Goal: Task Accomplishment & Management: Complete application form

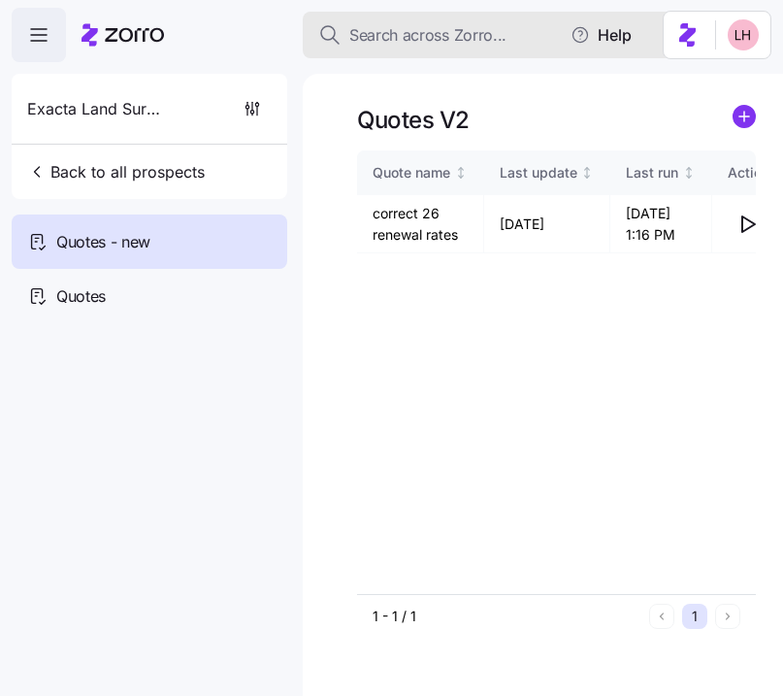
click at [432, 35] on span "Search across Zorro..." at bounding box center [427, 35] width 157 height 24
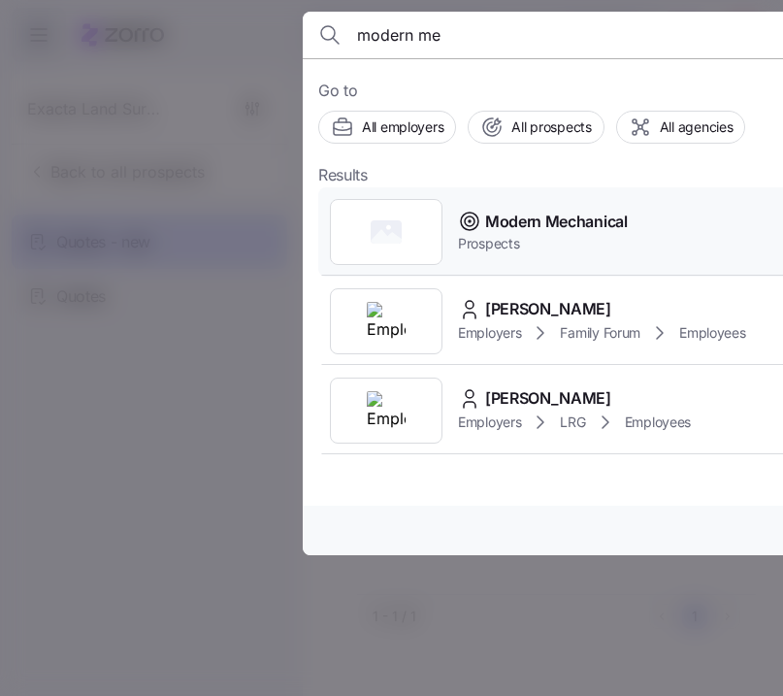
type input "modern me"
click at [534, 213] on span "Modern Mechanical" at bounding box center [556, 222] width 143 height 24
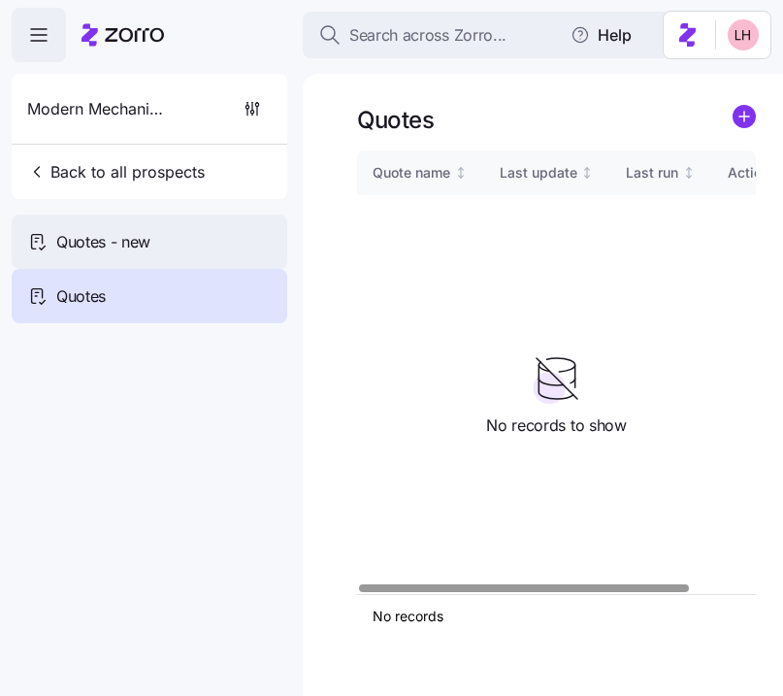
click at [167, 257] on div "Quotes - new" at bounding box center [150, 241] width 276 height 54
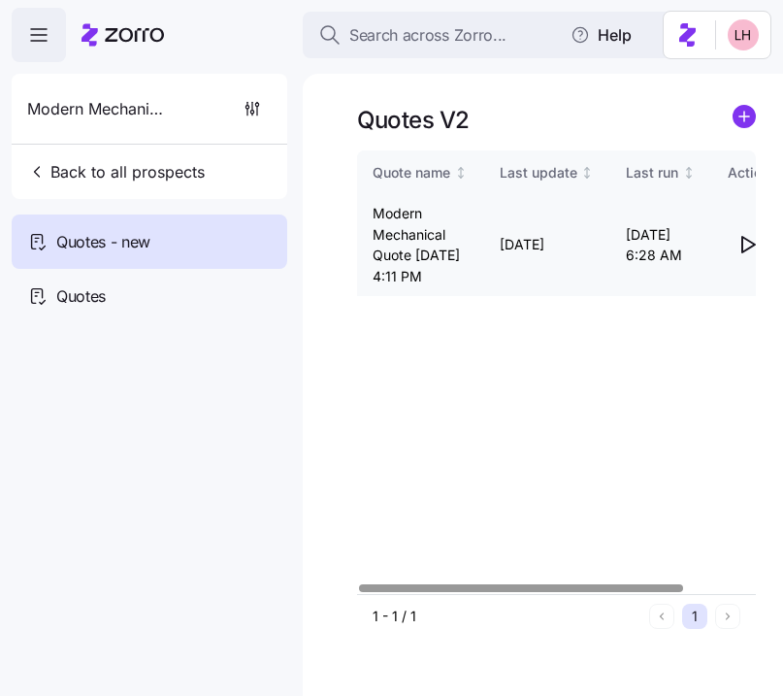
click at [749, 252] on icon "button" at bounding box center [748, 245] width 13 height 16
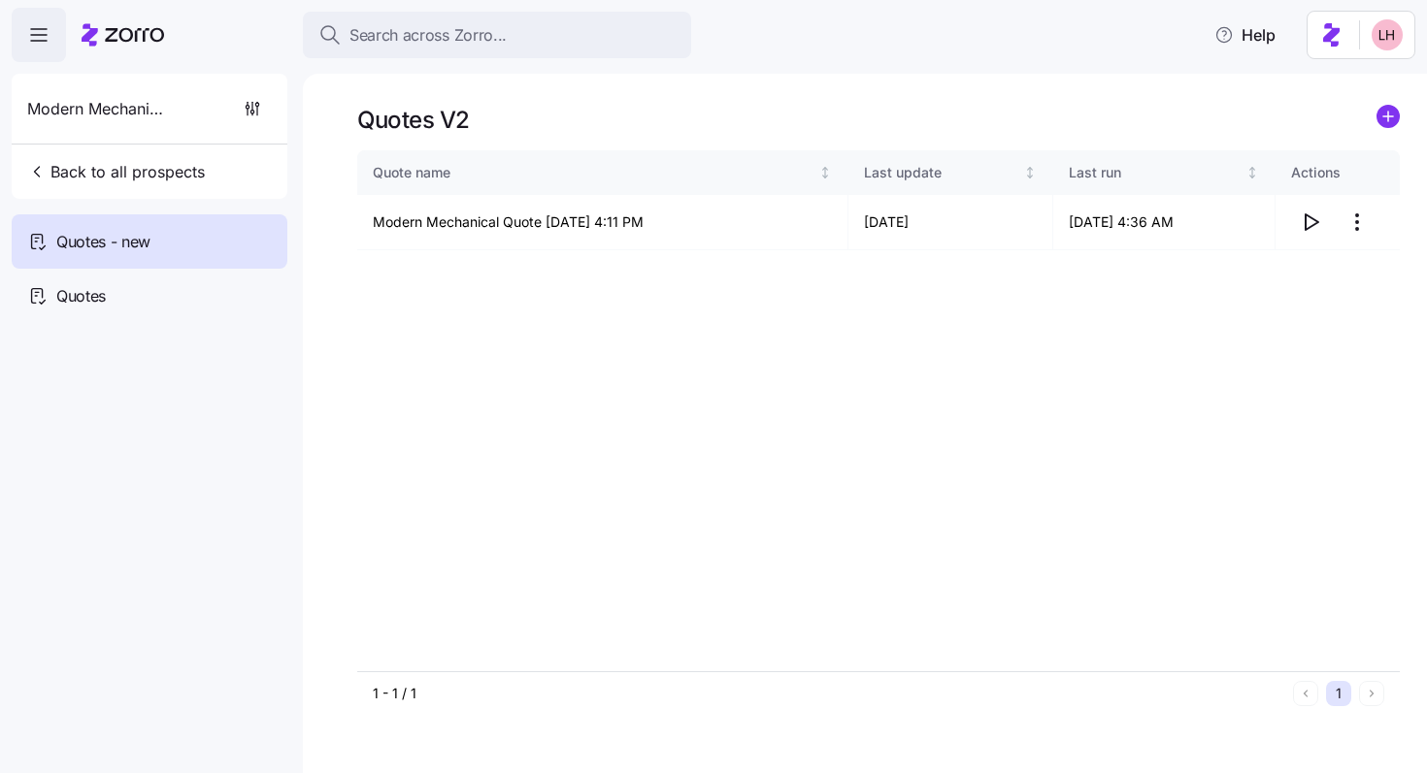
click at [782, 115] on g "add icon" at bounding box center [1388, 117] width 10 height 10
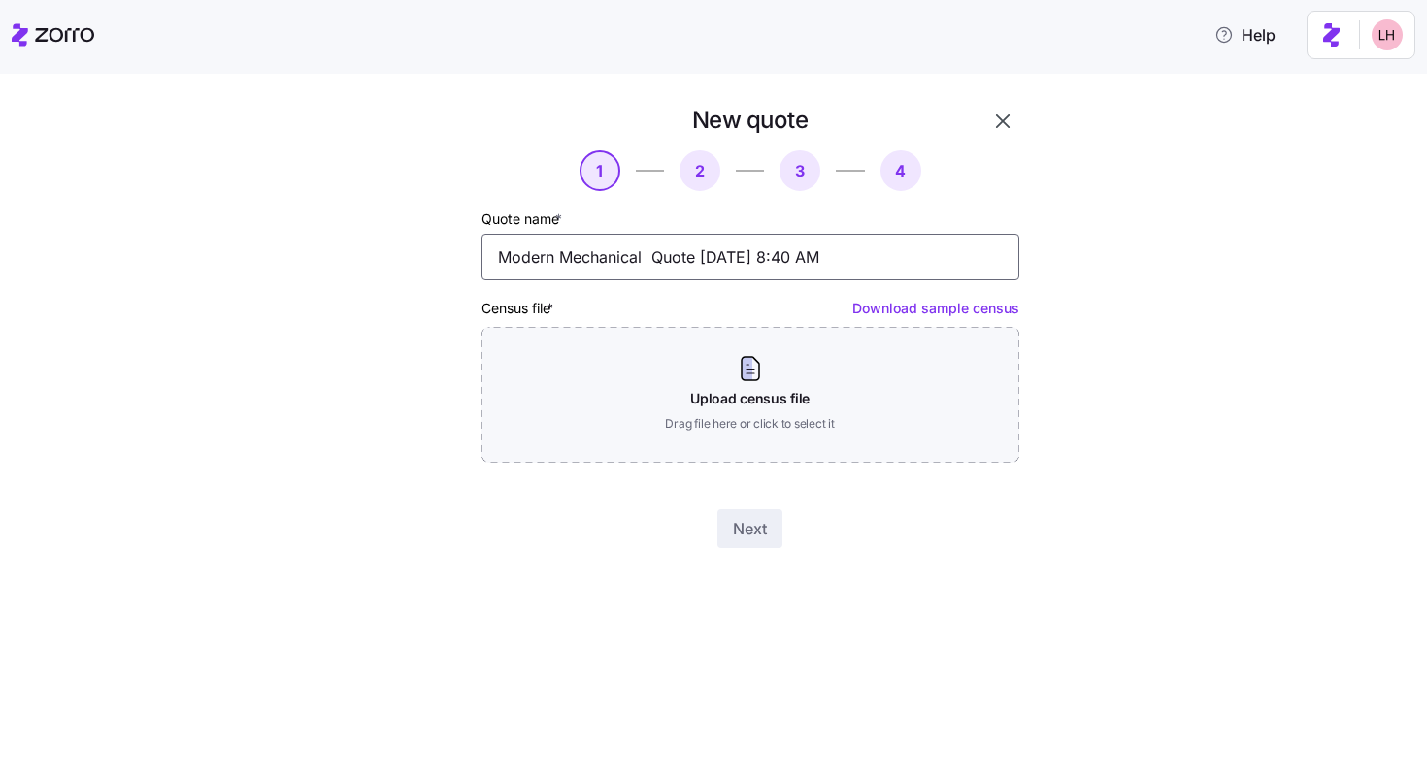
click at [691, 267] on input "Modern Mechanical Quote 09/30/2025 8:40 AM" at bounding box center [750, 257] width 538 height 47
click at [692, 267] on input "Modern Mechanical Quote 09/30/2025 8:40 AM" at bounding box center [750, 257] width 538 height 47
click at [545, 266] on input "$3500 Target" at bounding box center [750, 257] width 538 height 47
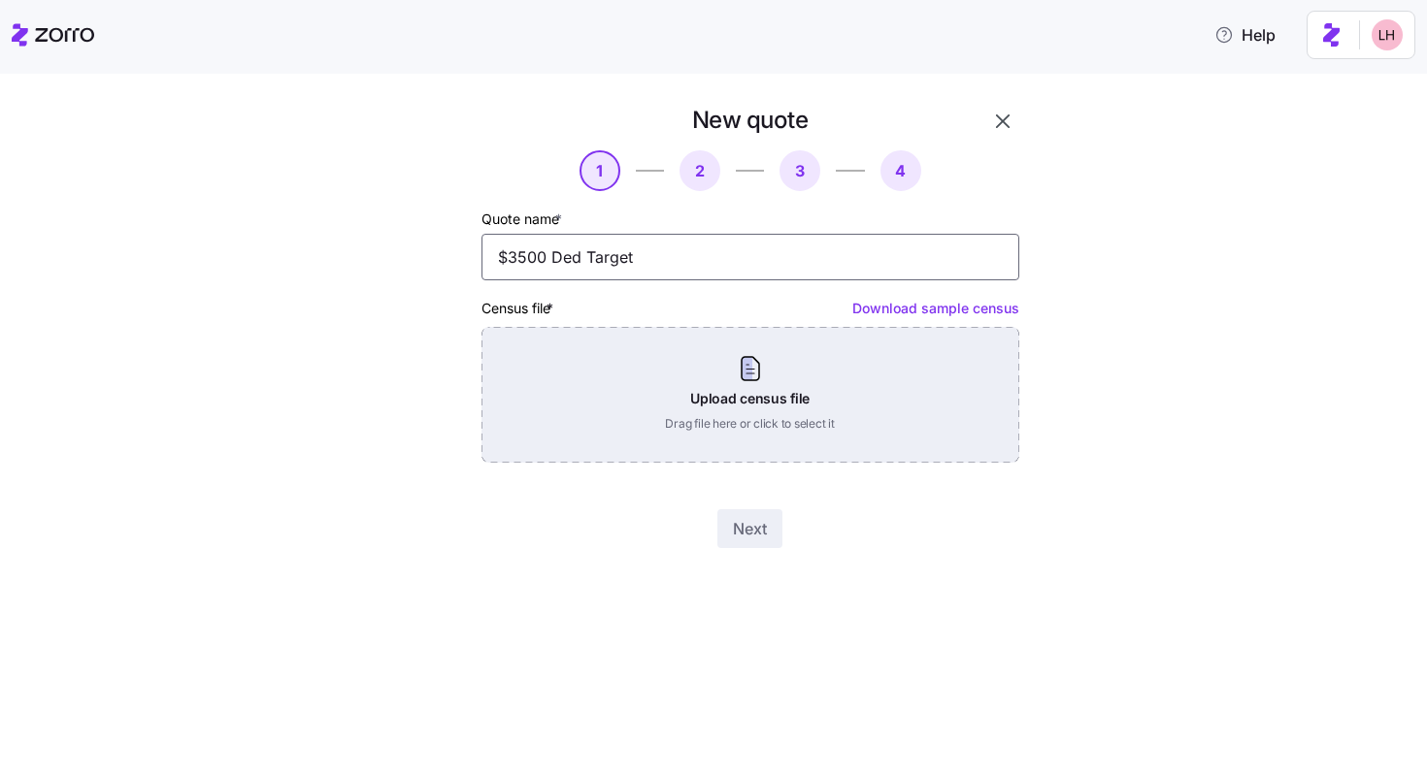
type input "$3500 Ded Target"
click at [743, 379] on div "Upload census file Drag file here or click to select it" at bounding box center [750, 395] width 538 height 136
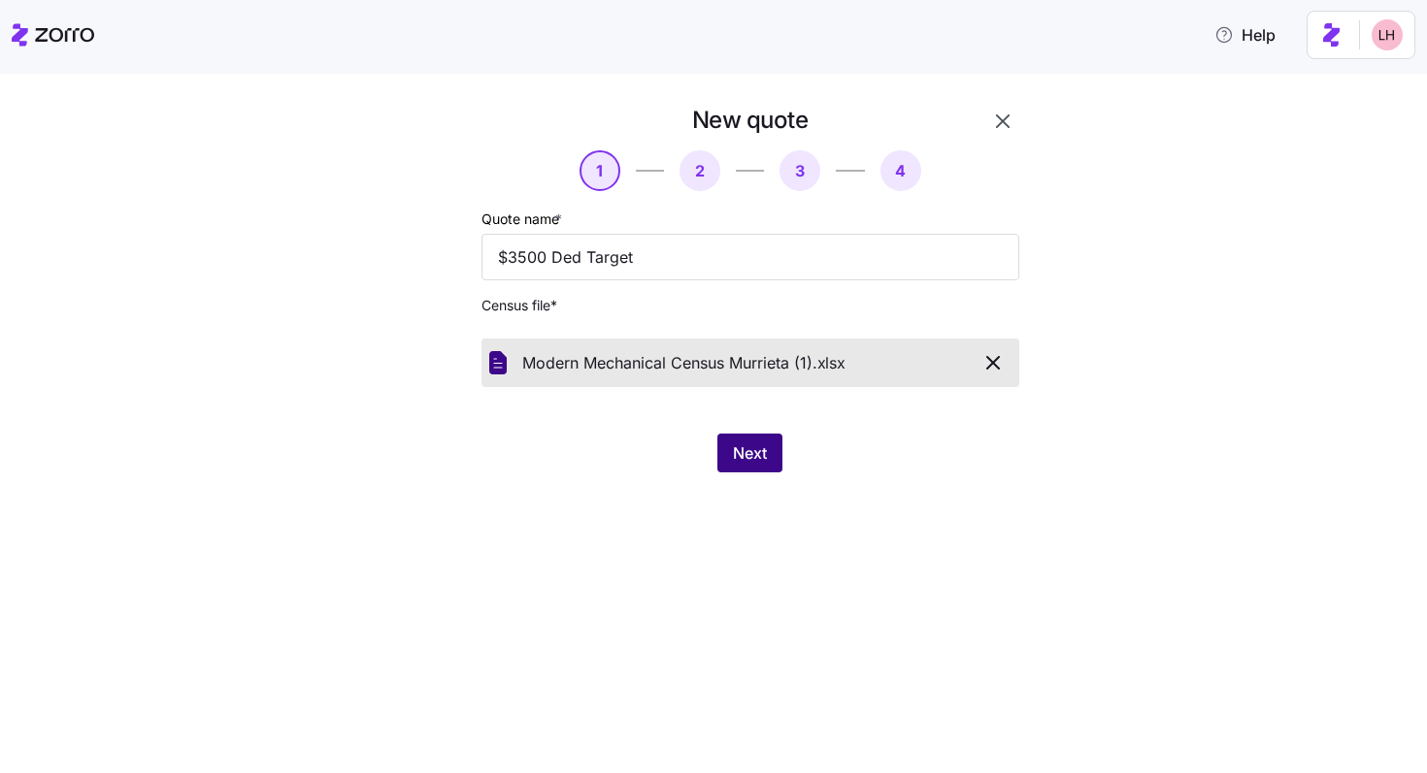
click at [757, 468] on button "Next" at bounding box center [749, 453] width 65 height 39
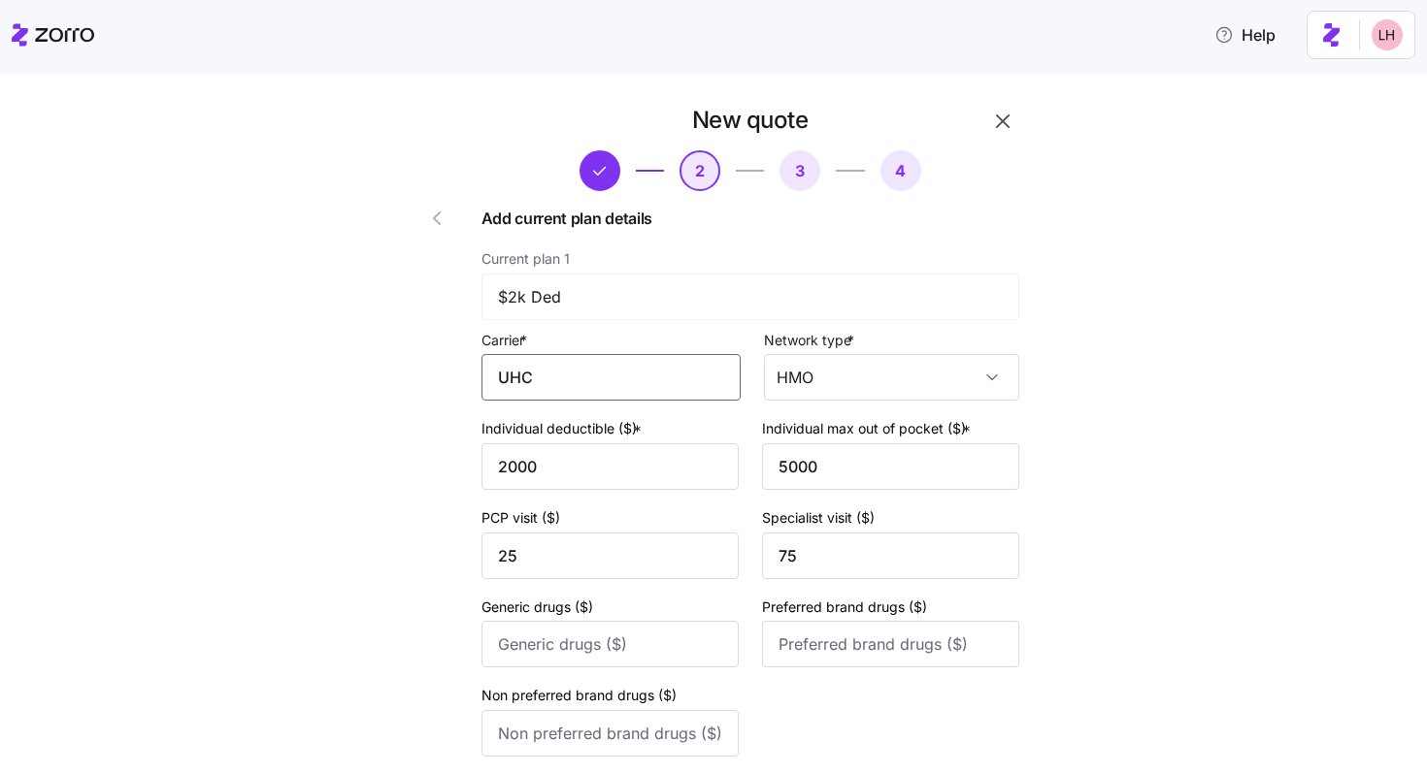
drag, startPoint x: 596, startPoint y: 385, endPoint x: 407, endPoint y: 365, distance: 190.3
click at [407, 365] on div "New quote 2 3 4 Add current plan details Current plan 1 $2k Ded Carrier * UHC N…" at bounding box center [695, 772] width 664 height 1351
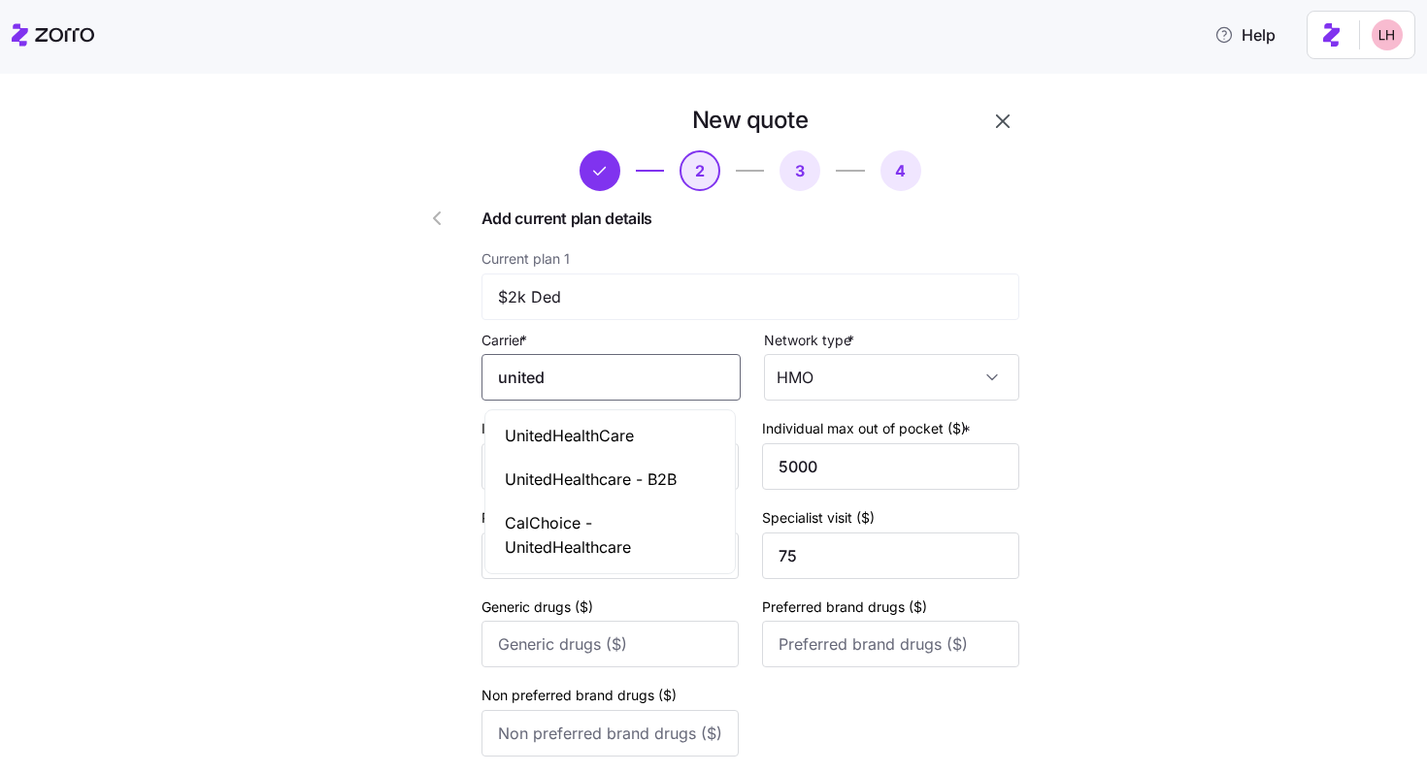
click at [581, 438] on span "UnitedHealthCare" at bounding box center [569, 436] width 129 height 24
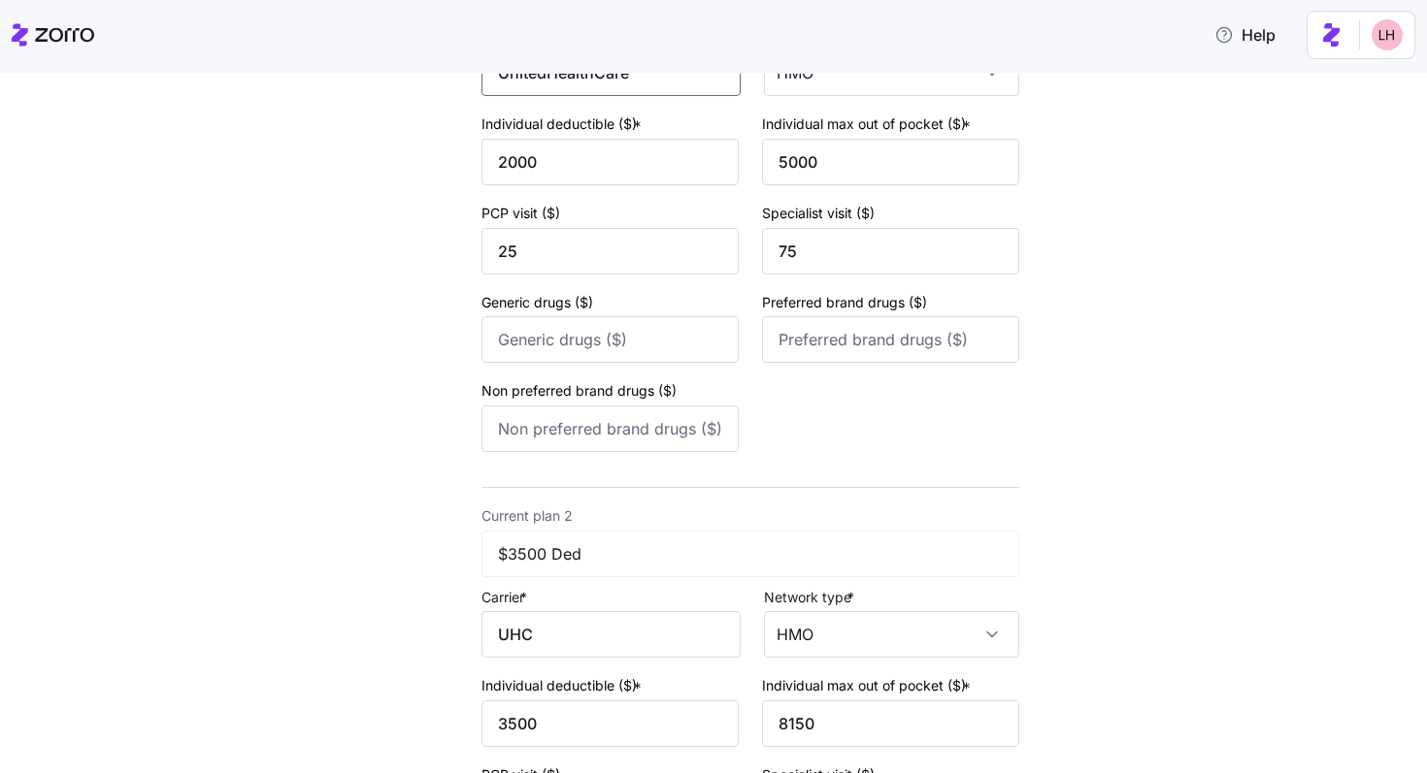
scroll to position [414, 0]
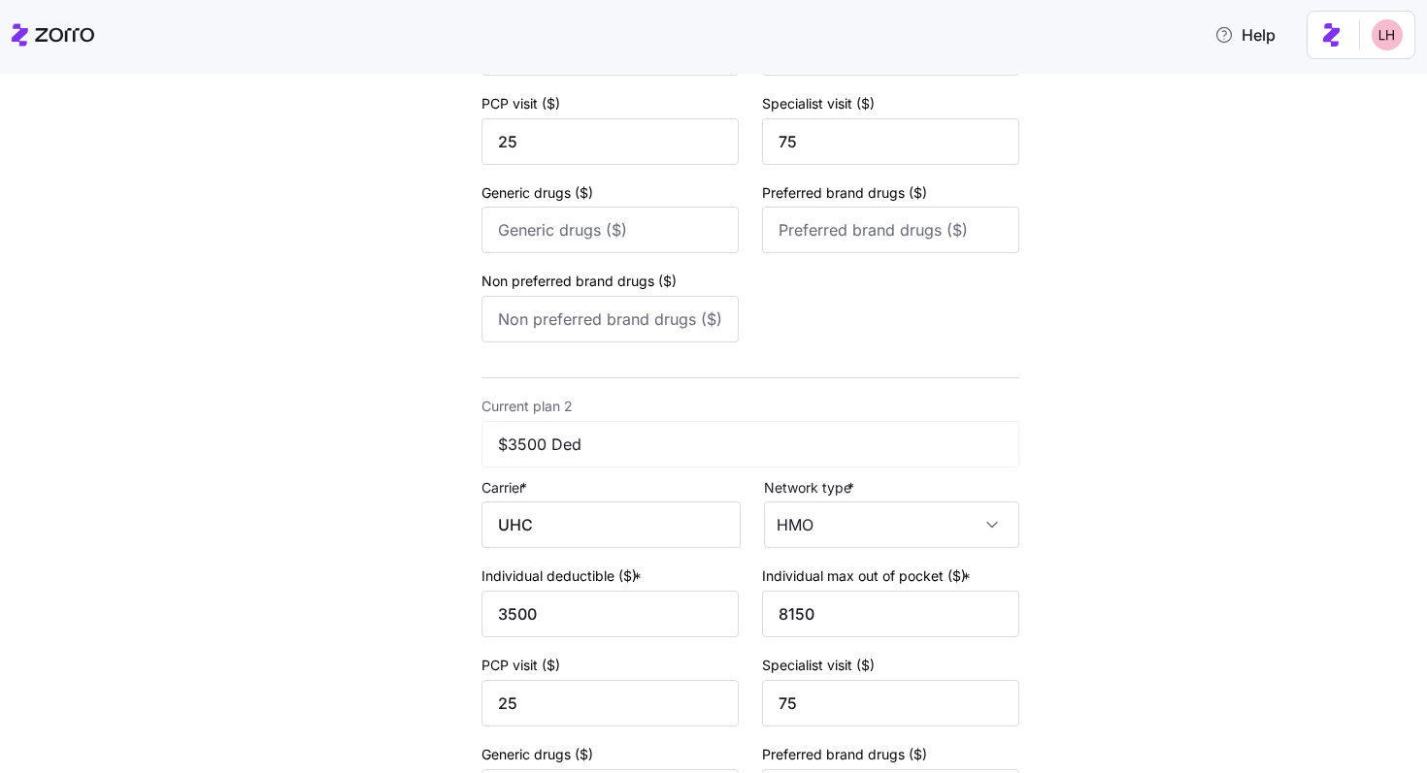
type input "UnitedHealthCare"
click at [460, 513] on div "New quote 2 3 4 Add current plan details Current plan 1 $2k Ded Carrier * Unite…" at bounding box center [695, 358] width 664 height 1351
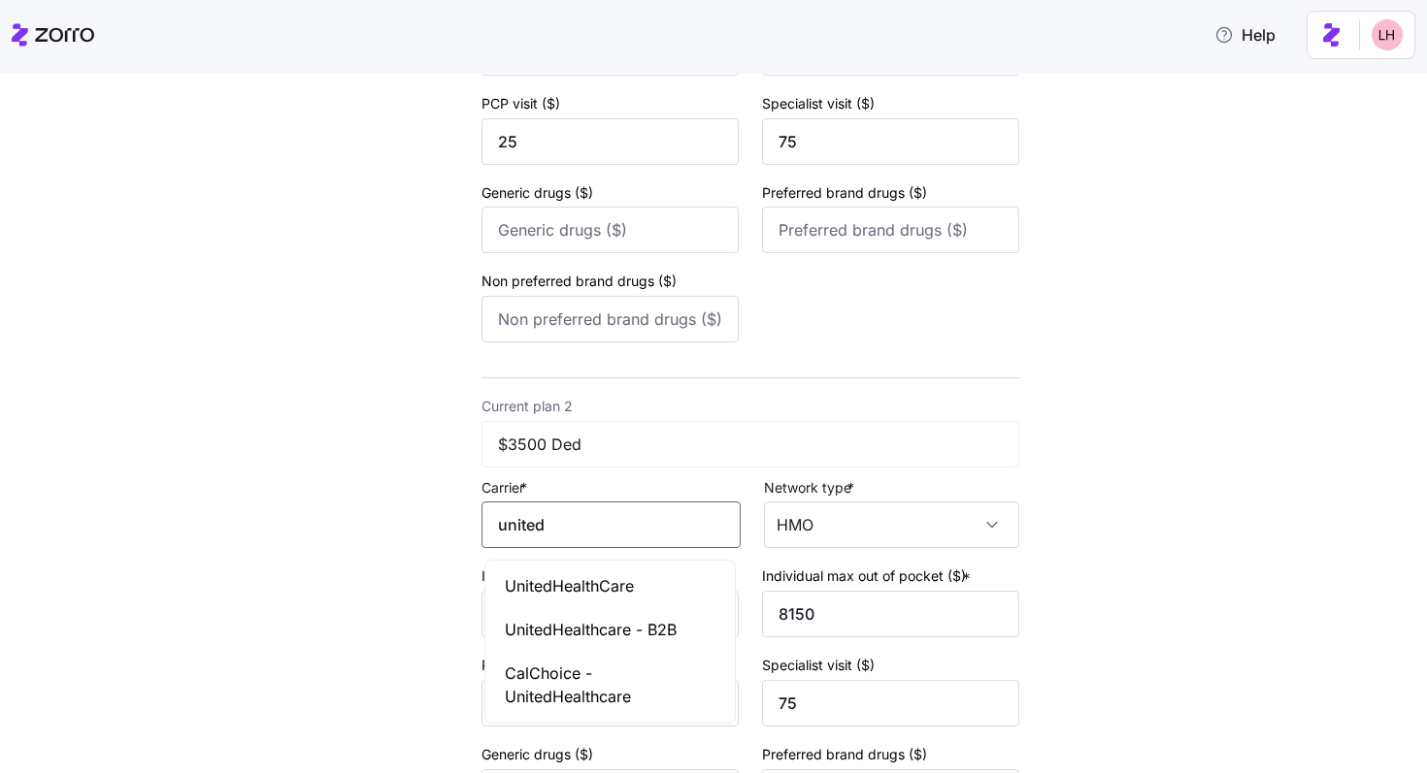
click at [570, 572] on div "UnitedHealthCare" at bounding box center [610, 587] width 242 height 44
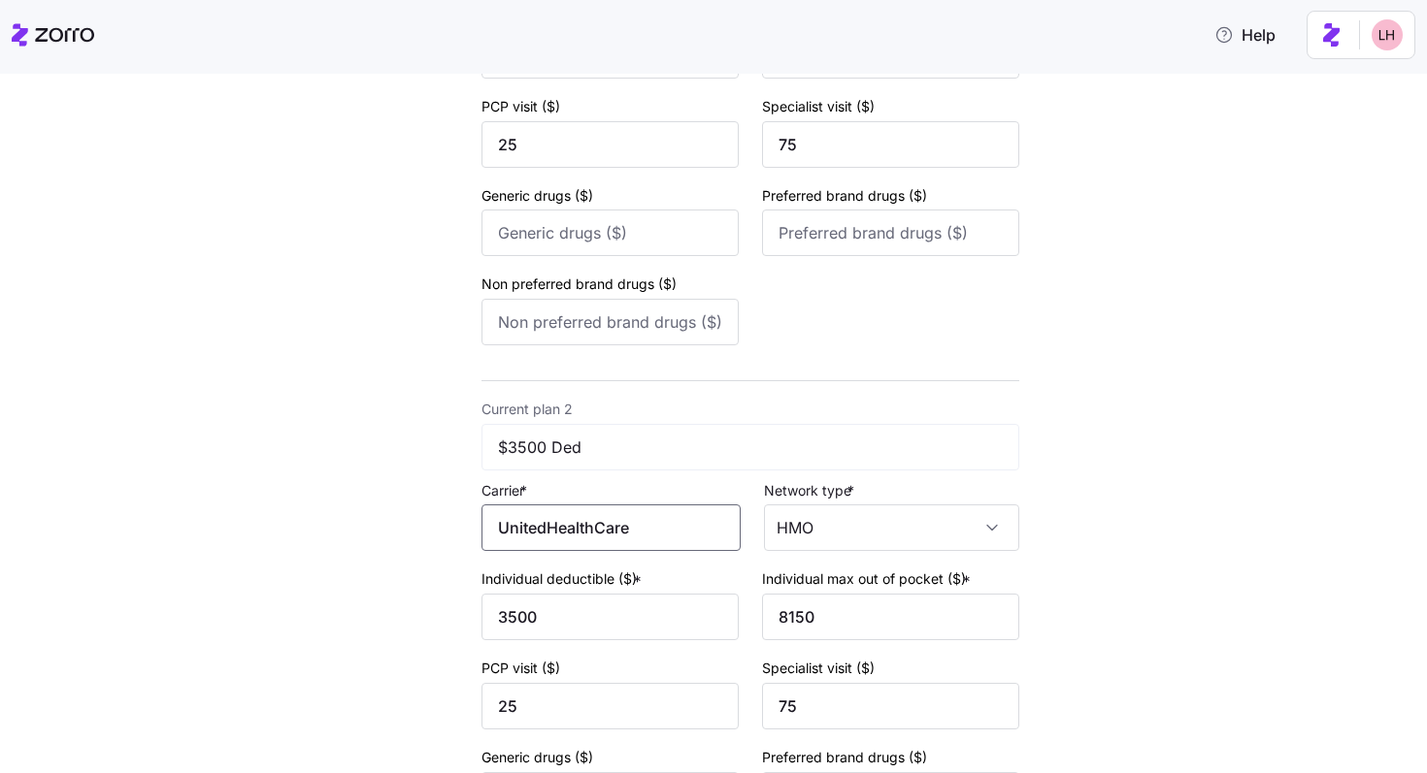
scroll to position [742, 0]
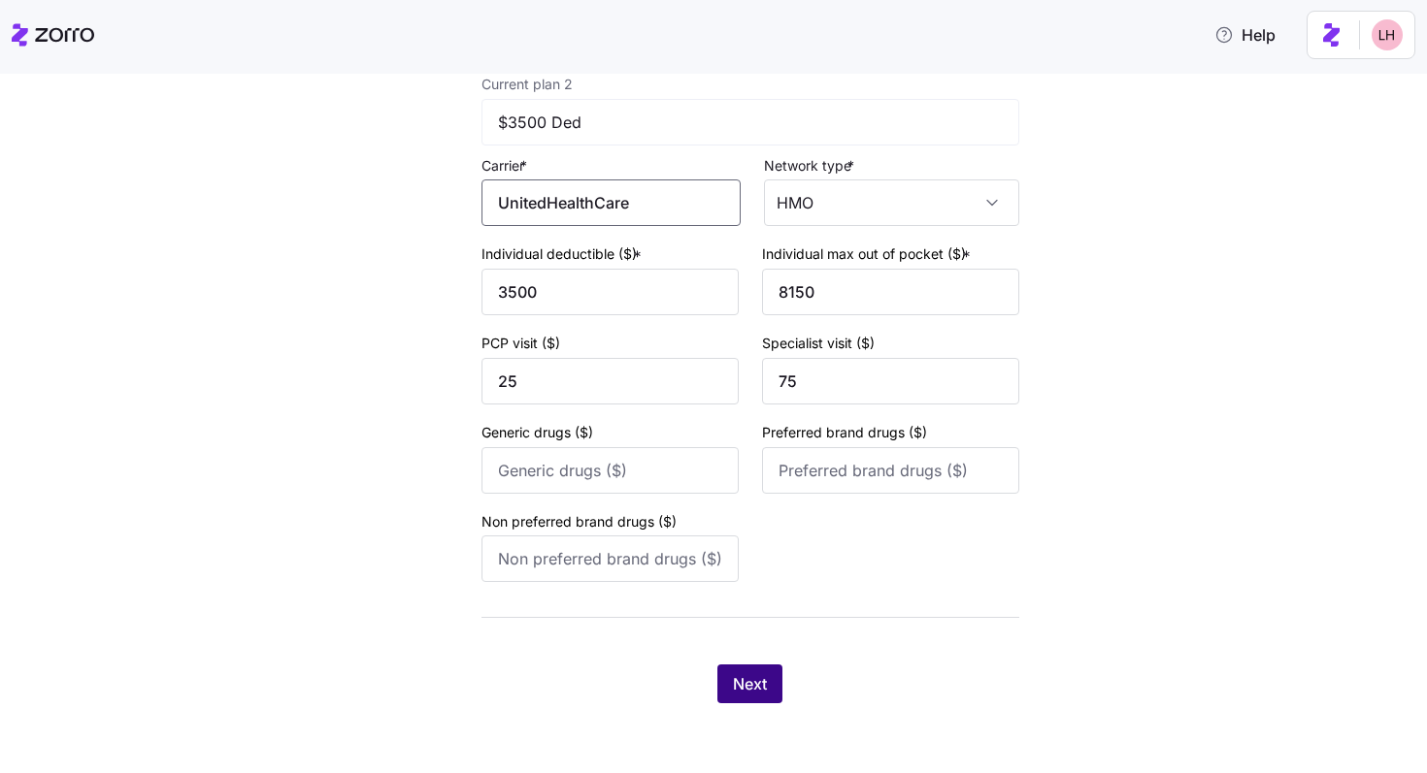
type input "UnitedHealthCare"
click at [766, 693] on button "Next" at bounding box center [749, 684] width 65 height 39
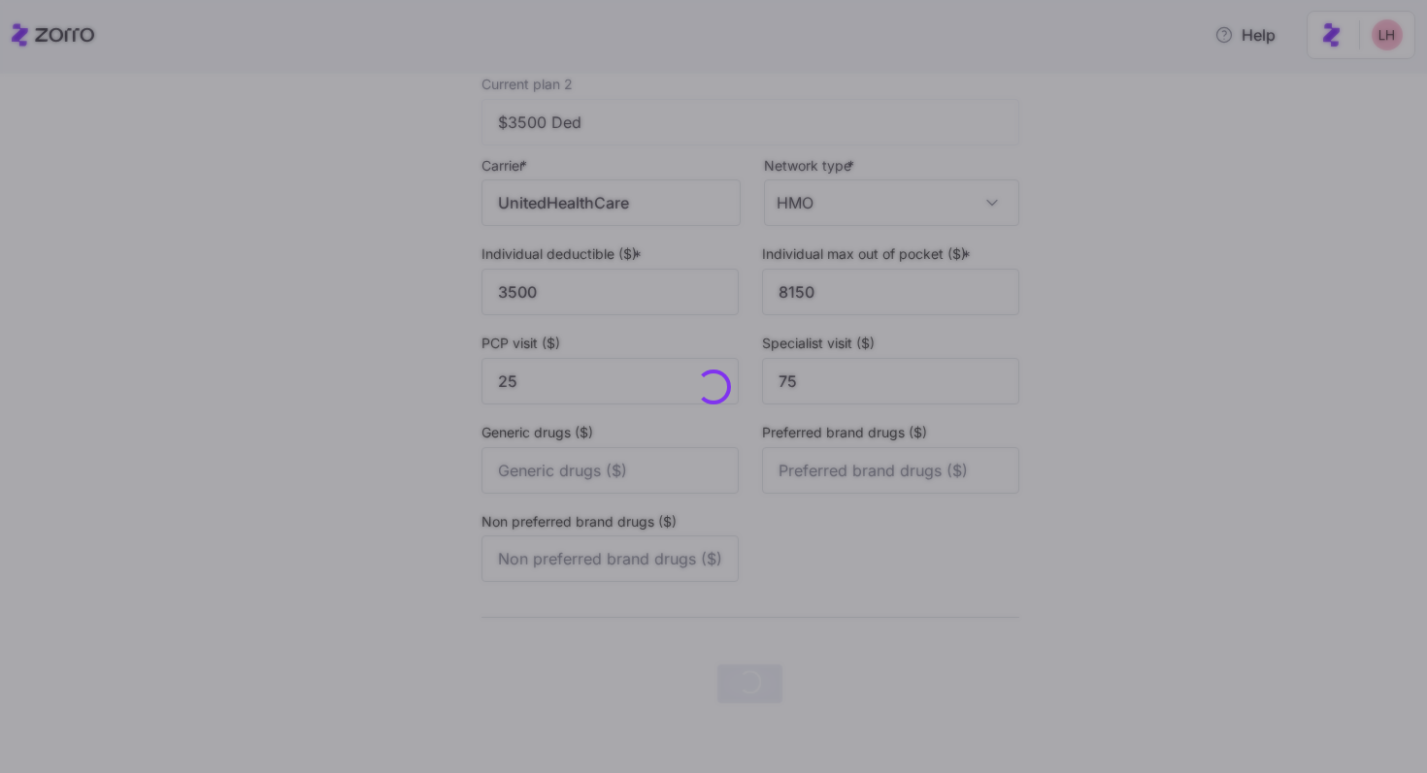
scroll to position [0, 0]
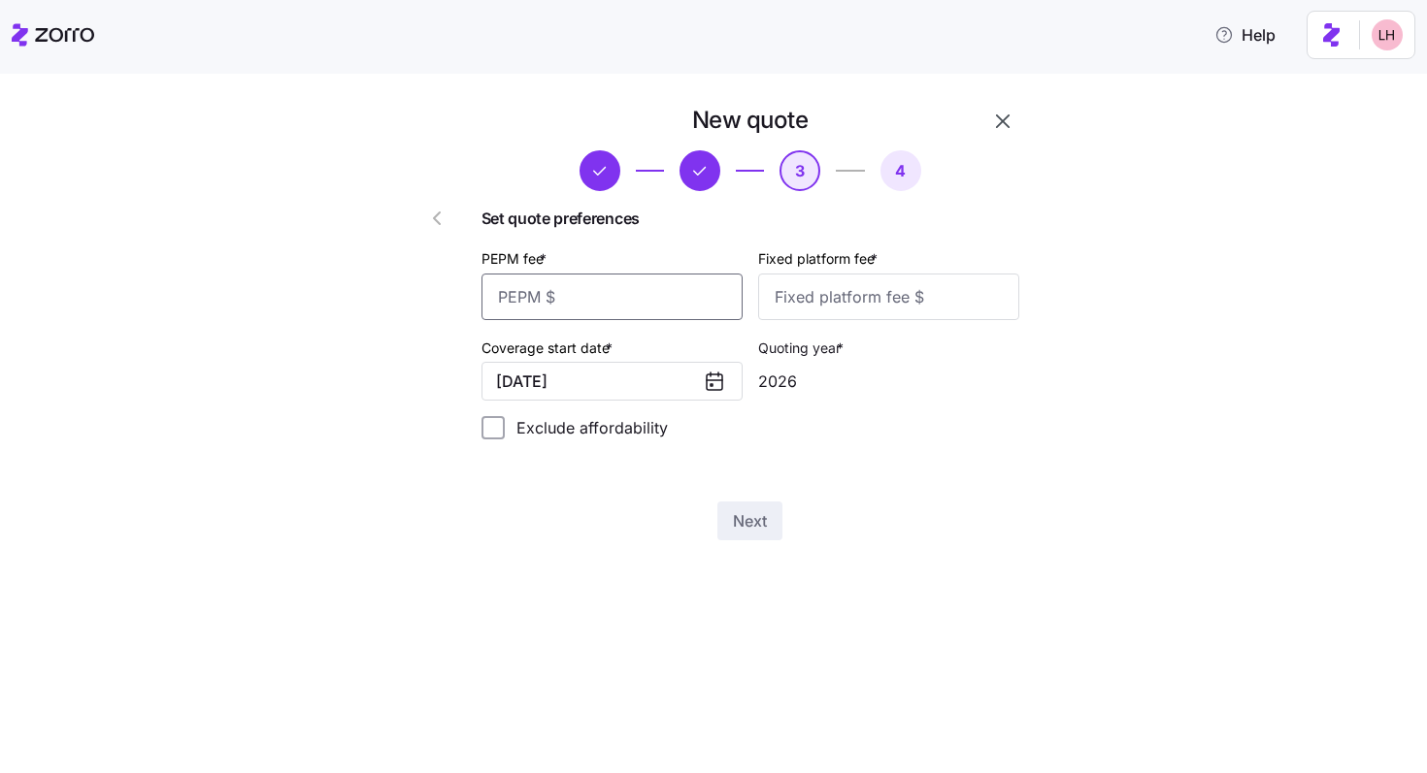
click at [594, 285] on input "PEPM fee *" at bounding box center [611, 297] width 261 height 47
type input "60"
click at [782, 286] on input "Fixed platform fee *" at bounding box center [888, 297] width 261 height 47
type input "100"
click at [757, 513] on span "Next" at bounding box center [750, 520] width 34 height 23
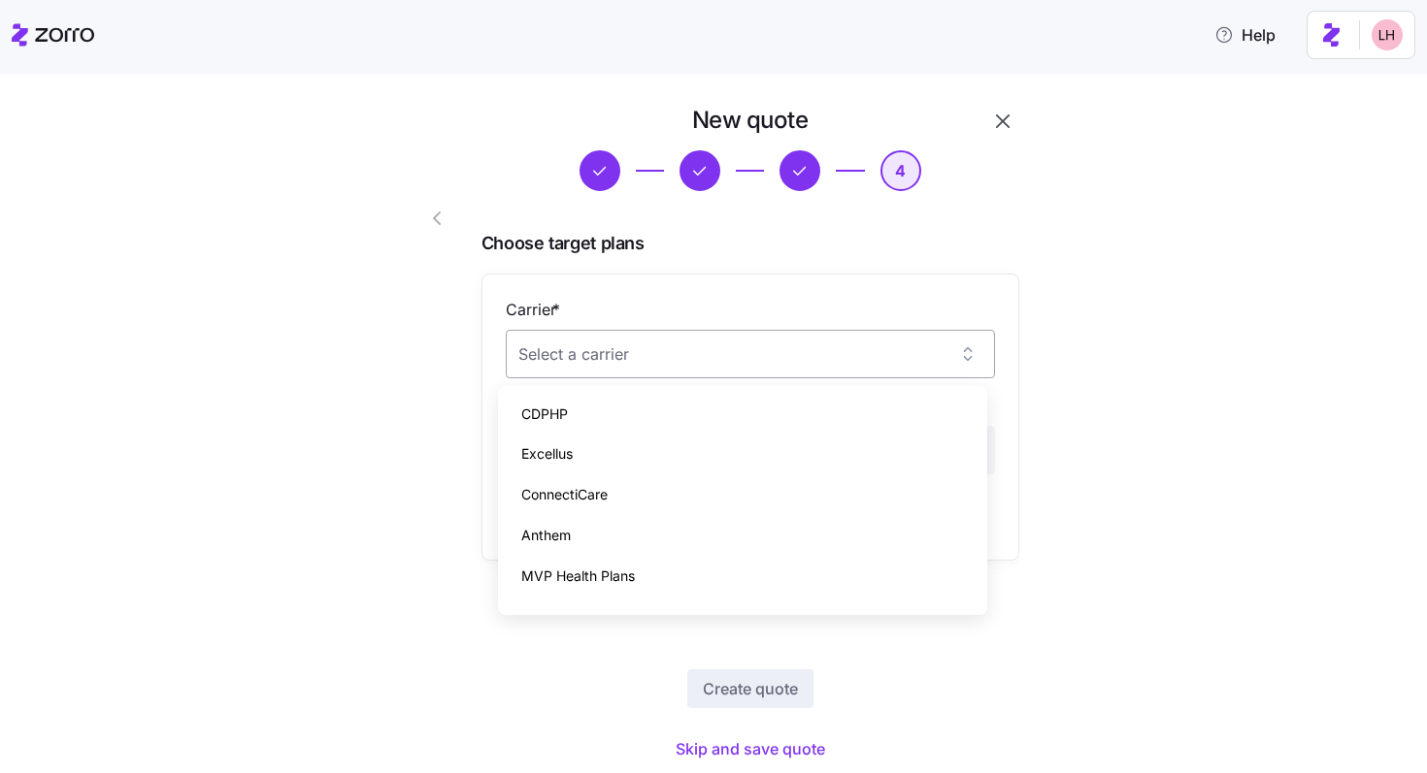
click at [644, 352] on input "Carrier *" at bounding box center [750, 354] width 489 height 49
click at [613, 480] on div "ConnectiCare" at bounding box center [743, 495] width 474 height 41
type input "ConnectiCare"
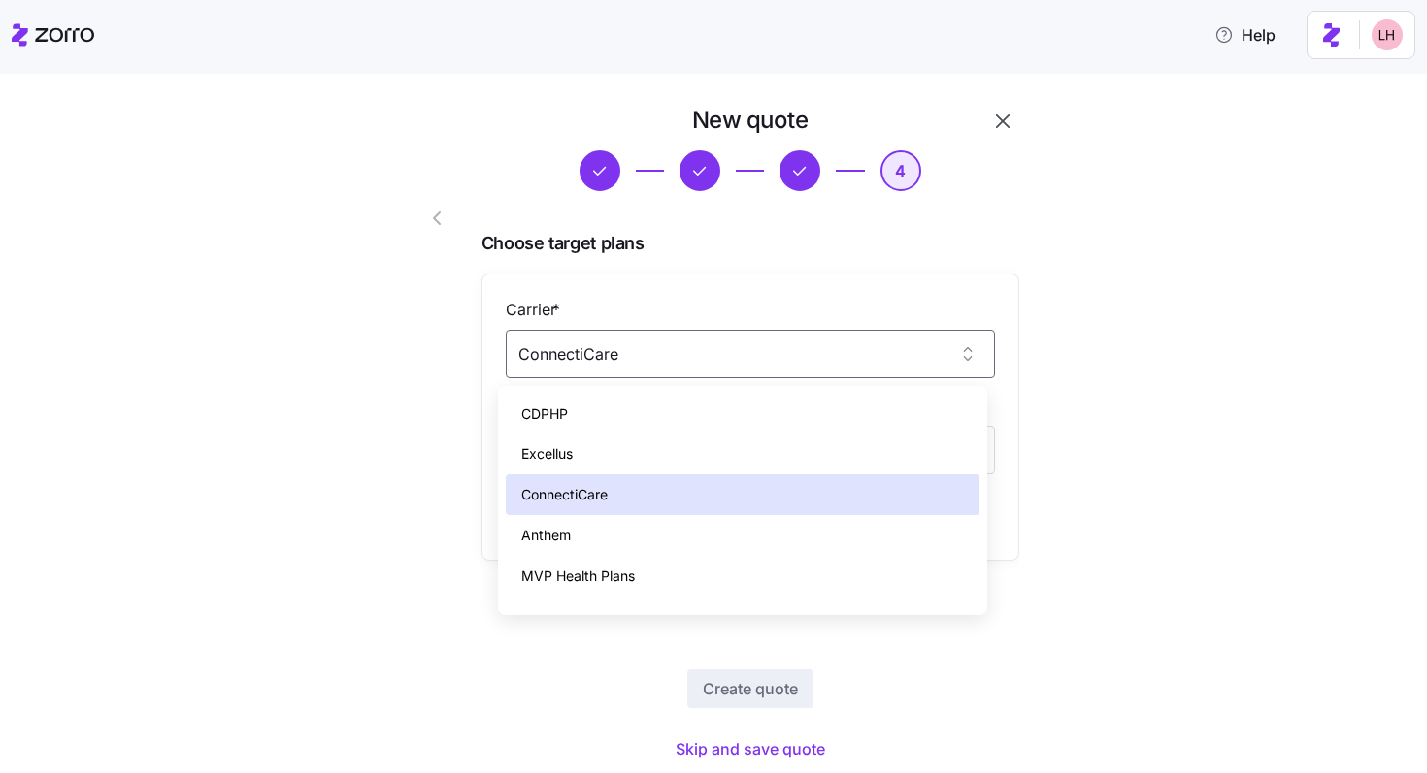
click at [629, 485] on div "ConnectiCare" at bounding box center [743, 495] width 474 height 41
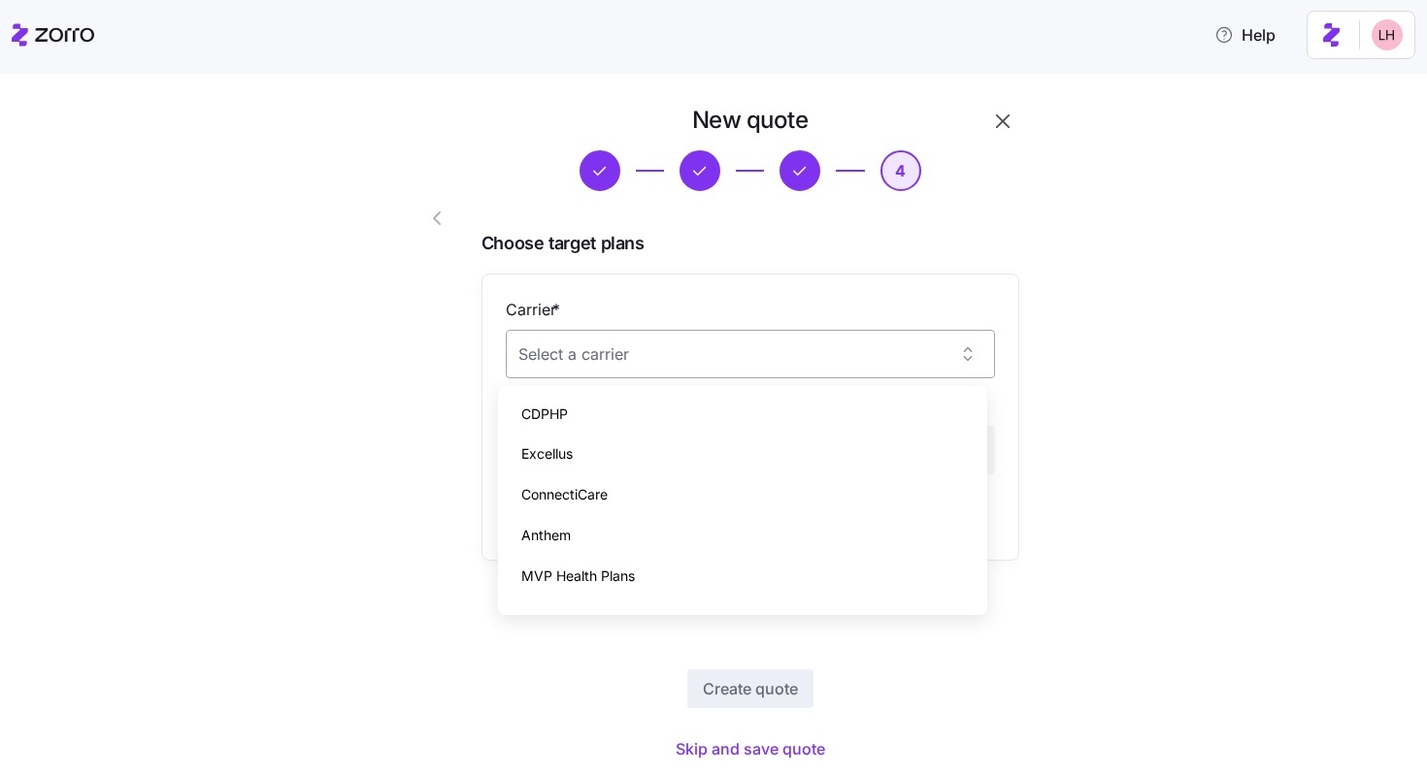
click at [617, 374] on input "Carrier *" at bounding box center [750, 354] width 489 height 49
click at [610, 483] on div "ConnectiCare" at bounding box center [743, 495] width 474 height 41
type input "ConnectiCare"
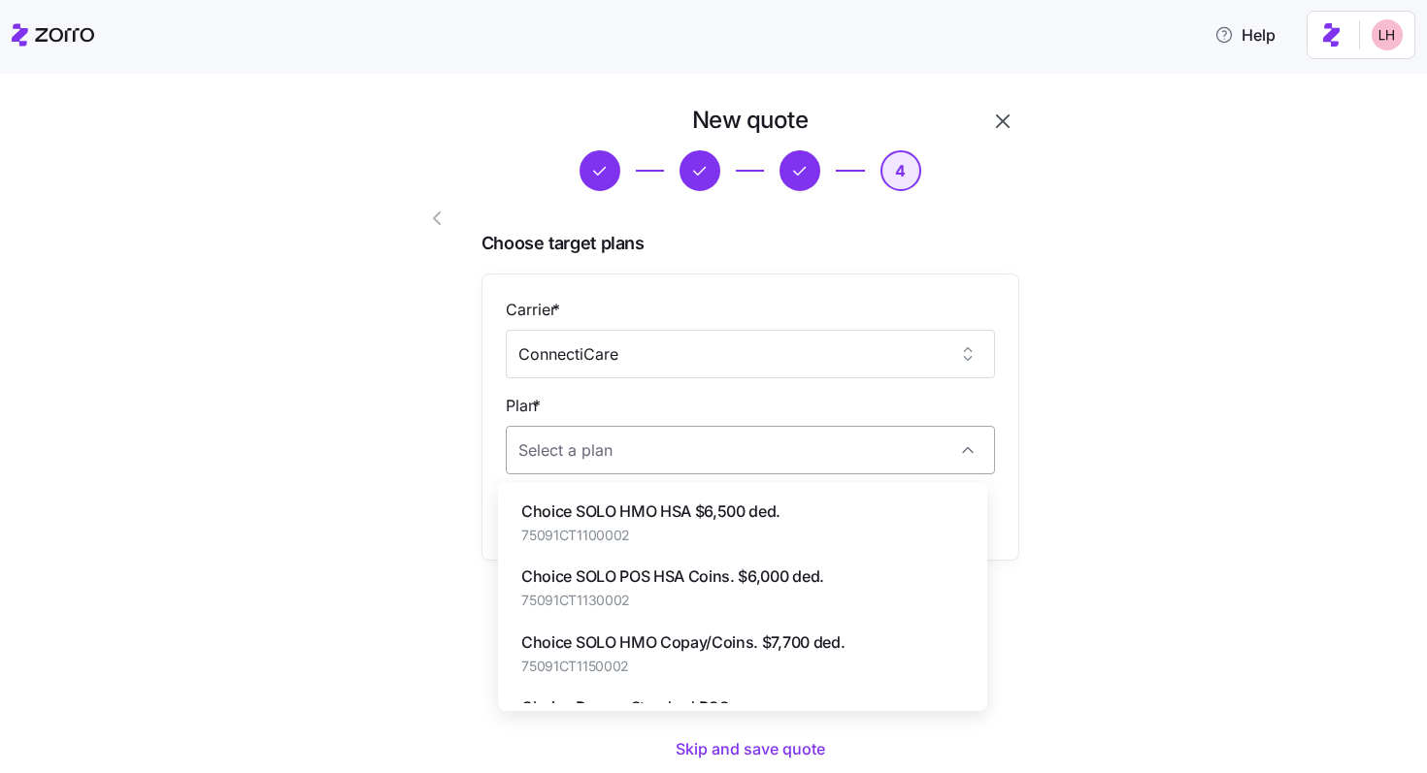
click at [608, 458] on input "Plan *" at bounding box center [750, 450] width 489 height 49
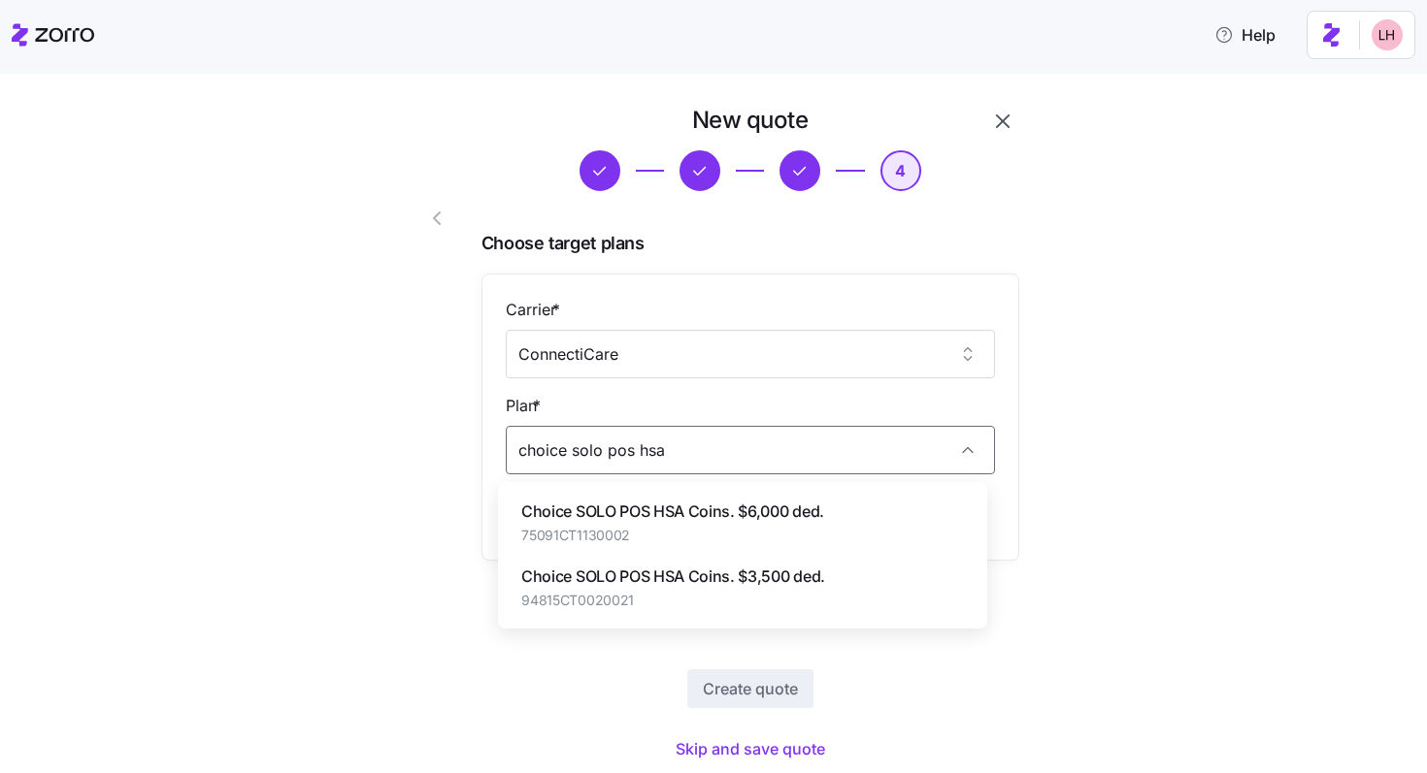
click at [661, 575] on span "Choice SOLO POS HSA Coins. $3,500 ded." at bounding box center [673, 577] width 304 height 24
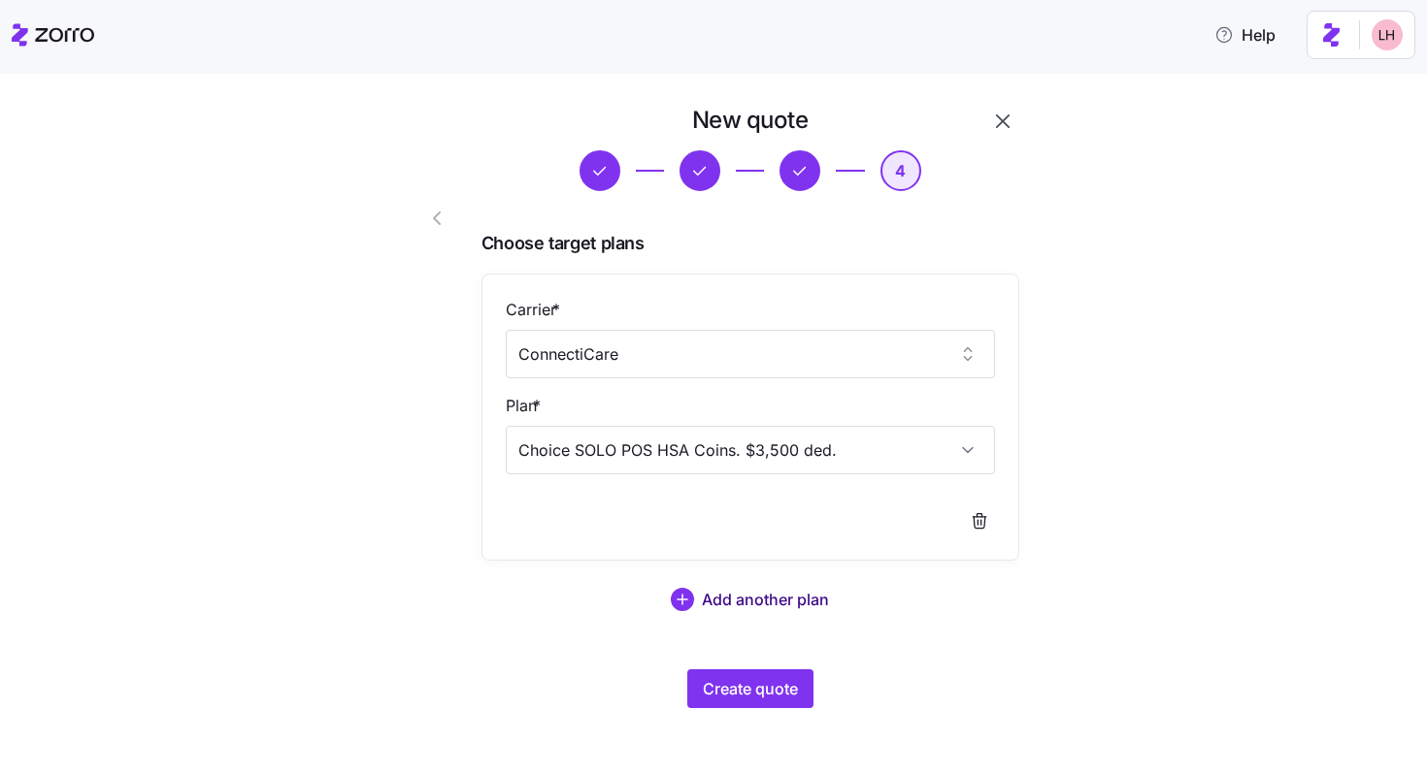
type input "Choice SOLO POS HSA Coins. $3,500 ded."
click at [736, 595] on span "Add another plan" at bounding box center [765, 599] width 127 height 23
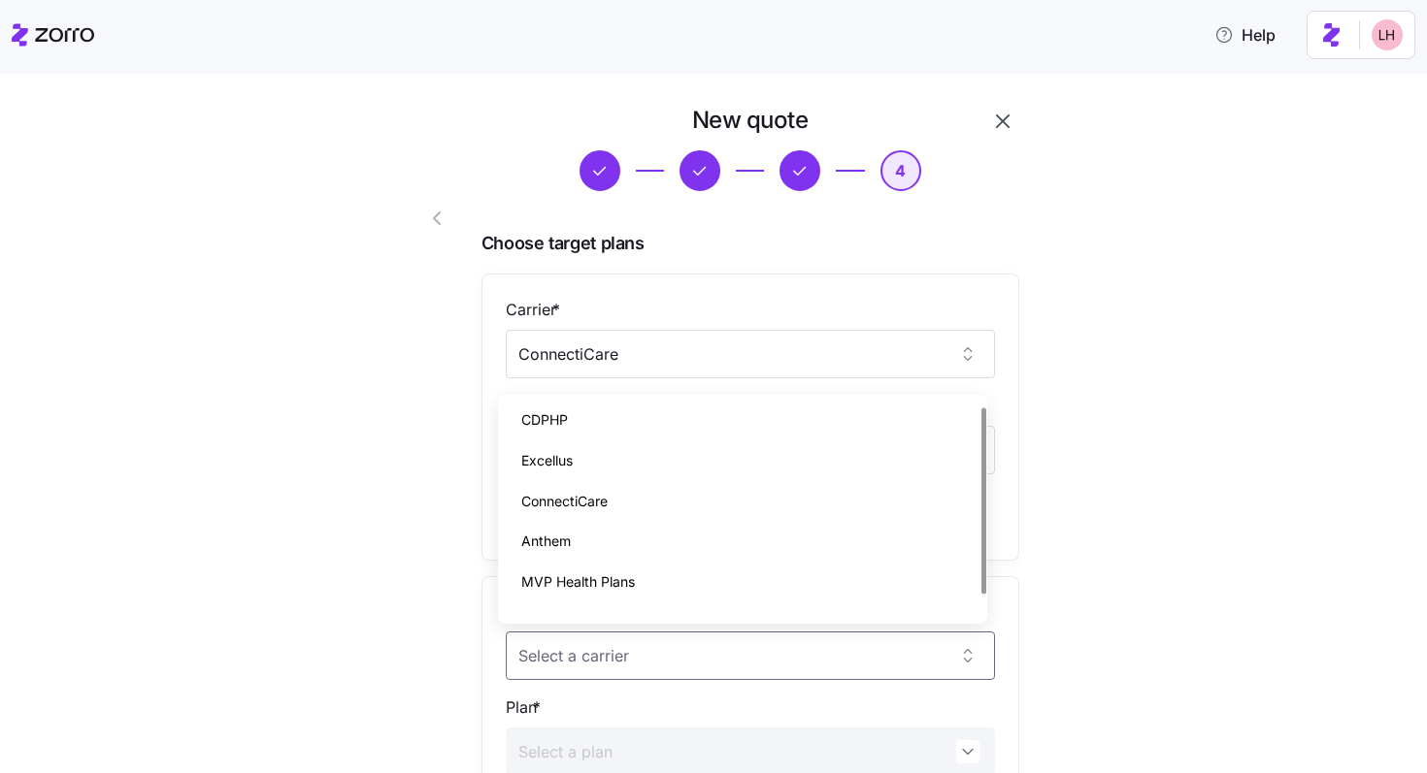
scroll to position [4, 0]
click at [782, 410] on div "CDPHP" at bounding box center [743, 419] width 474 height 41
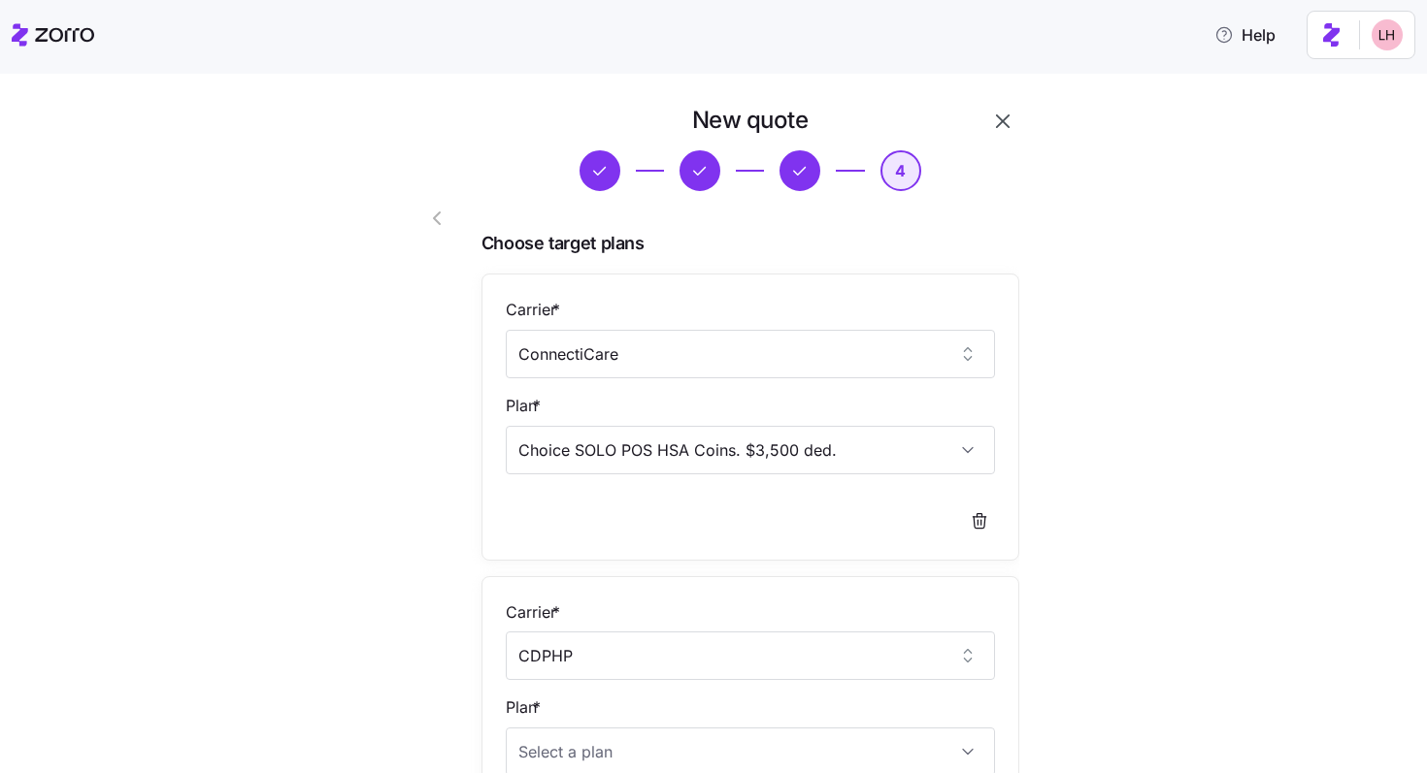
type input "CDPHP"
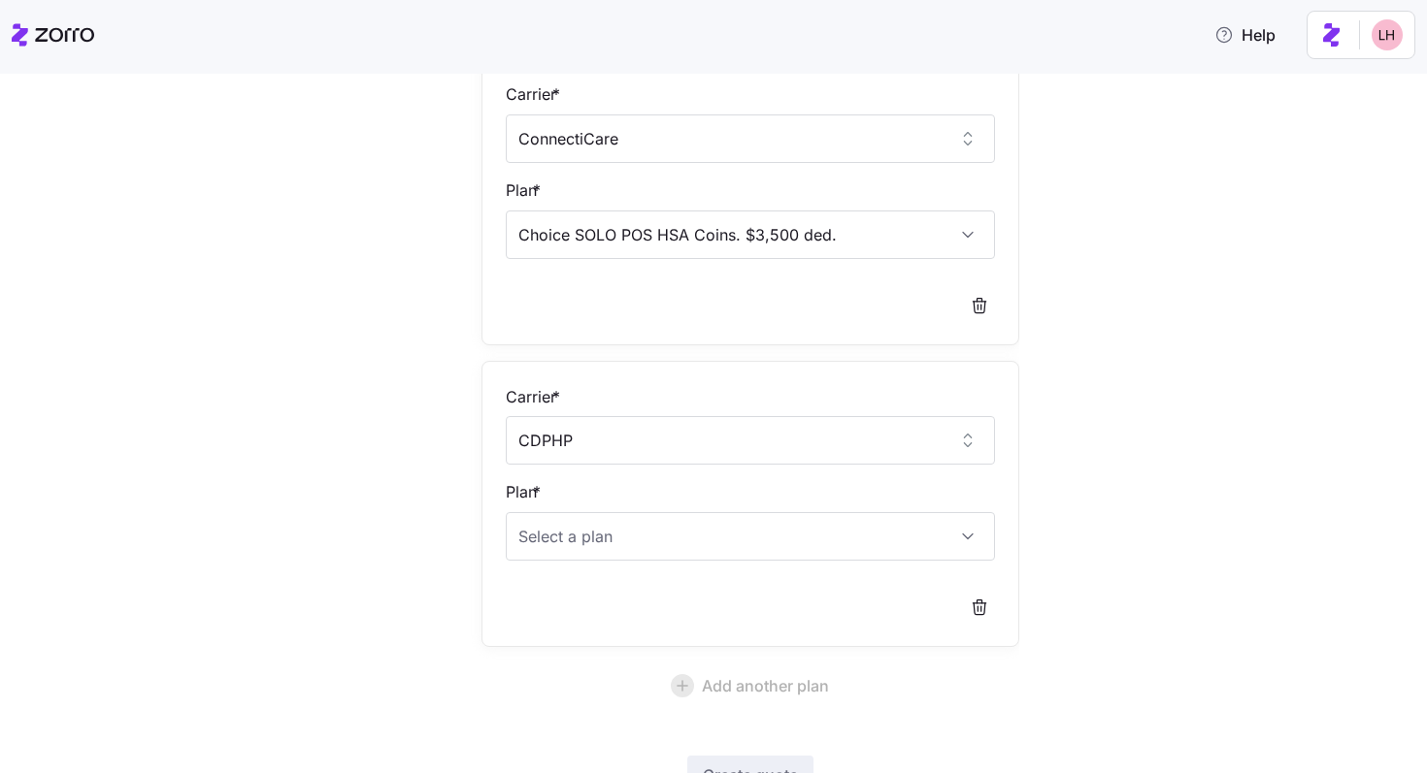
scroll to position [365, 0]
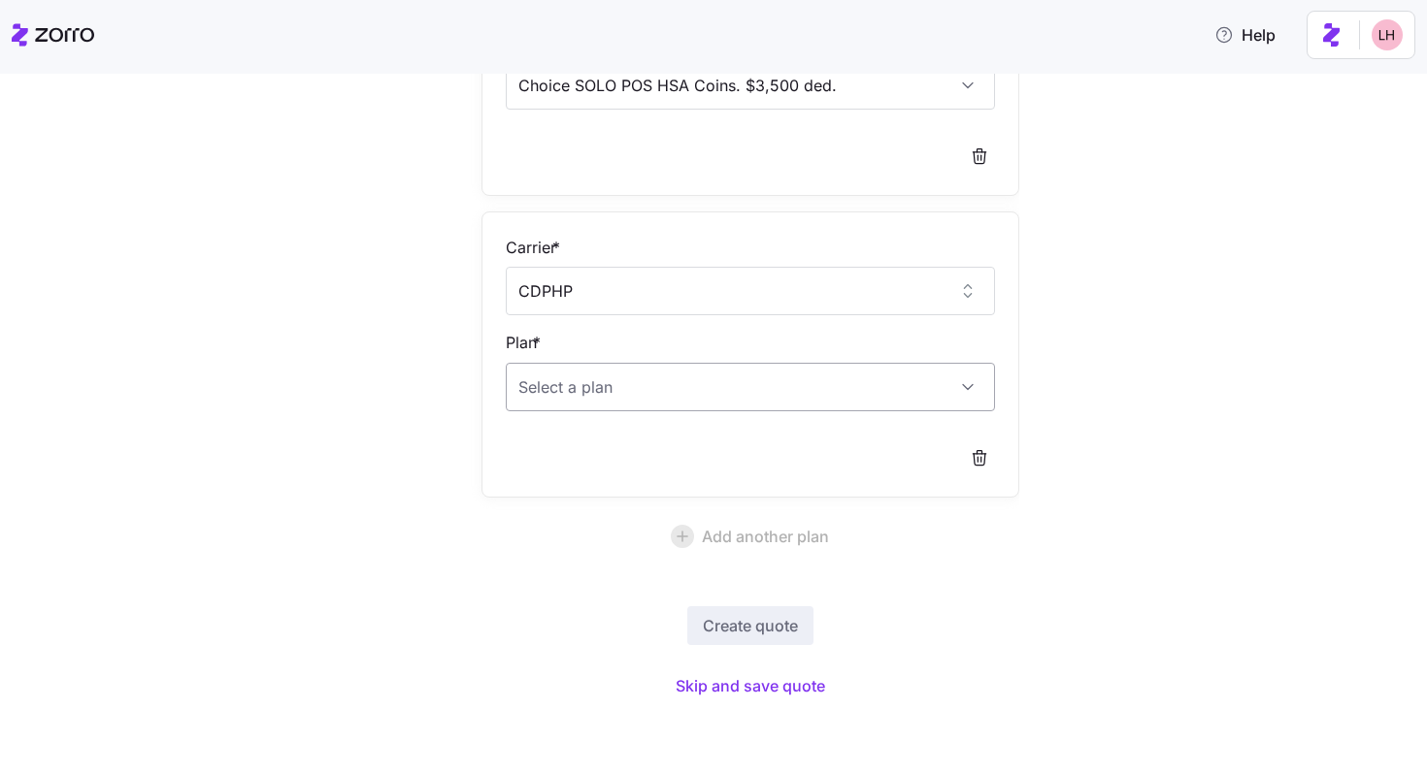
click at [749, 386] on input "Plan *" at bounding box center [750, 387] width 489 height 49
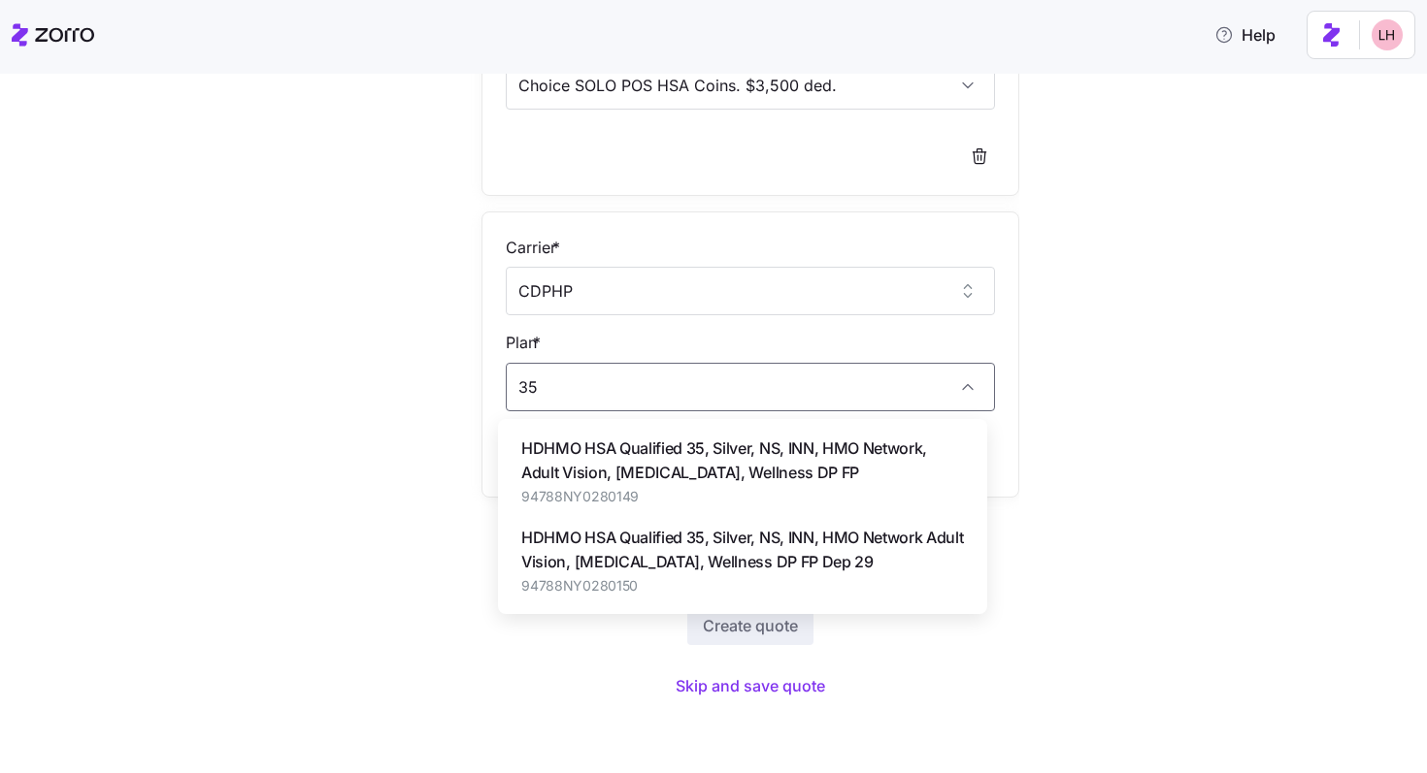
type input "35"
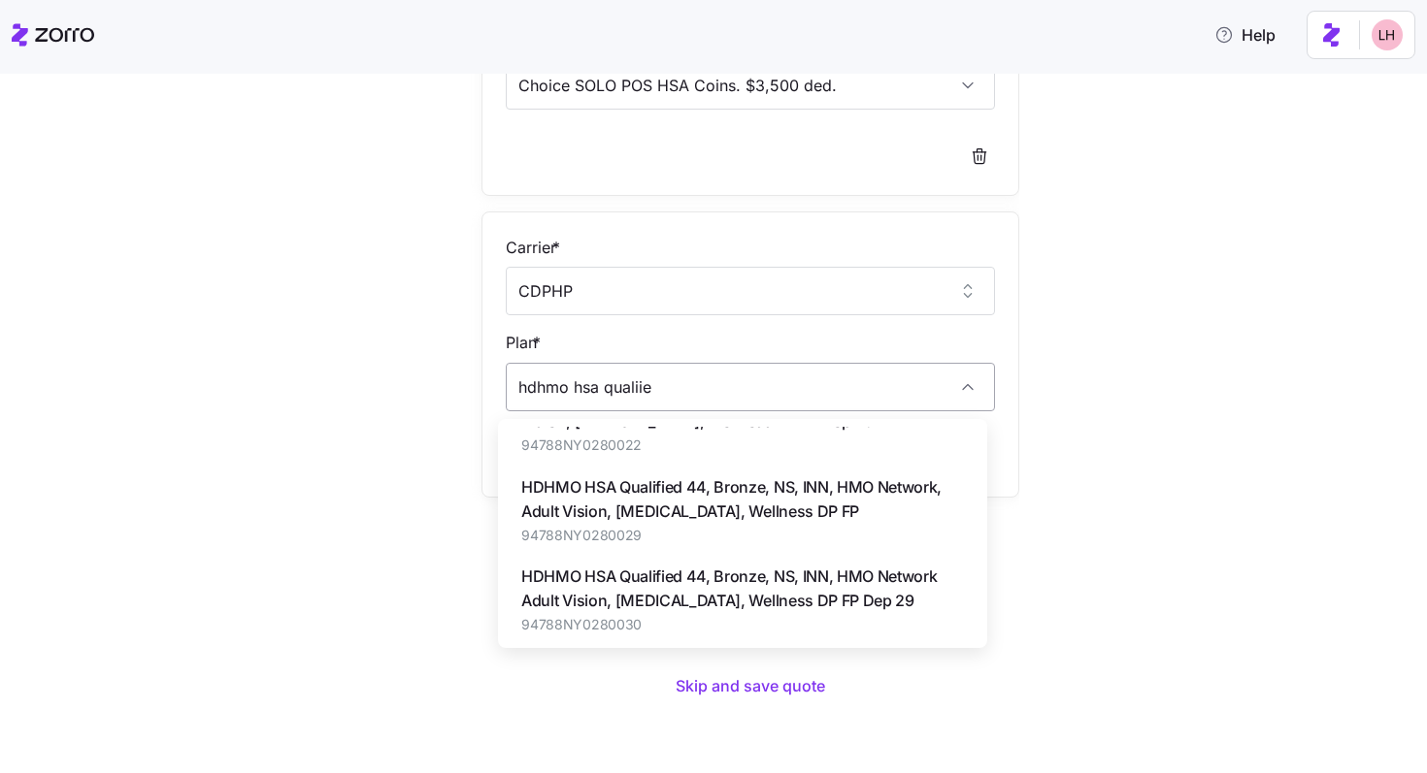
scroll to position [0, 0]
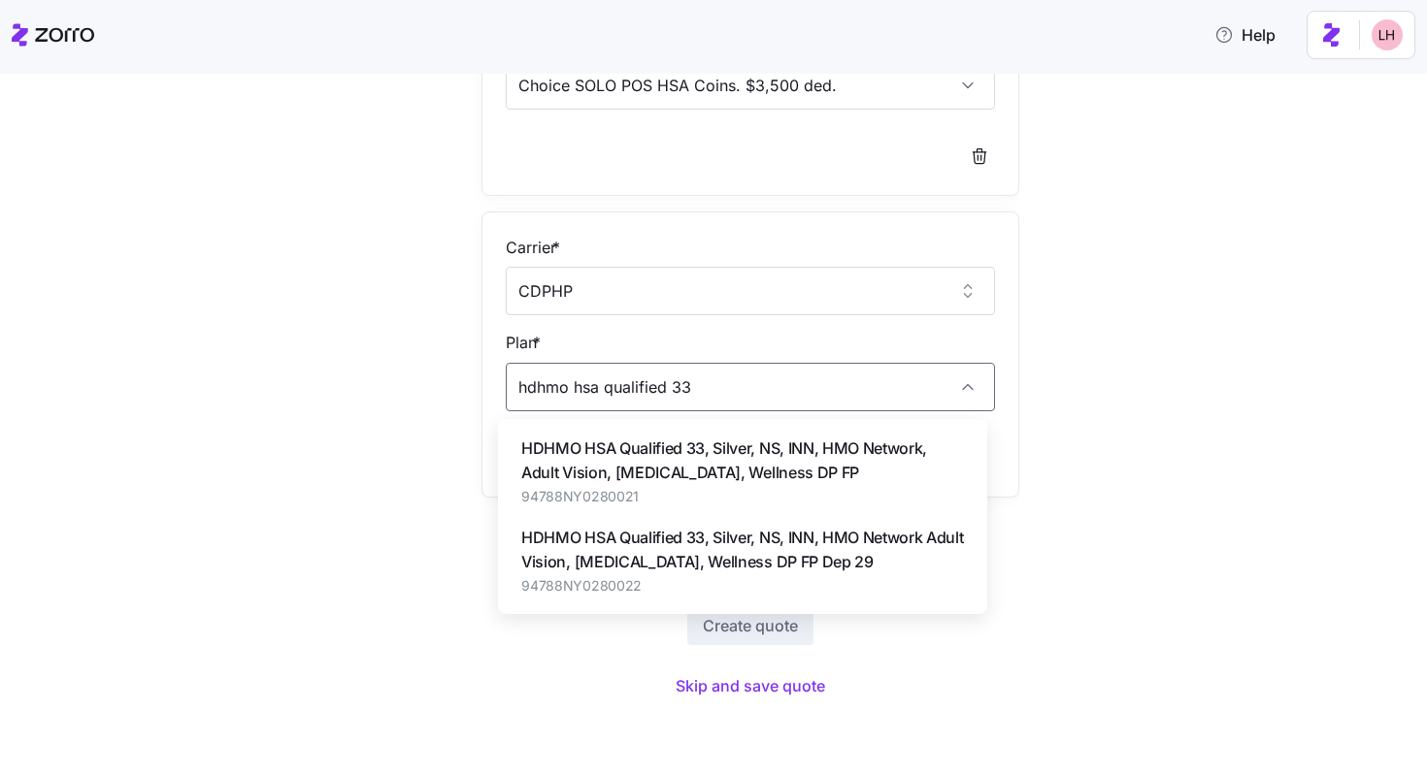
type input "hdhmo hsa qualified 33"
click at [782, 447] on span "HDHMO HSA Qualified 33, Silver, NS, INN, HMO Network, Adult Vision, Lasik, Well…" at bounding box center [742, 461] width 443 height 49
type input "HDHMO HSA Qualified 33, Silver, NS, INN, HMO Network, Adult Vision, Lasik, Well…"
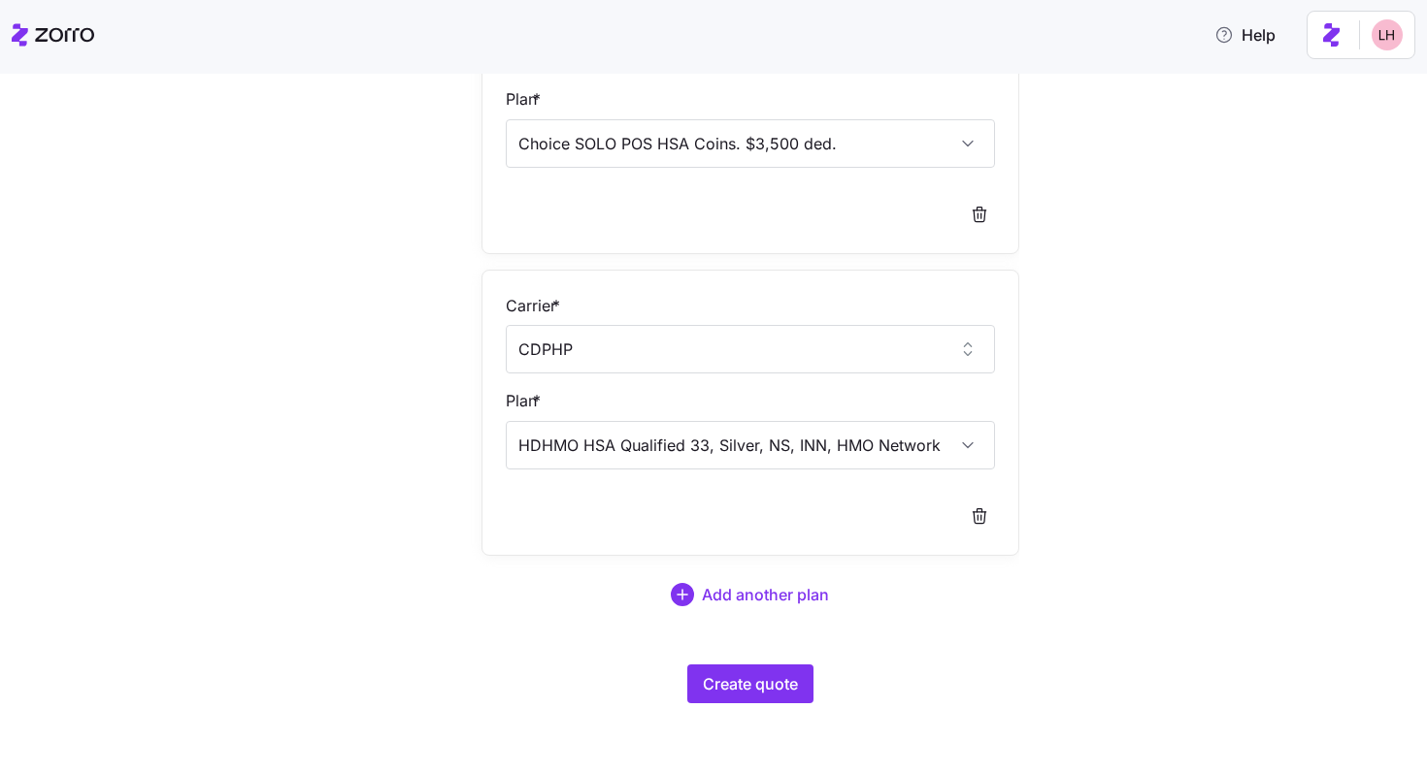
scroll to position [307, 0]
click at [782, 687] on button "Create quote" at bounding box center [750, 684] width 126 height 39
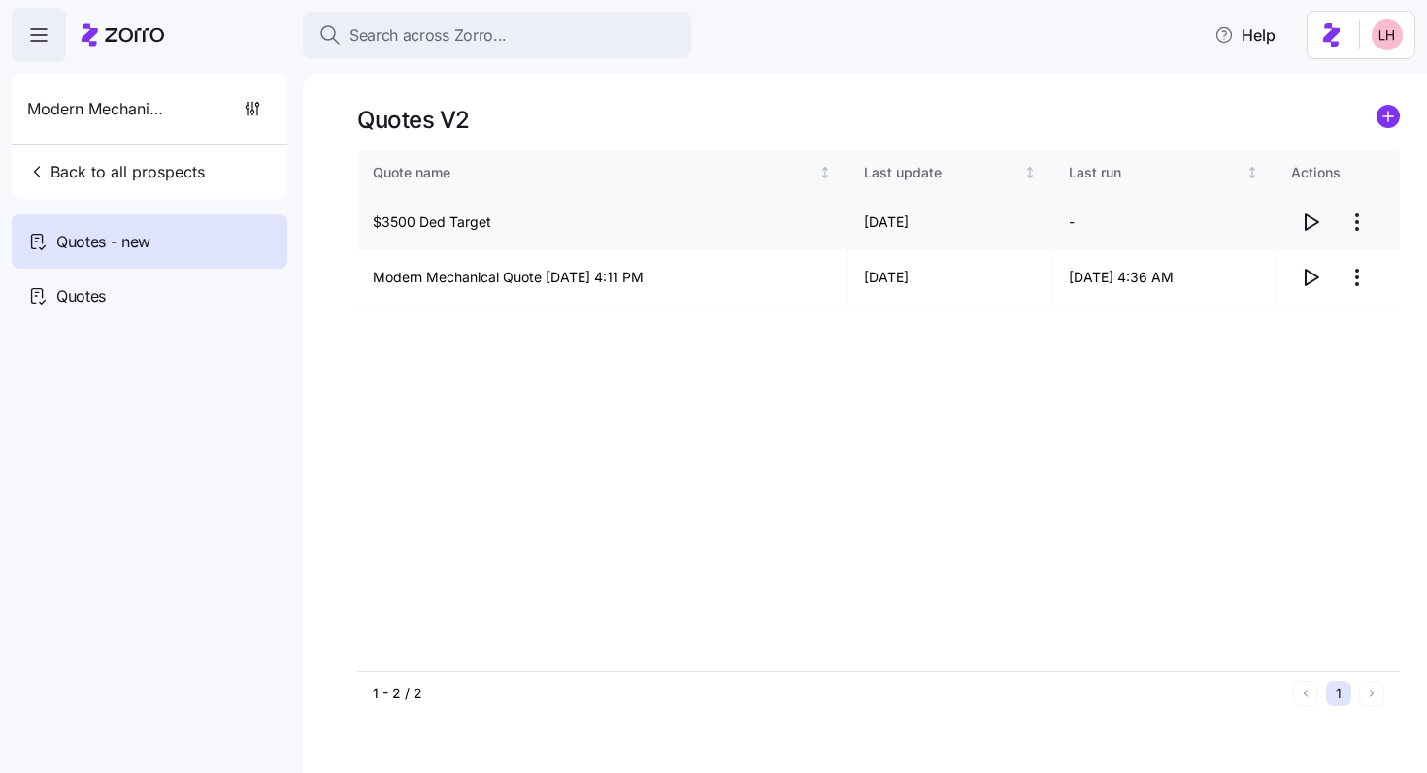
click at [782, 216] on icon "button" at bounding box center [1309, 222] width 23 height 23
click at [782, 218] on html "Search across Zorro... Help Modern Mechanical Back to all prospects Quotes - ne…" at bounding box center [713, 381] width 1427 height 762
click at [782, 264] on div "Edit quote" at bounding box center [1279, 269] width 179 height 31
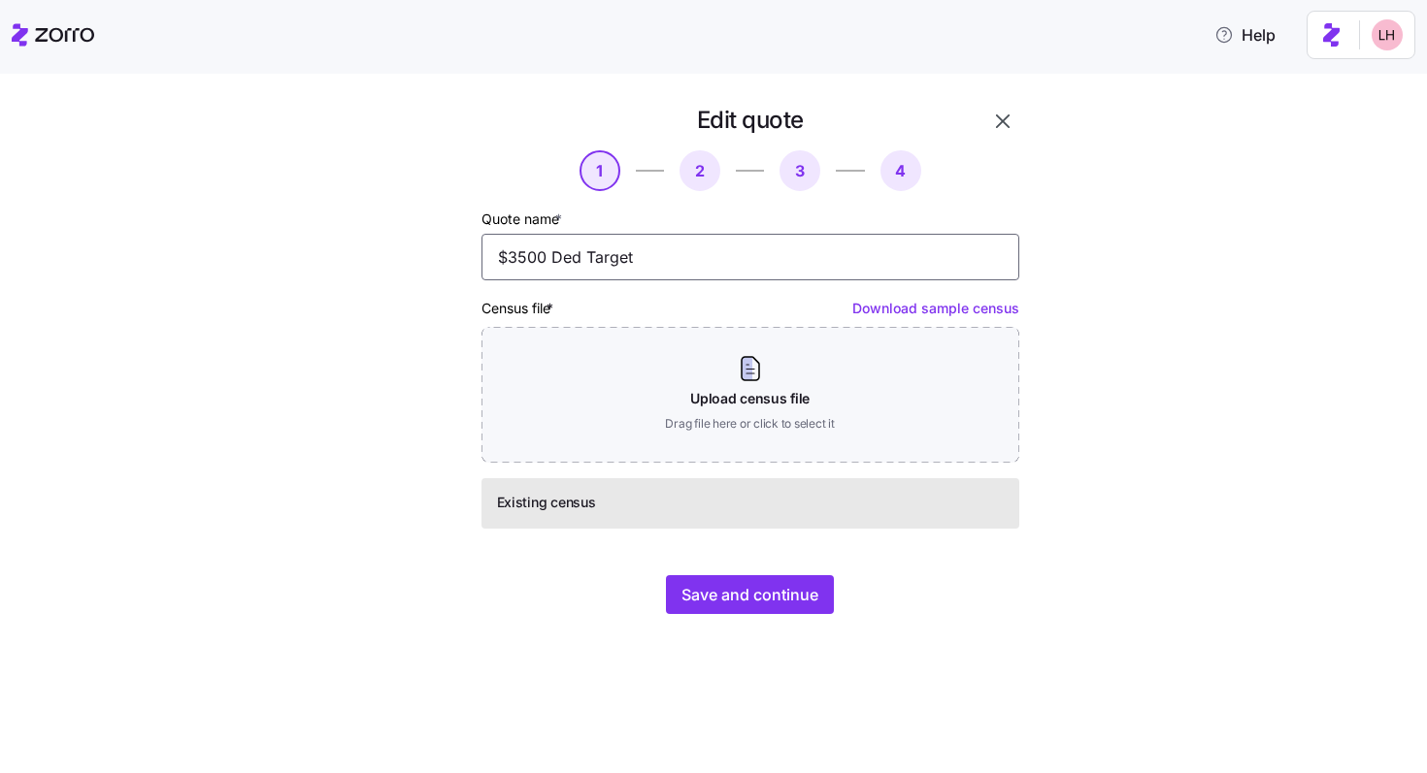
drag, startPoint x: 549, startPoint y: 259, endPoint x: 388, endPoint y: 255, distance: 161.1
click at [388, 255] on div "Edit quote 1 2 3 4 Quote name * $3500 Ded Target Census file * Download sample …" at bounding box center [695, 359] width 664 height 525
type input "3500/4k Ded Target"
click at [782, 607] on button "Save and continue" at bounding box center [750, 594] width 168 height 39
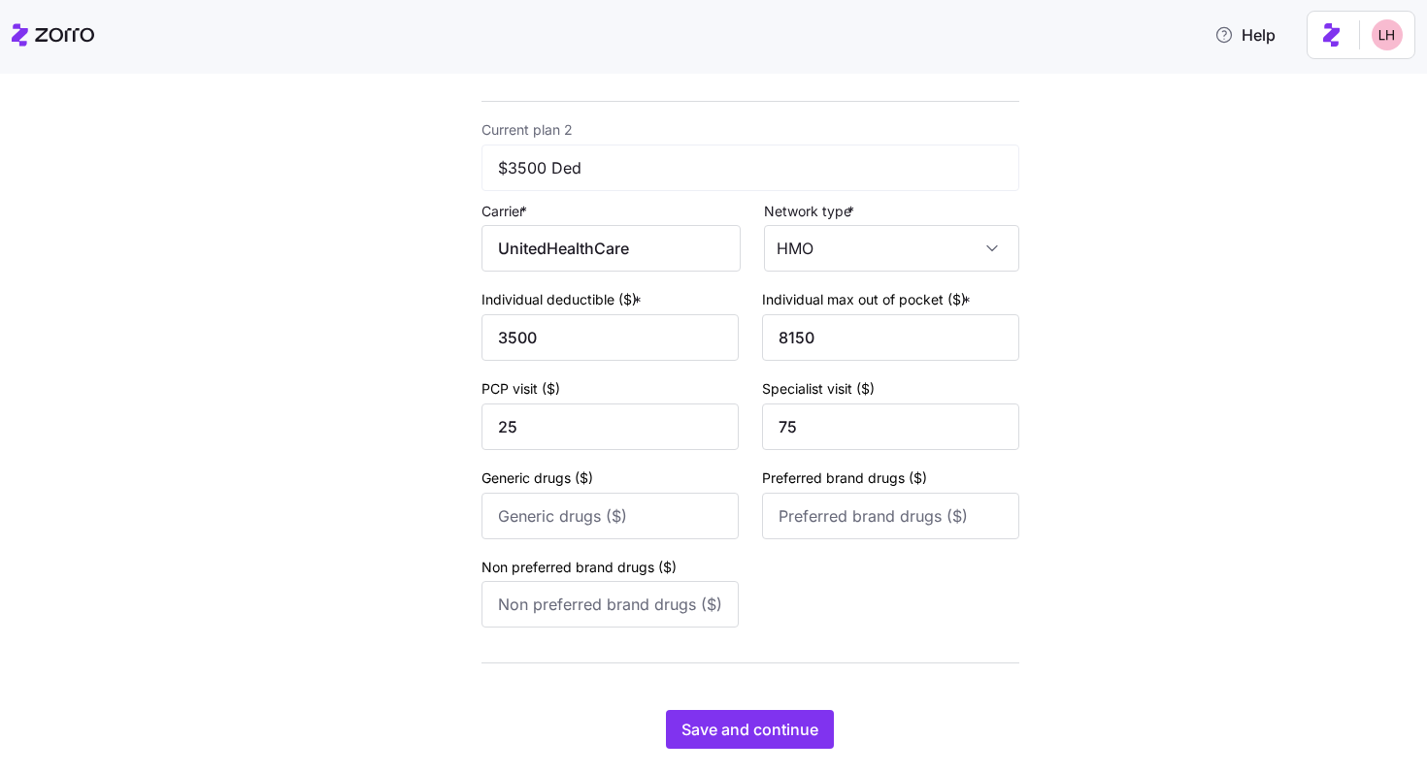
scroll to position [742, 0]
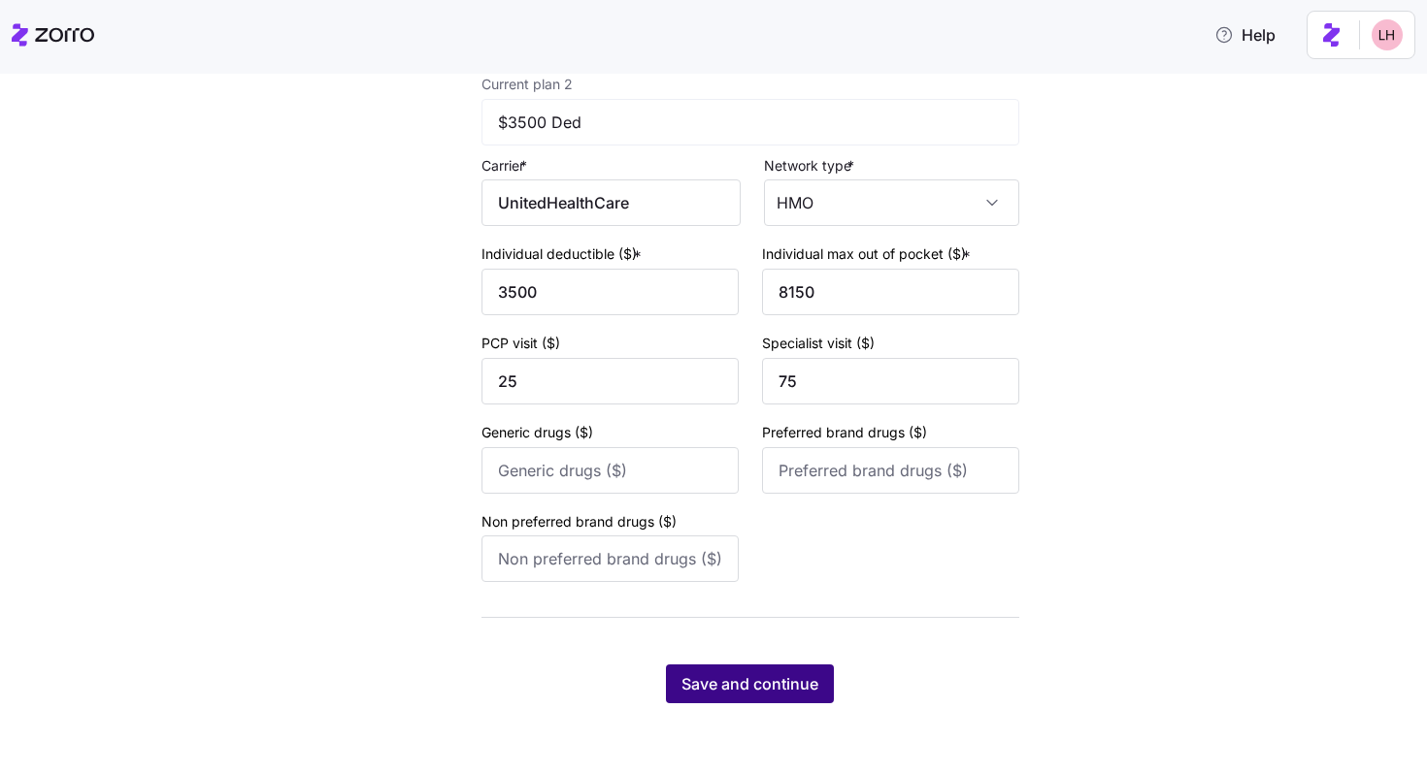
click at [782, 673] on span "Save and continue" at bounding box center [749, 684] width 137 height 23
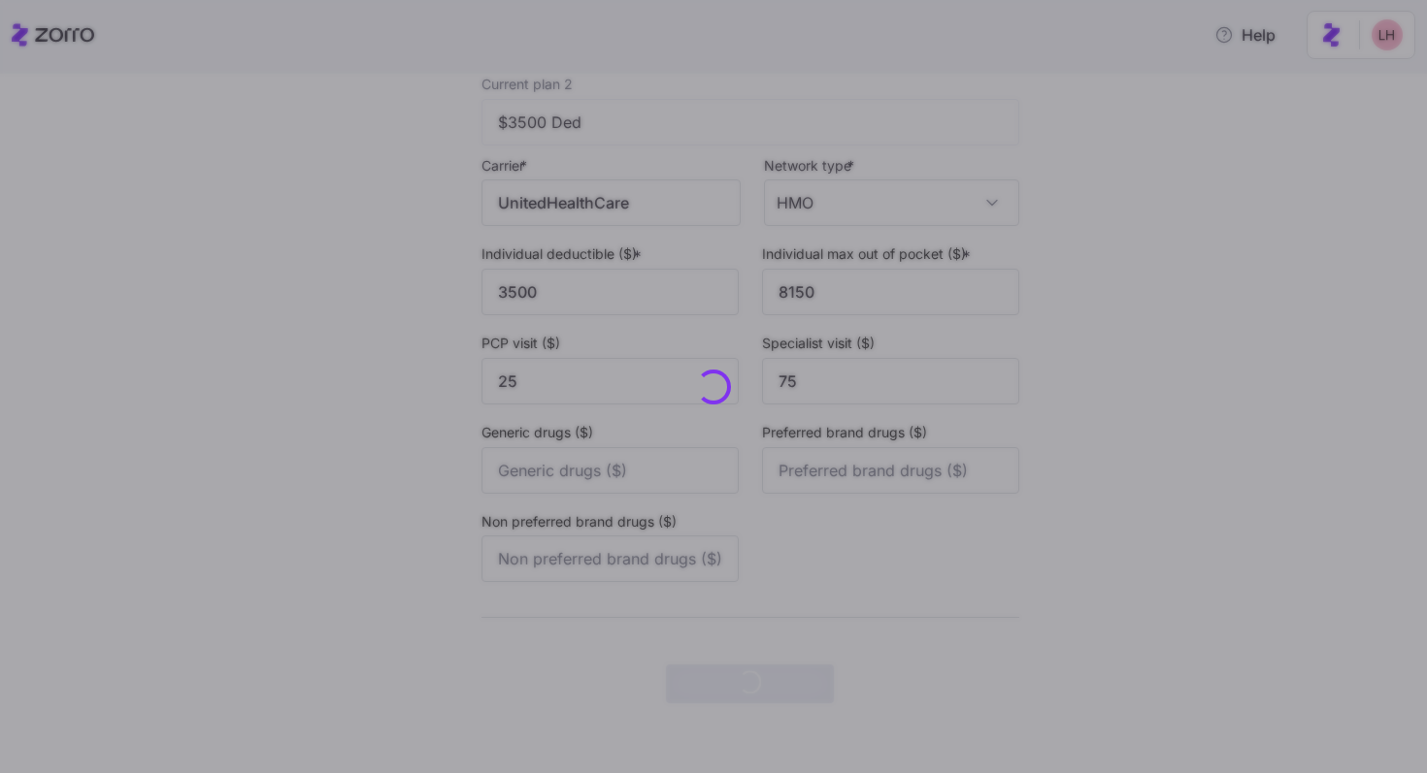
scroll to position [0, 0]
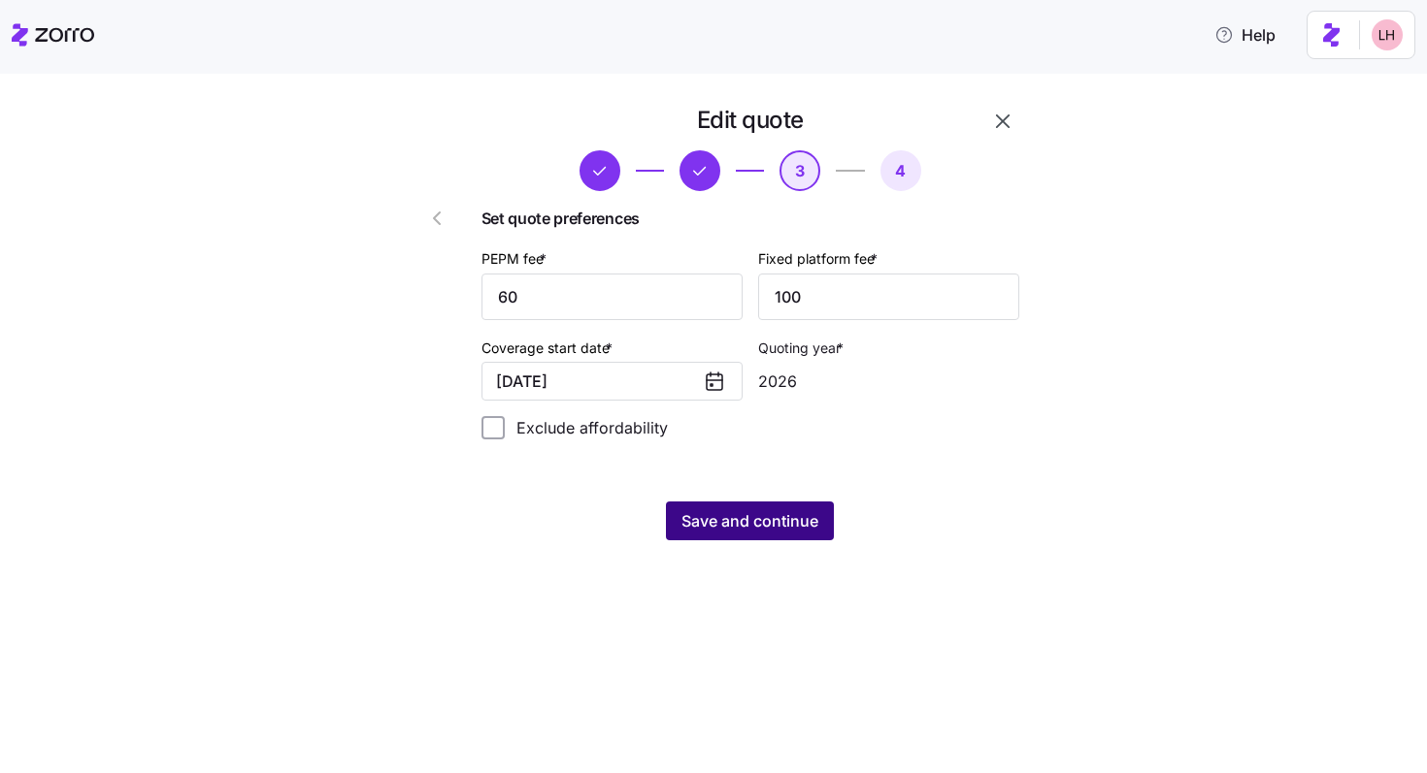
click at [761, 512] on span "Save and continue" at bounding box center [749, 520] width 137 height 23
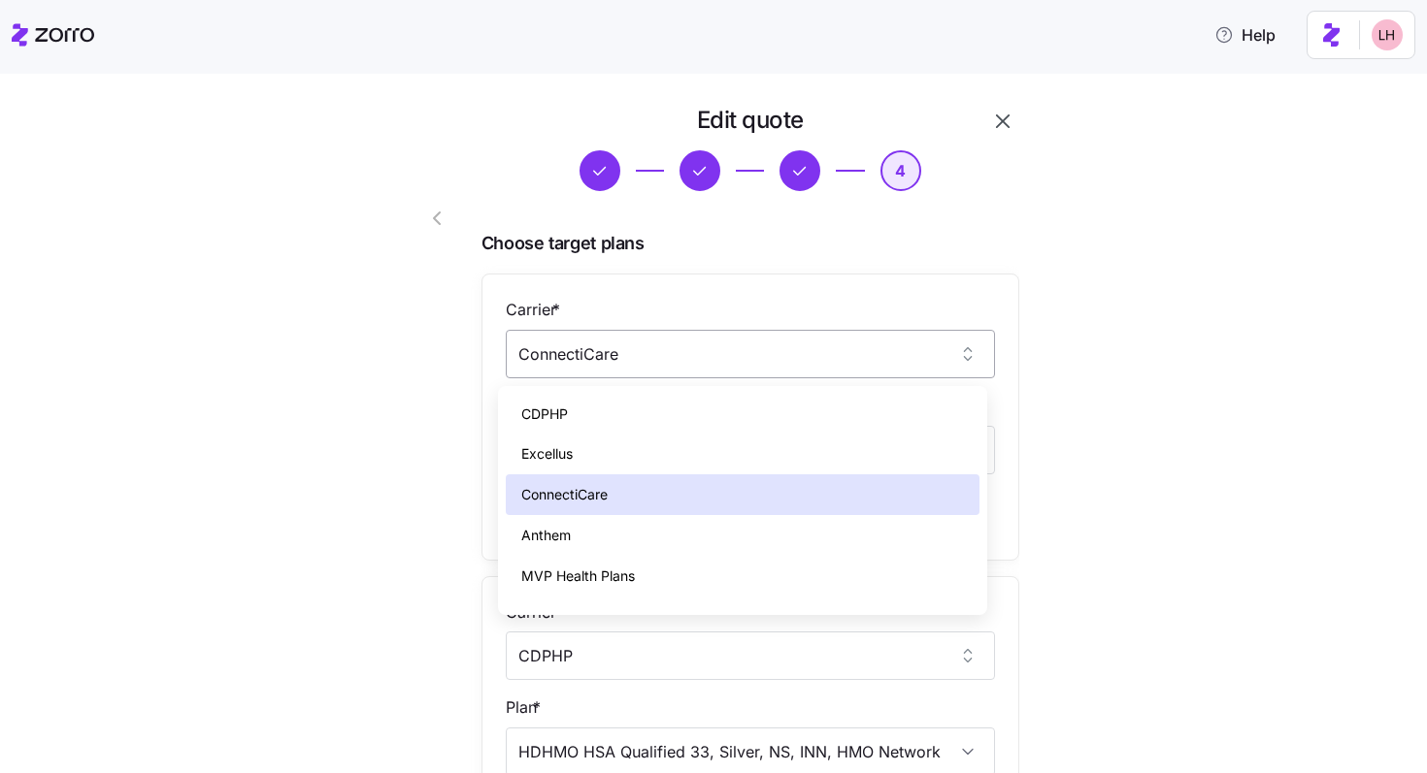
click at [782, 358] on input "ConnectiCare" at bounding box center [750, 354] width 489 height 49
click at [625, 526] on div "Anthem" at bounding box center [743, 535] width 474 height 41
type input "Anthem"
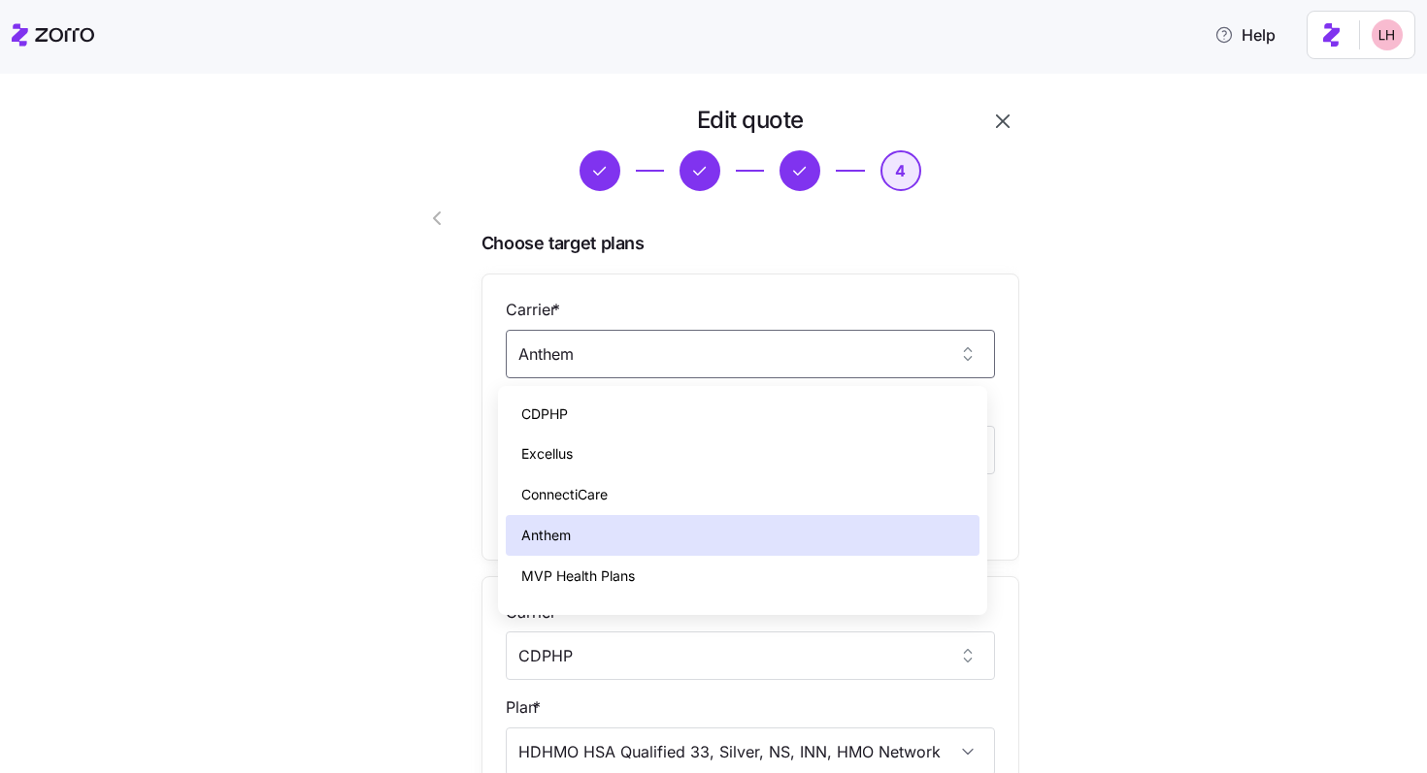
click at [667, 529] on div "Anthem" at bounding box center [743, 535] width 474 height 41
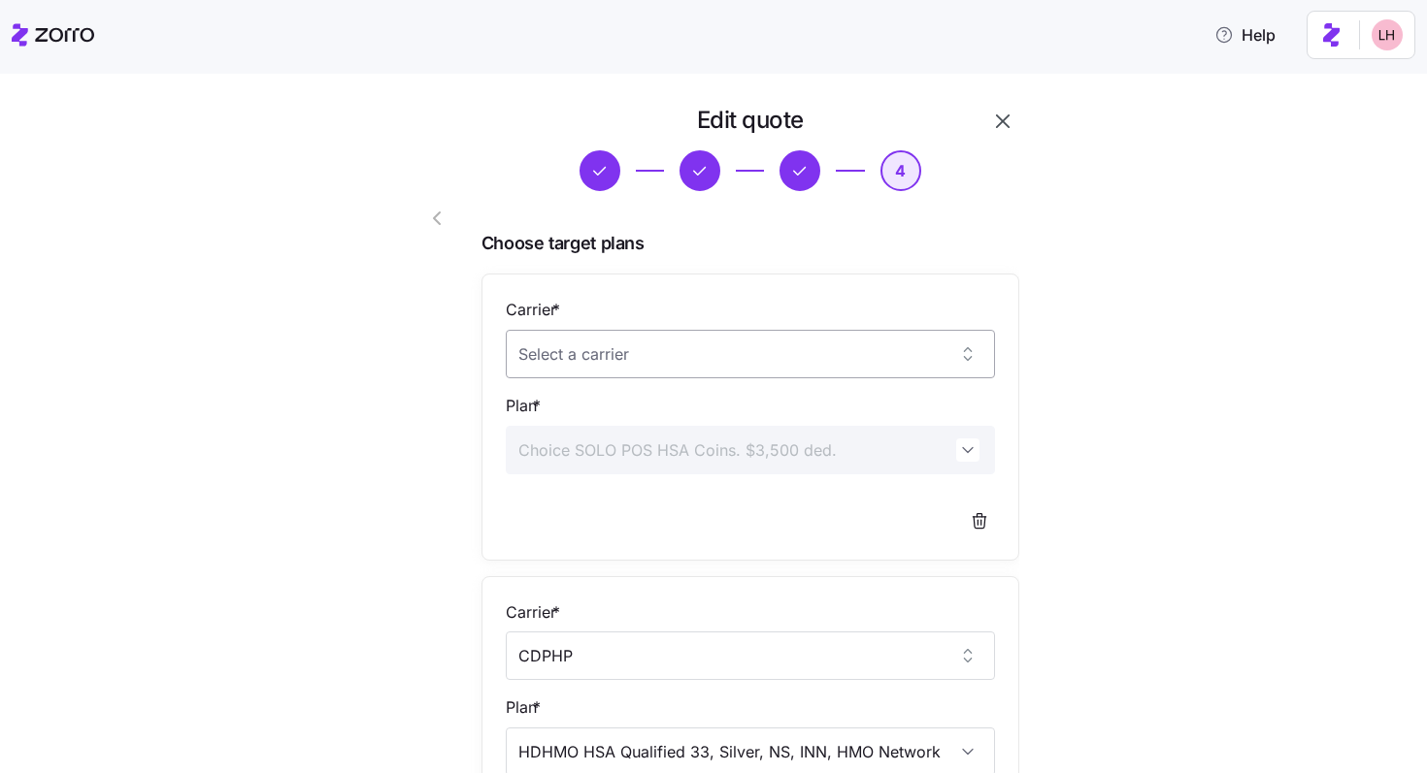
click at [644, 368] on input "Carrier *" at bounding box center [750, 354] width 489 height 49
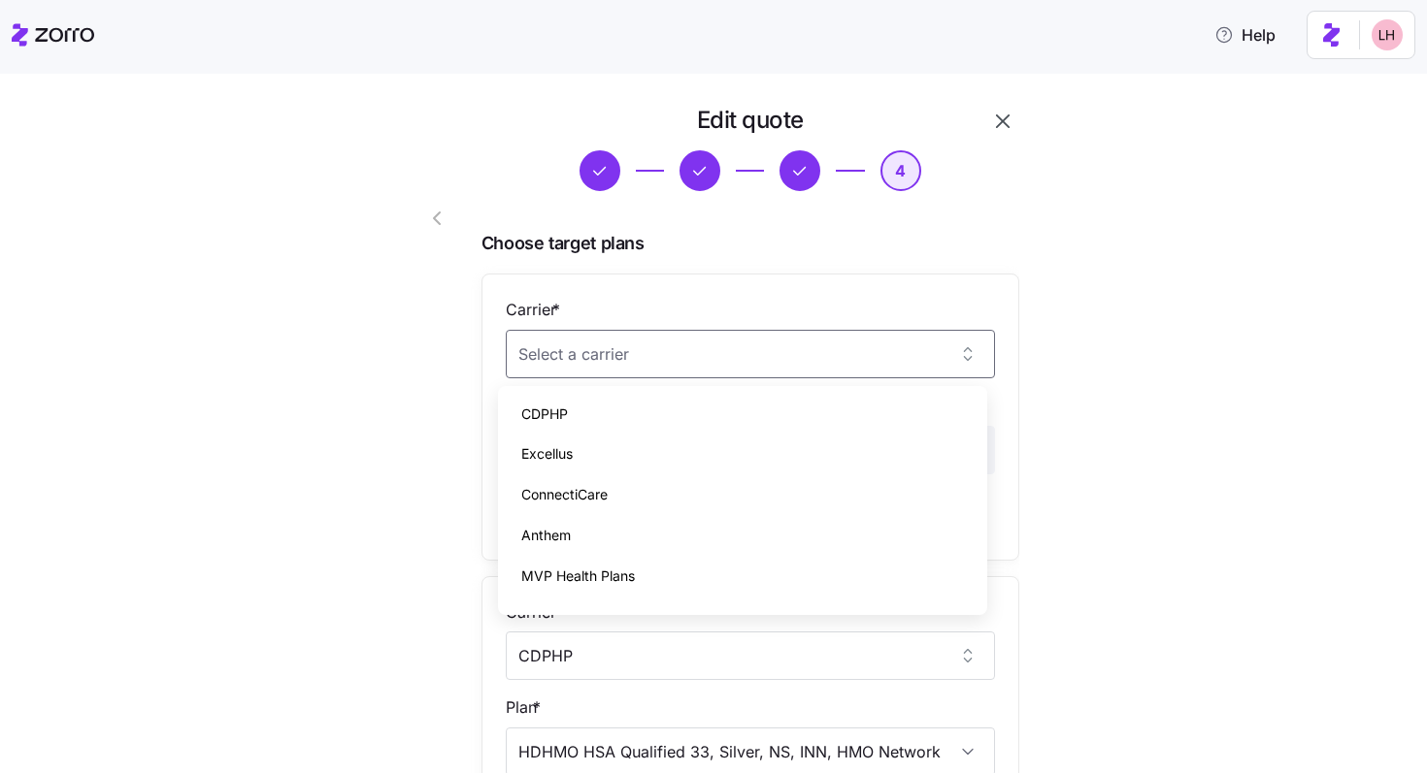
click at [580, 528] on div "Anthem" at bounding box center [743, 535] width 474 height 41
type input "Anthem"
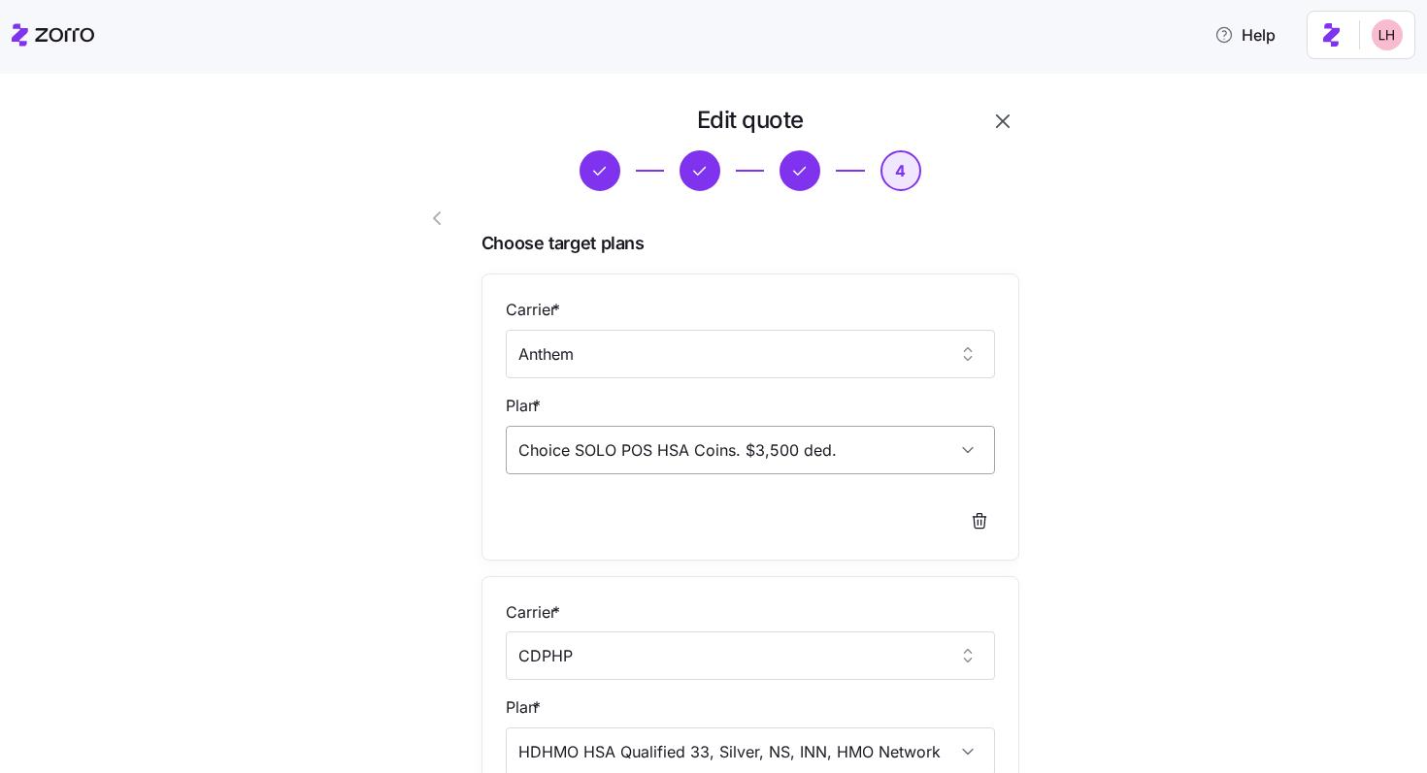
click at [692, 458] on input "Choice SOLO POS HSA Coins. $3,500 ded." at bounding box center [750, 450] width 489 height 49
drag, startPoint x: 885, startPoint y: 456, endPoint x: 412, endPoint y: 443, distance: 472.8
click at [410, 445] on div "Edit quote 4 Choose target plans Carrier * Anthem Plan * Choice SOLO POS HSA Co…" at bounding box center [695, 557] width 664 height 921
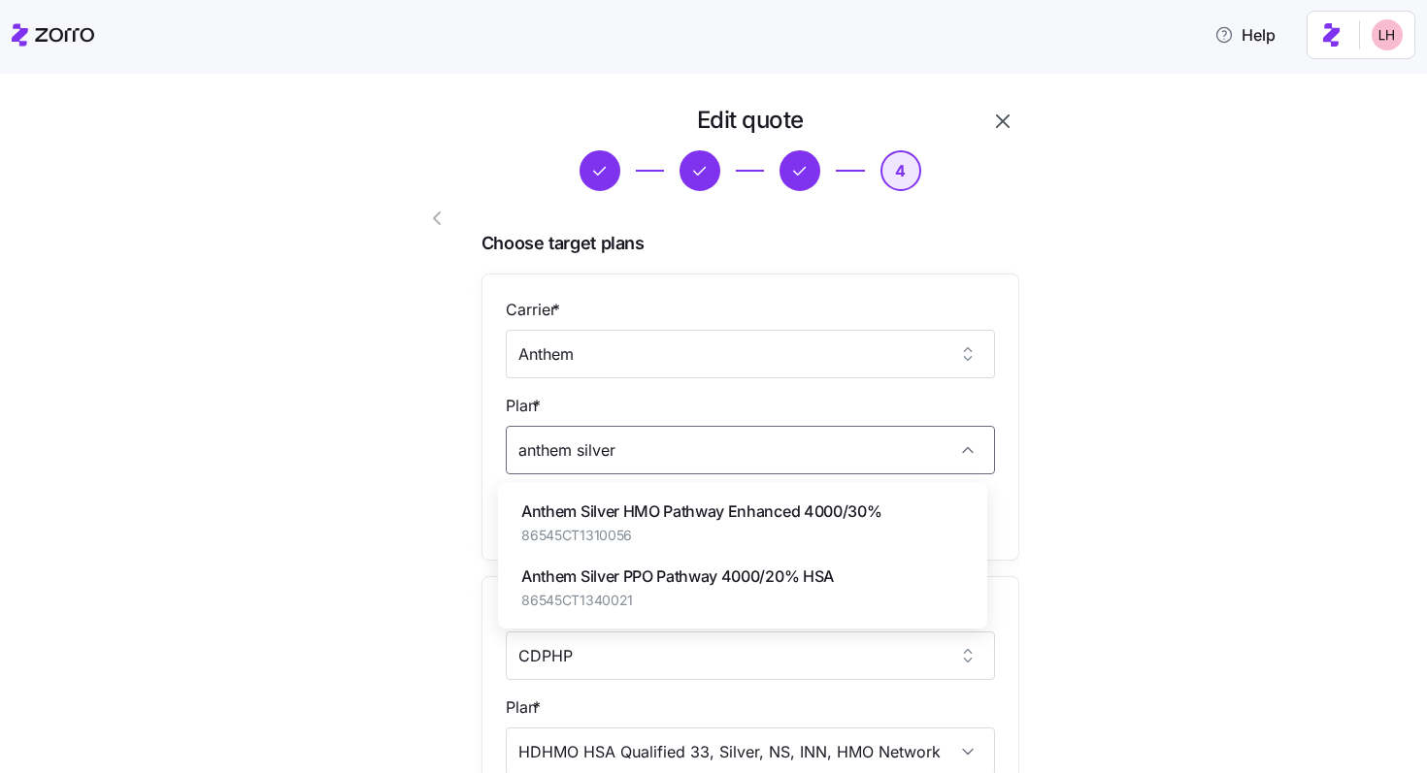
click at [721, 511] on span "Anthem Silver HMO Pathway Enhanced 4000/30%" at bounding box center [701, 512] width 360 height 24
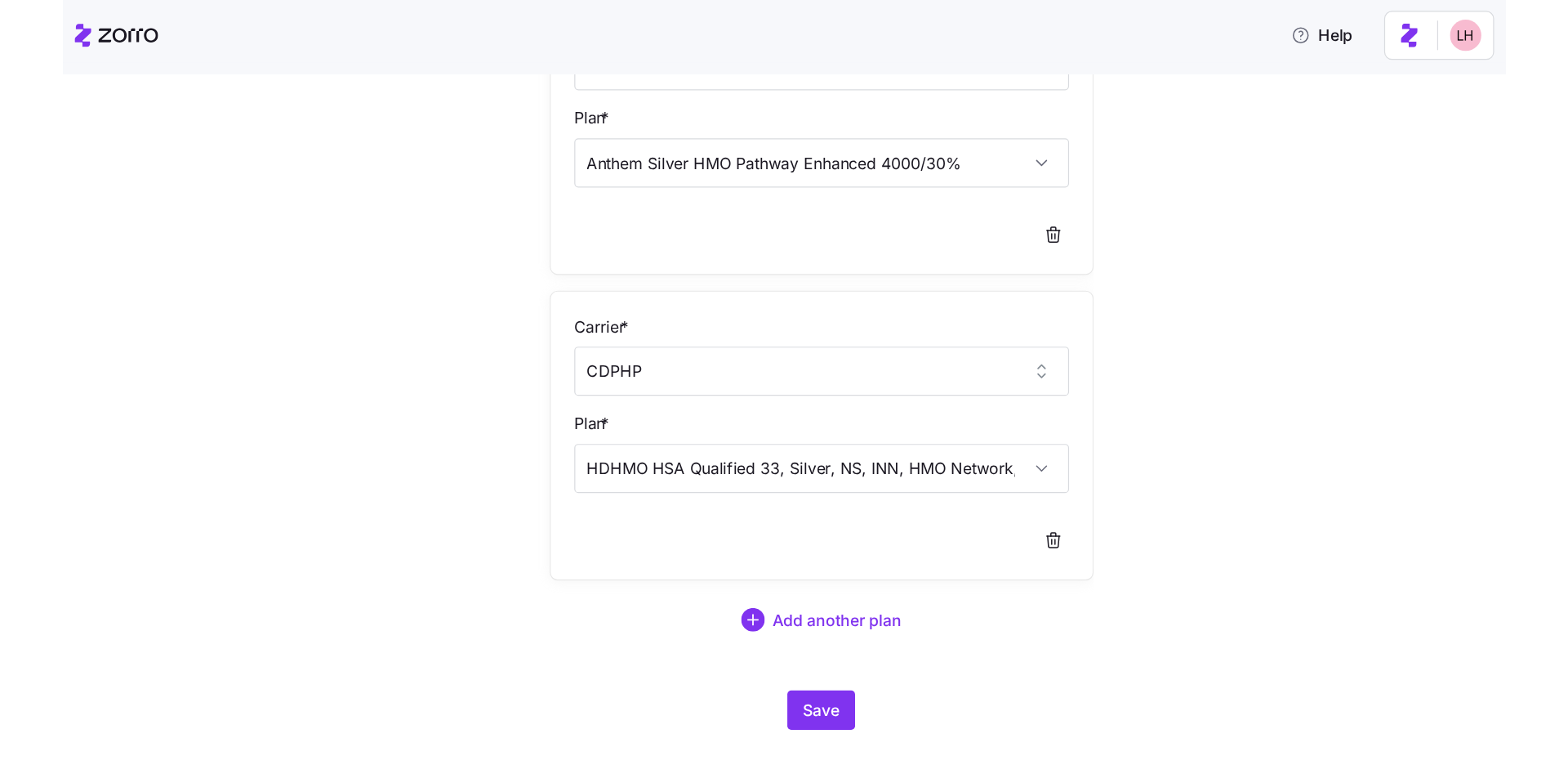
scroll to position [258, 0]
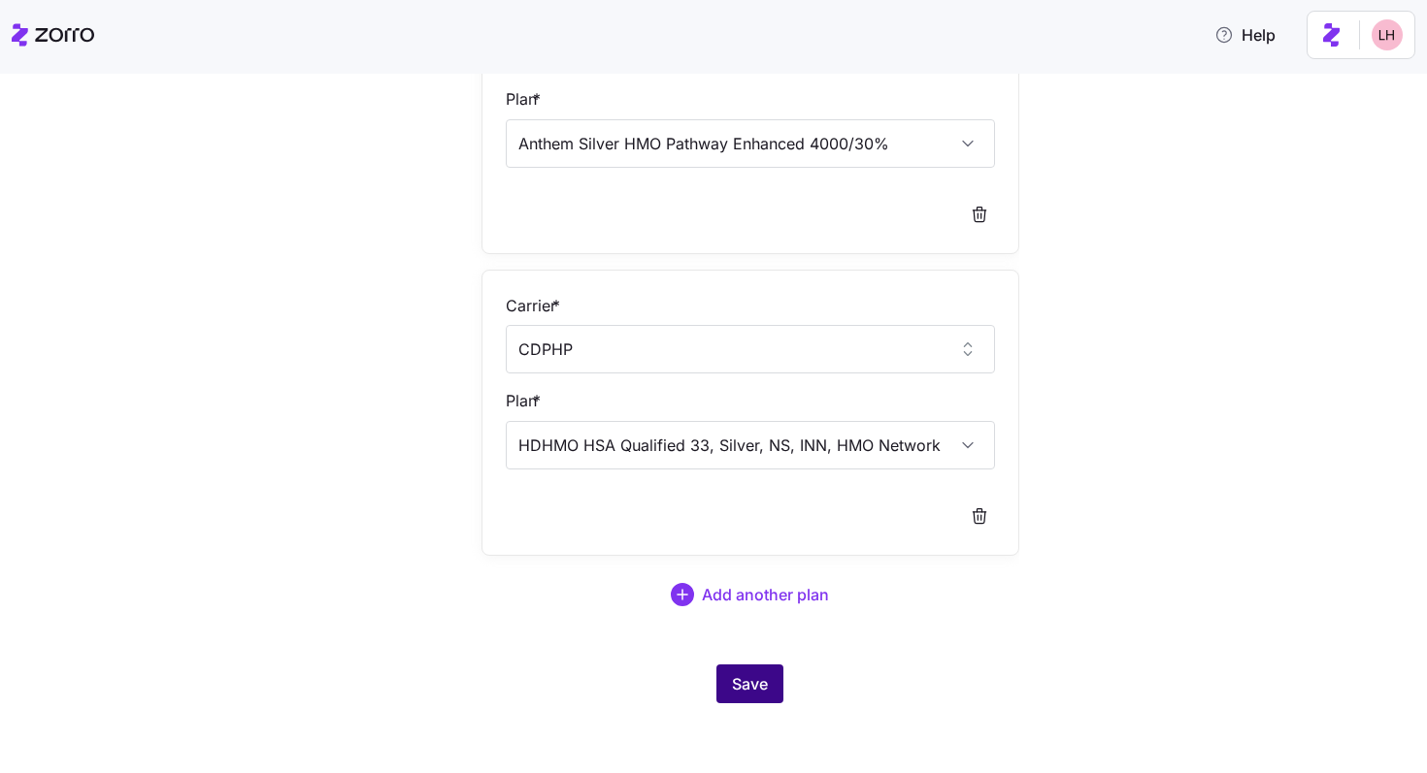
type input "Anthem Silver HMO Pathway Enhanced 4000/30%"
click at [747, 687] on span "Save" at bounding box center [750, 684] width 36 height 23
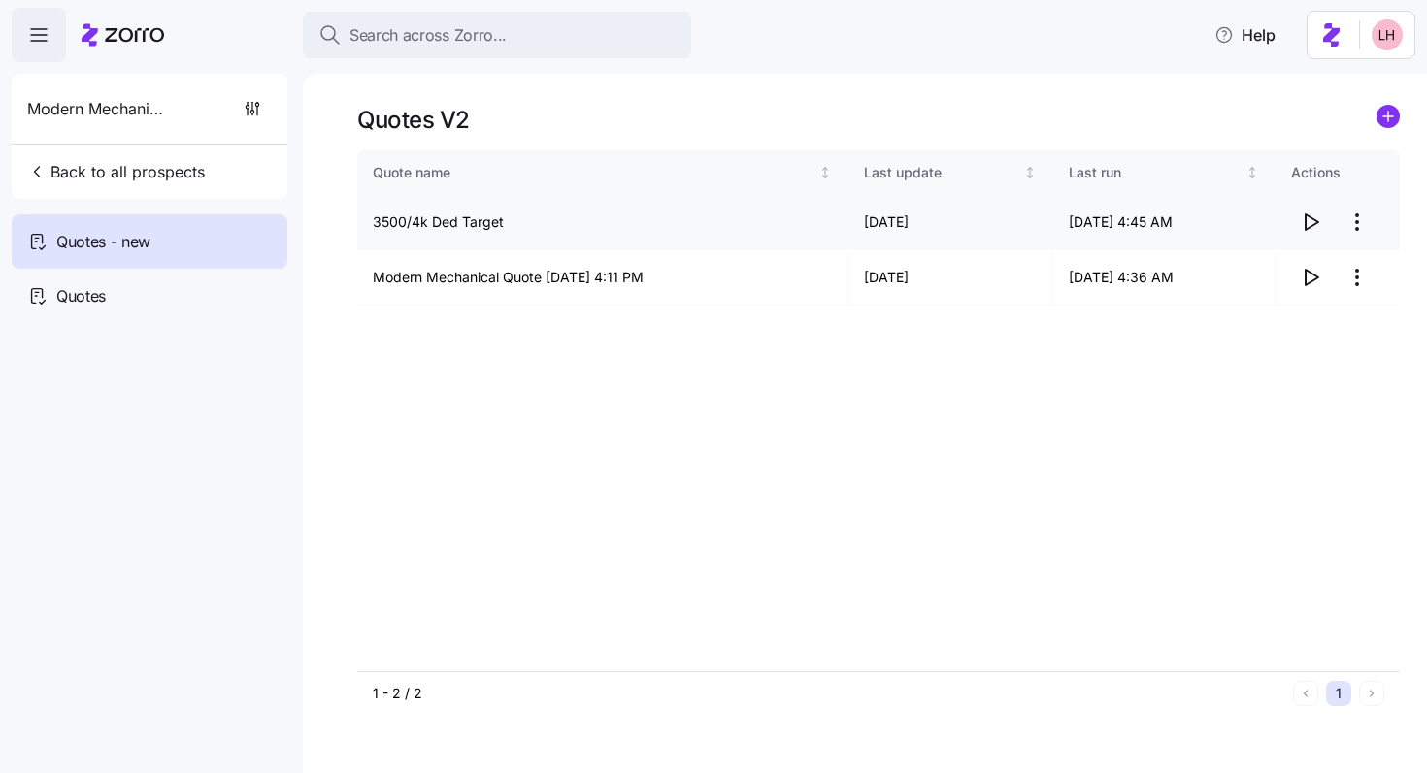
click at [782, 228] on icon "button" at bounding box center [1309, 222] width 23 height 23
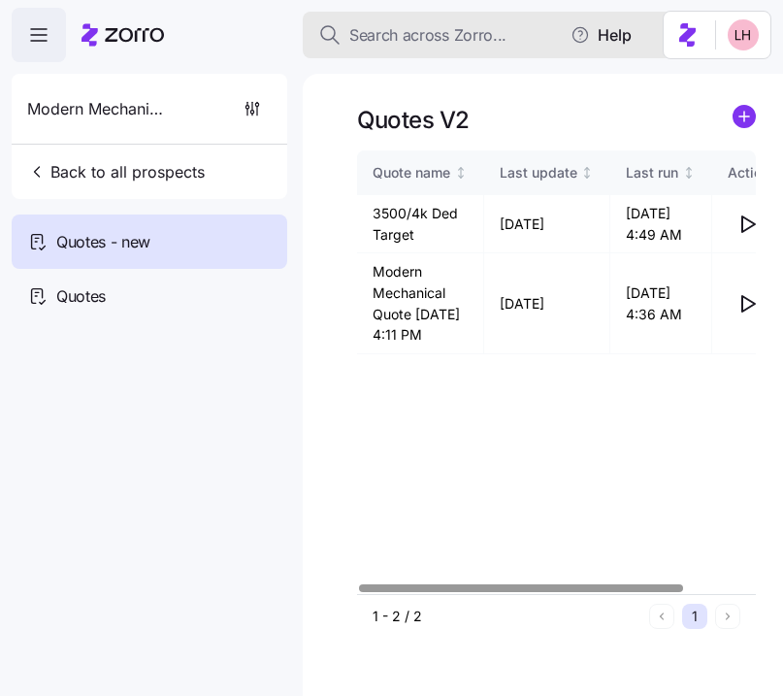
click at [428, 45] on span "Search across Zorro..." at bounding box center [427, 35] width 157 height 24
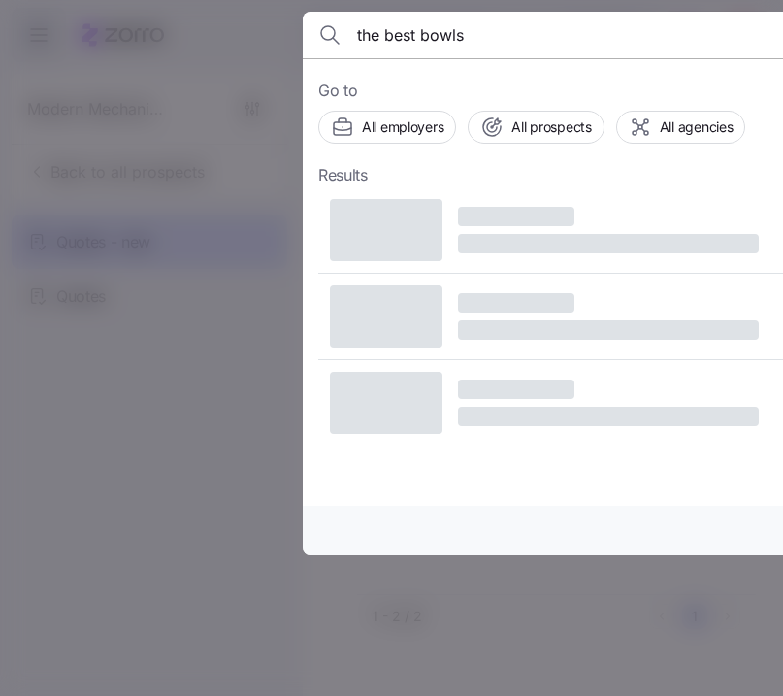
type input "the best bowls"
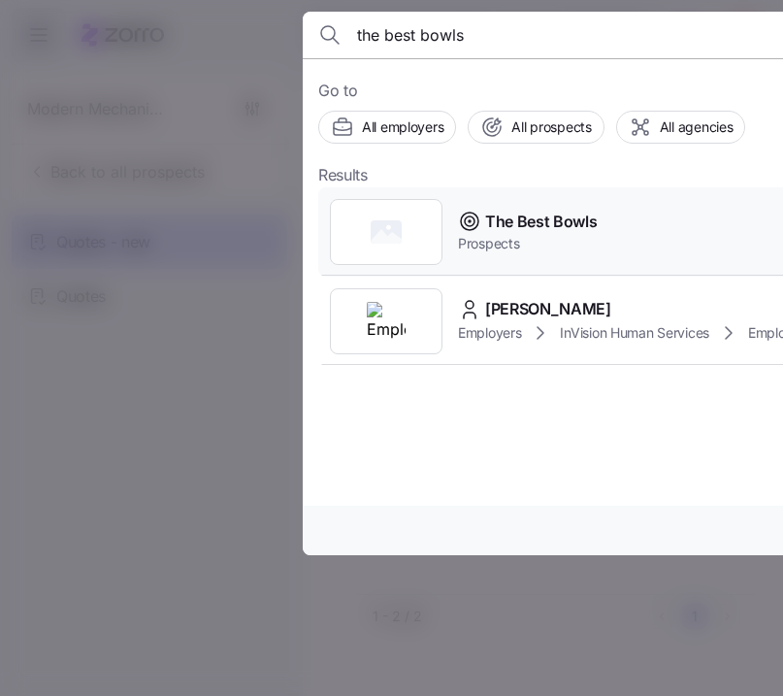
click at [556, 218] on span "The Best Bowls" at bounding box center [541, 222] width 113 height 24
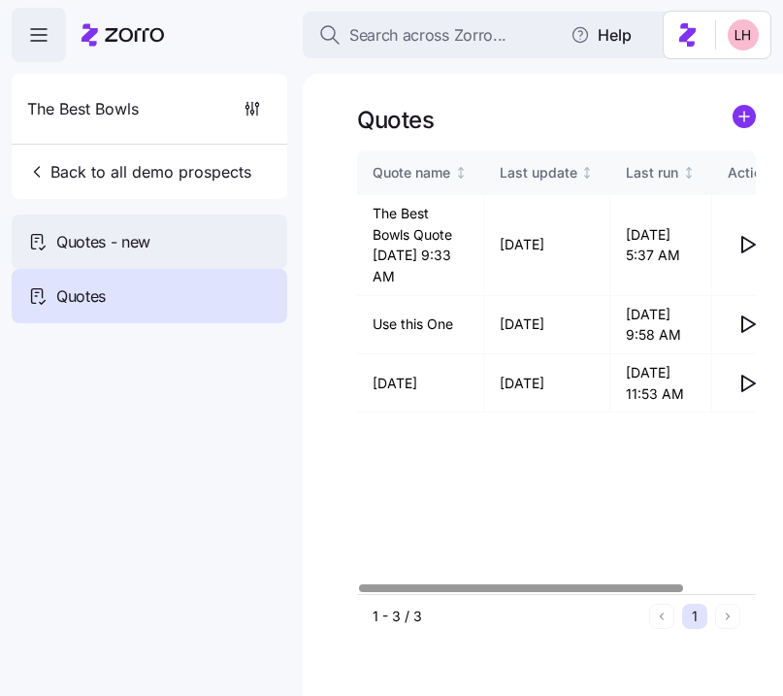
click at [153, 253] on div "Quotes - new" at bounding box center [150, 241] width 276 height 54
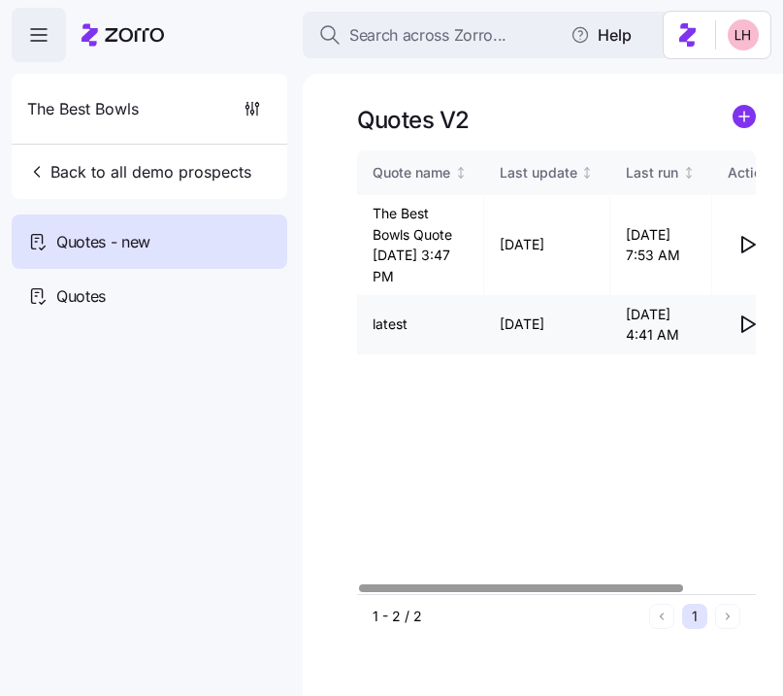
click at [750, 327] on icon "button" at bounding box center [747, 323] width 23 height 23
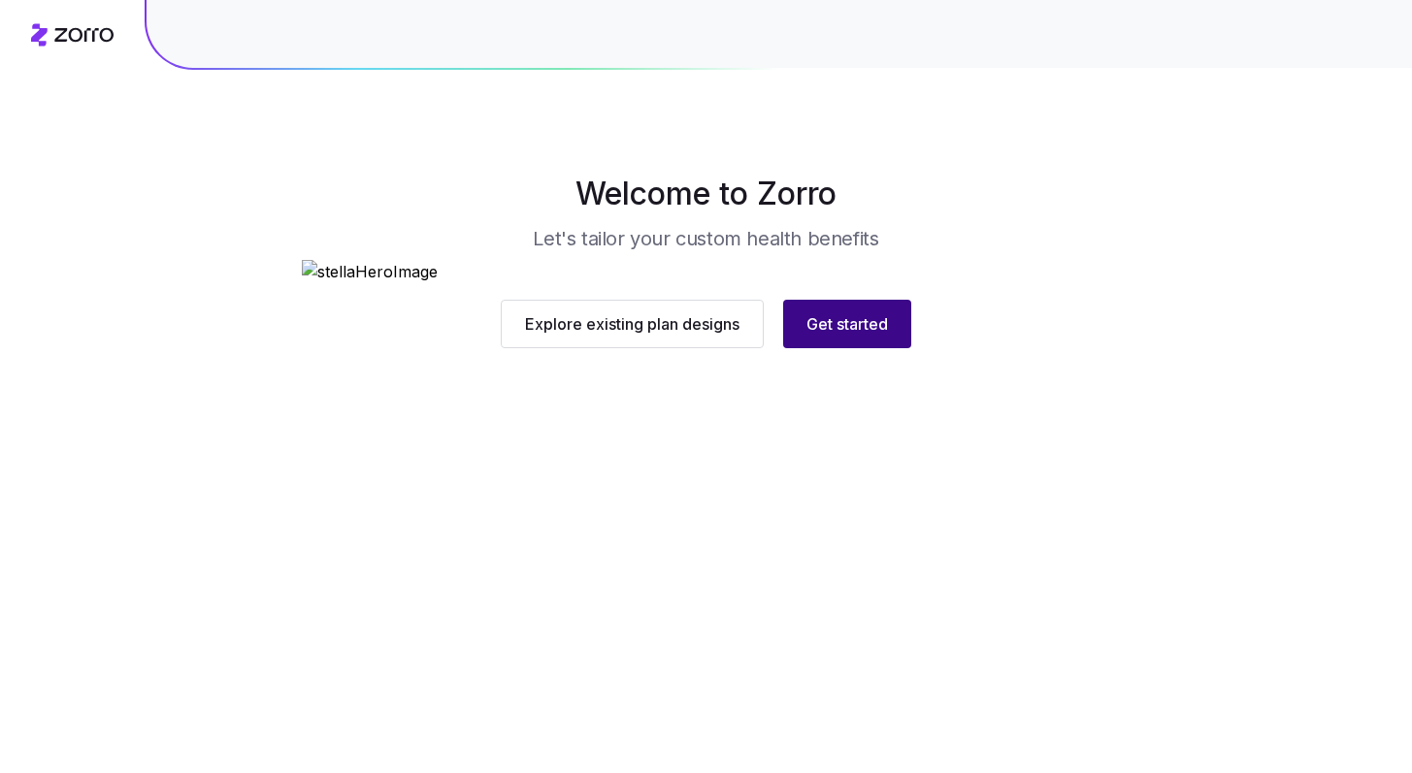
click at [867, 336] on span "Get started" at bounding box center [847, 323] width 82 height 23
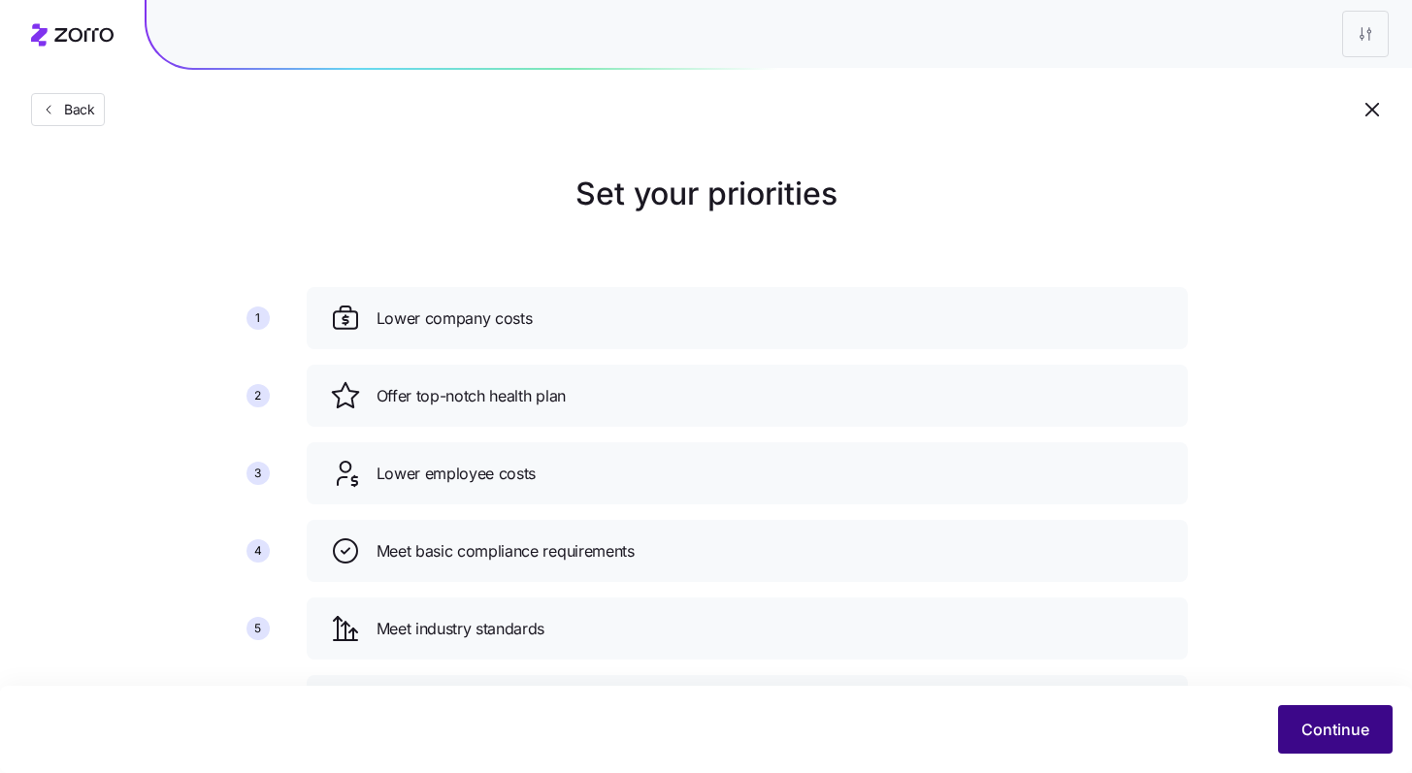
click at [1344, 711] on button "Continue" at bounding box center [1335, 730] width 115 height 49
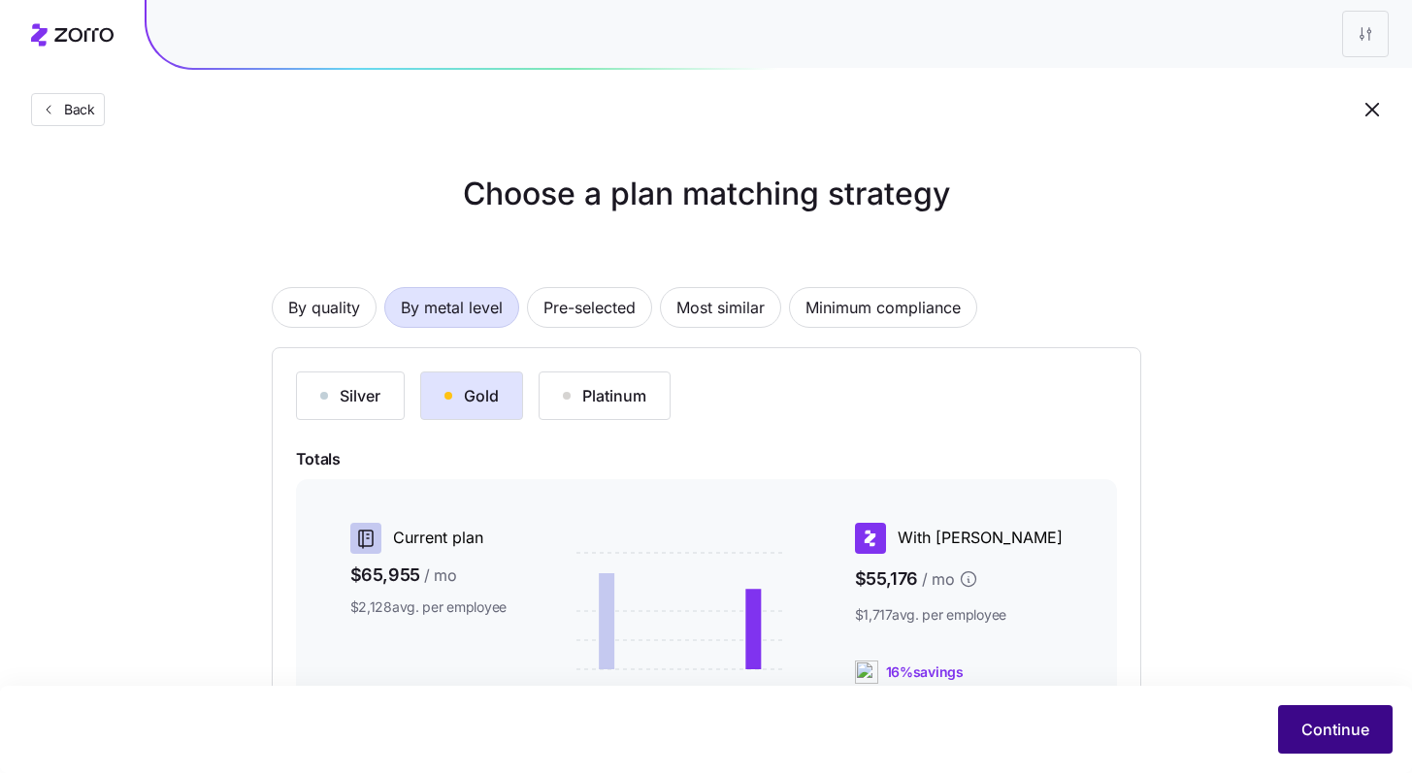
click at [1349, 717] on button "Continue" at bounding box center [1335, 730] width 115 height 49
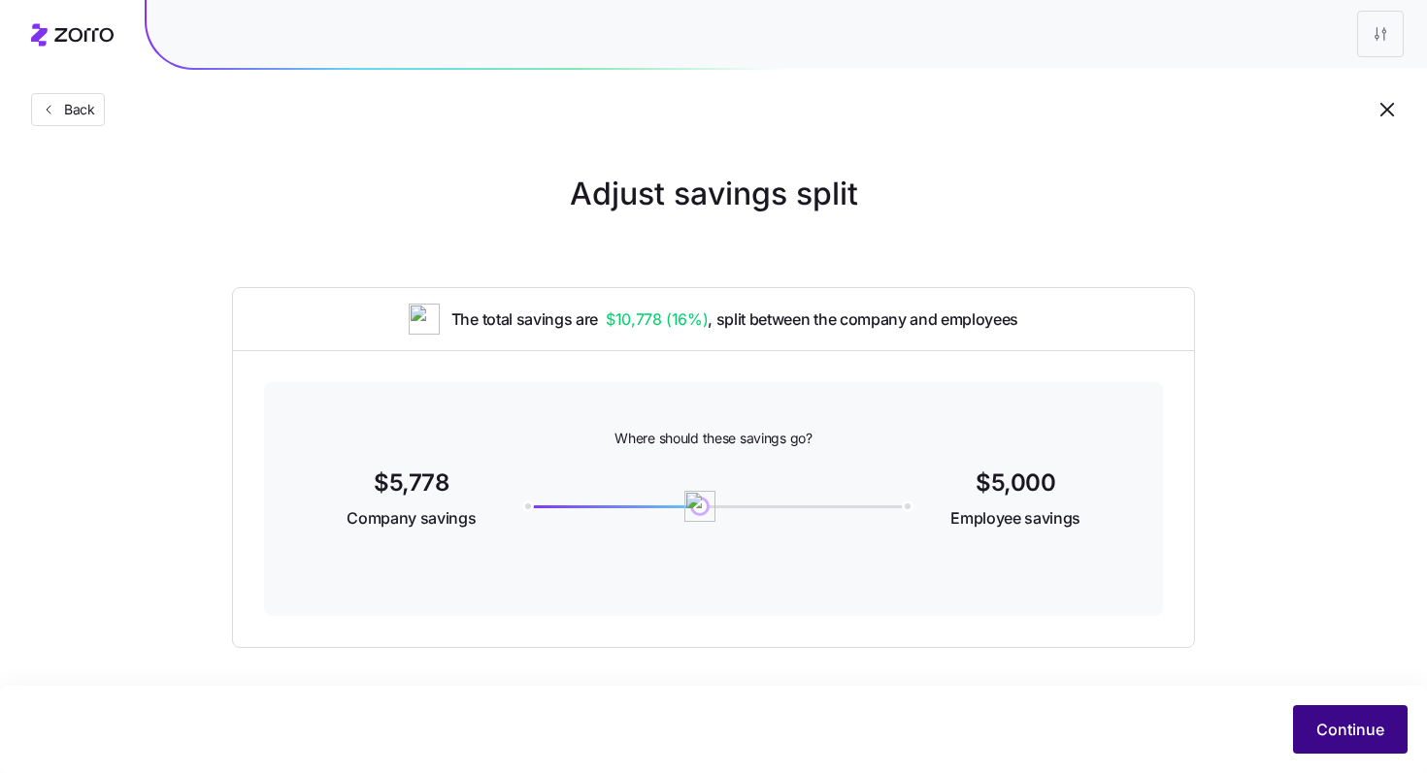
click at [1332, 739] on span "Continue" at bounding box center [1350, 729] width 68 height 23
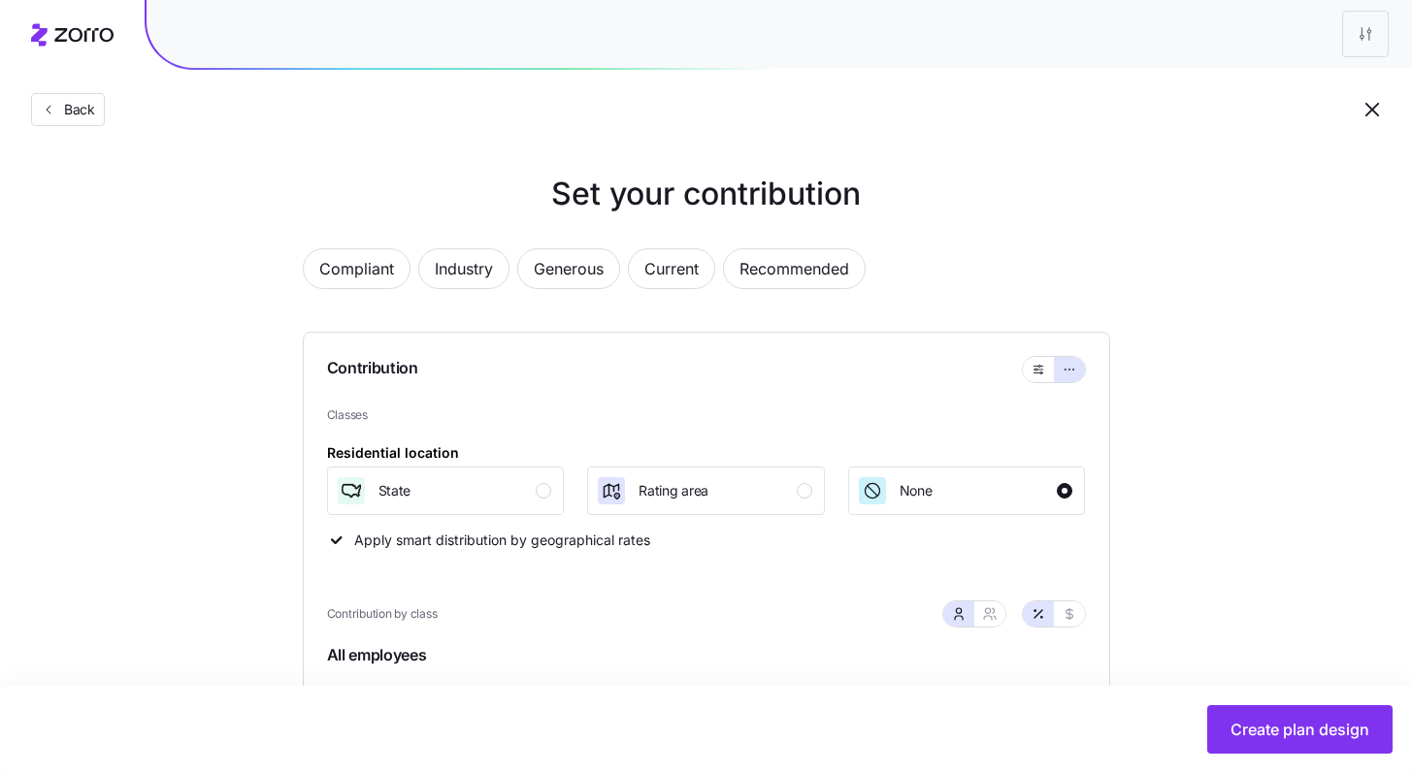
click at [1345, 756] on div "Create plan design" at bounding box center [706, 729] width 1412 height 87
click at [1339, 744] on button "Create plan design" at bounding box center [1299, 730] width 185 height 49
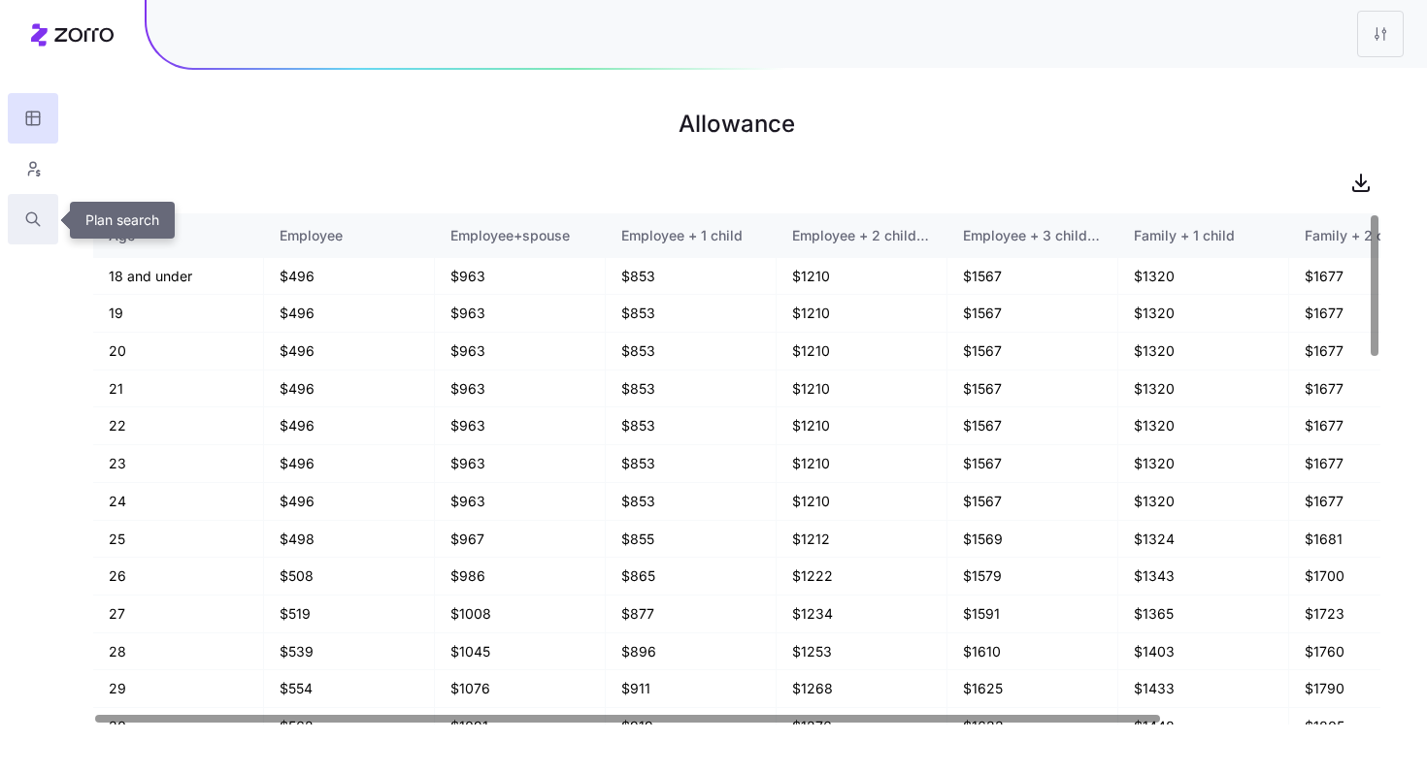
click at [44, 222] on button "button" at bounding box center [33, 219] width 50 height 50
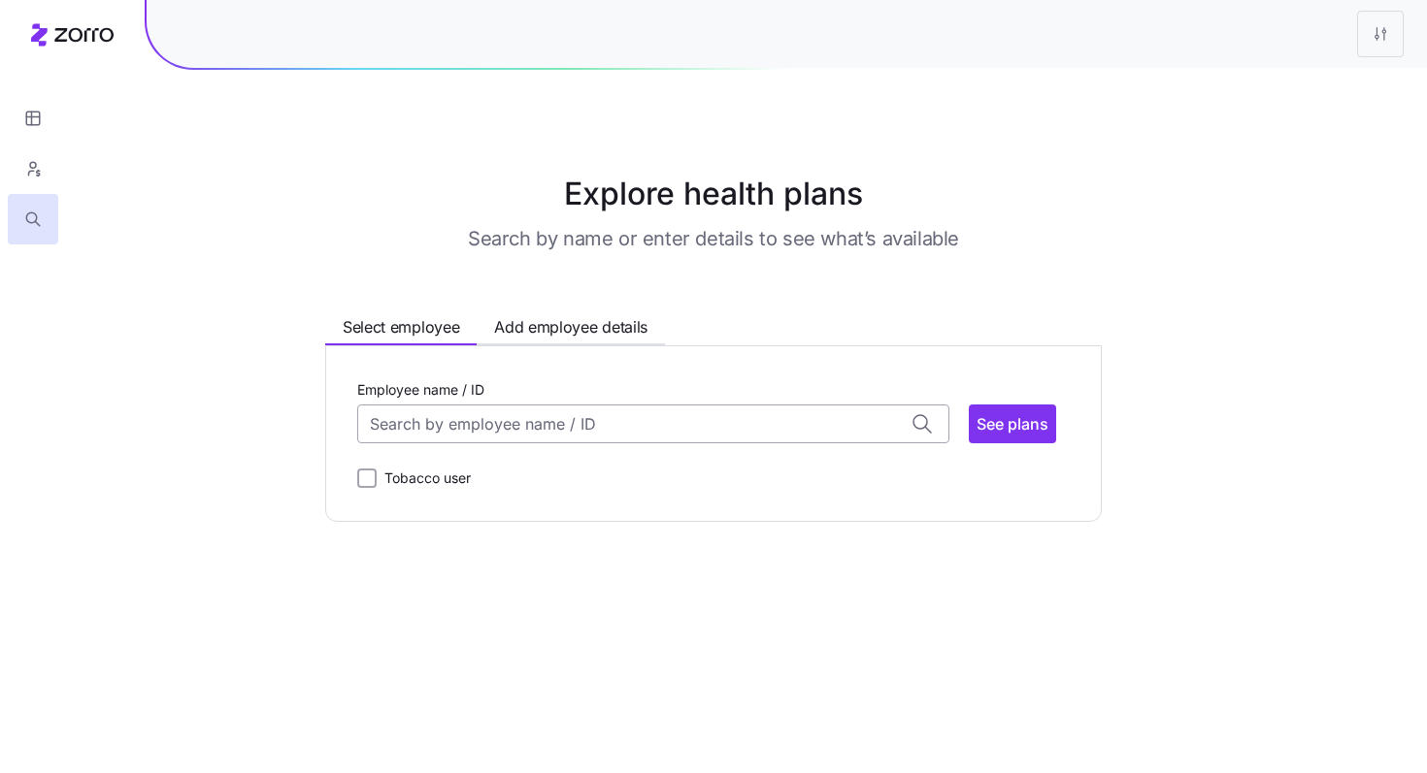
click at [512, 409] on input "Employee name / ID" at bounding box center [653, 424] width 592 height 39
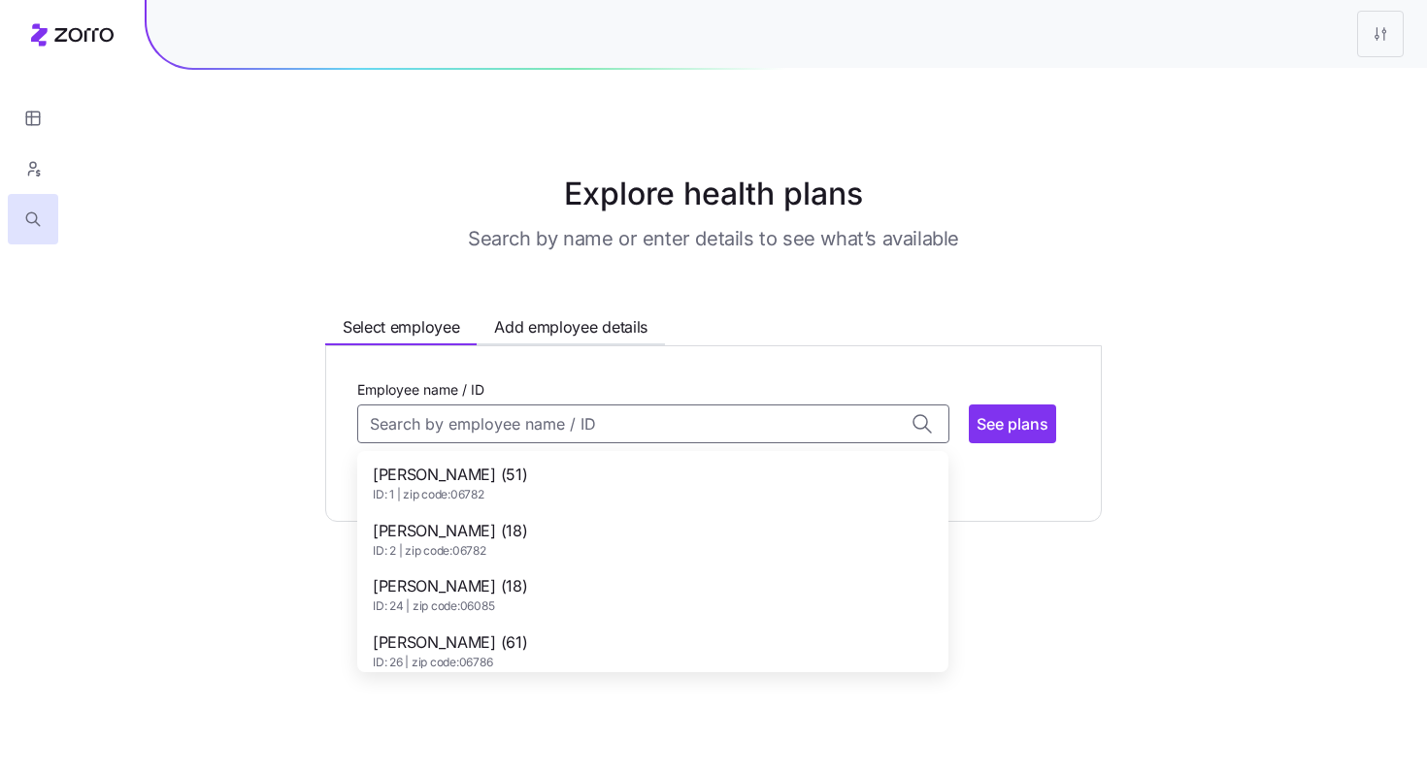
click at [527, 527] on span "ADAM ALEXANDER JR (18)" at bounding box center [450, 531] width 154 height 24
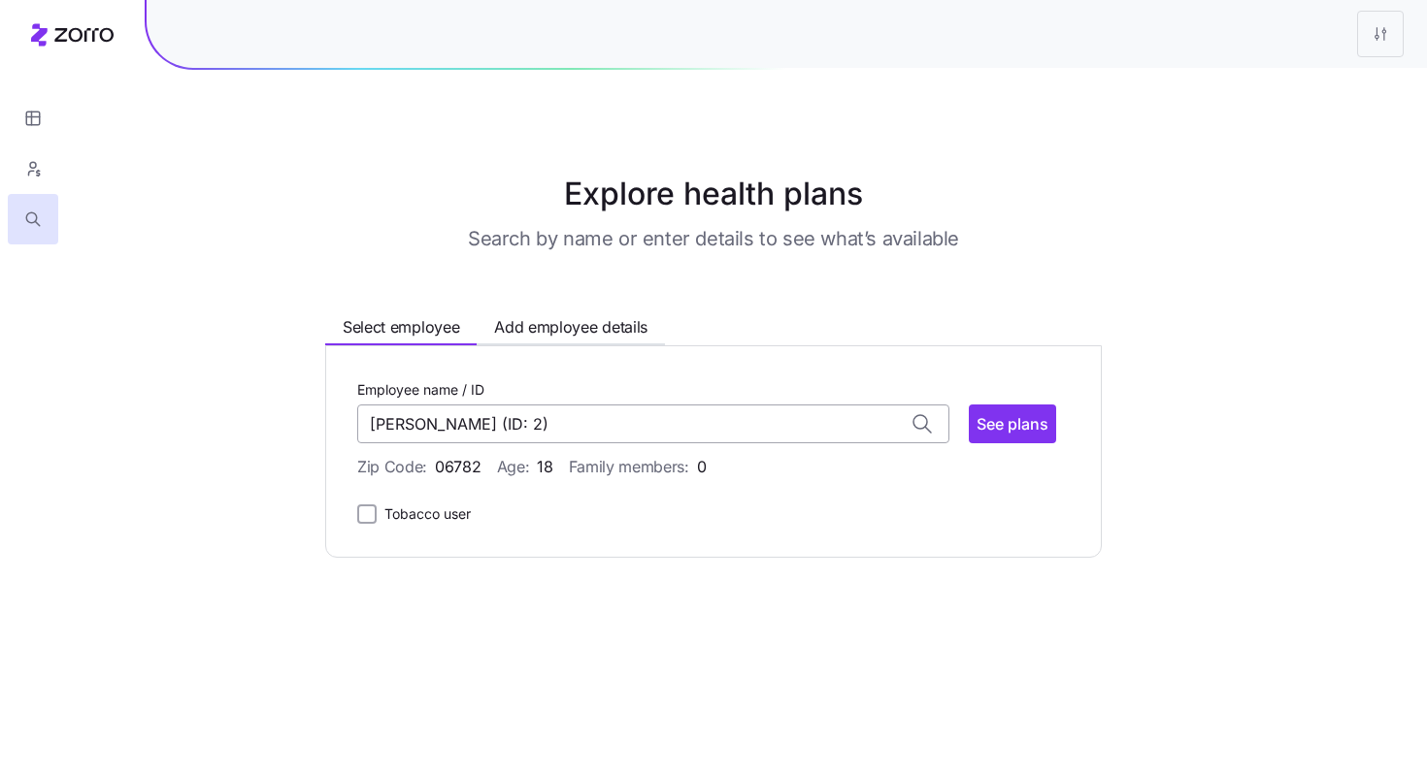
click at [668, 426] on input "ADAM ALEXANDER JR (ID: 2)" at bounding box center [653, 424] width 592 height 39
click at [988, 430] on span "See plans" at bounding box center [1012, 423] width 72 height 23
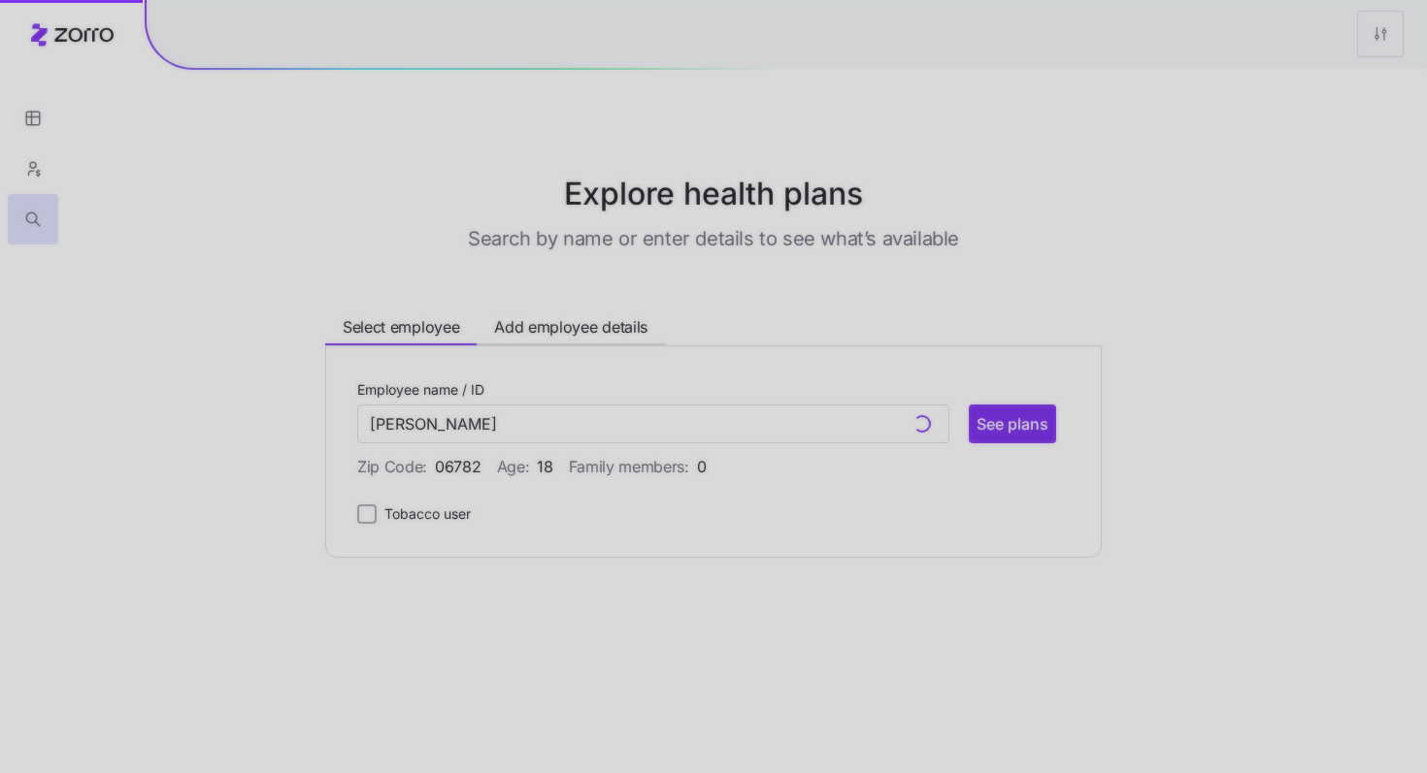
type input "ADAM ALEXANDER JR (ID: 2)"
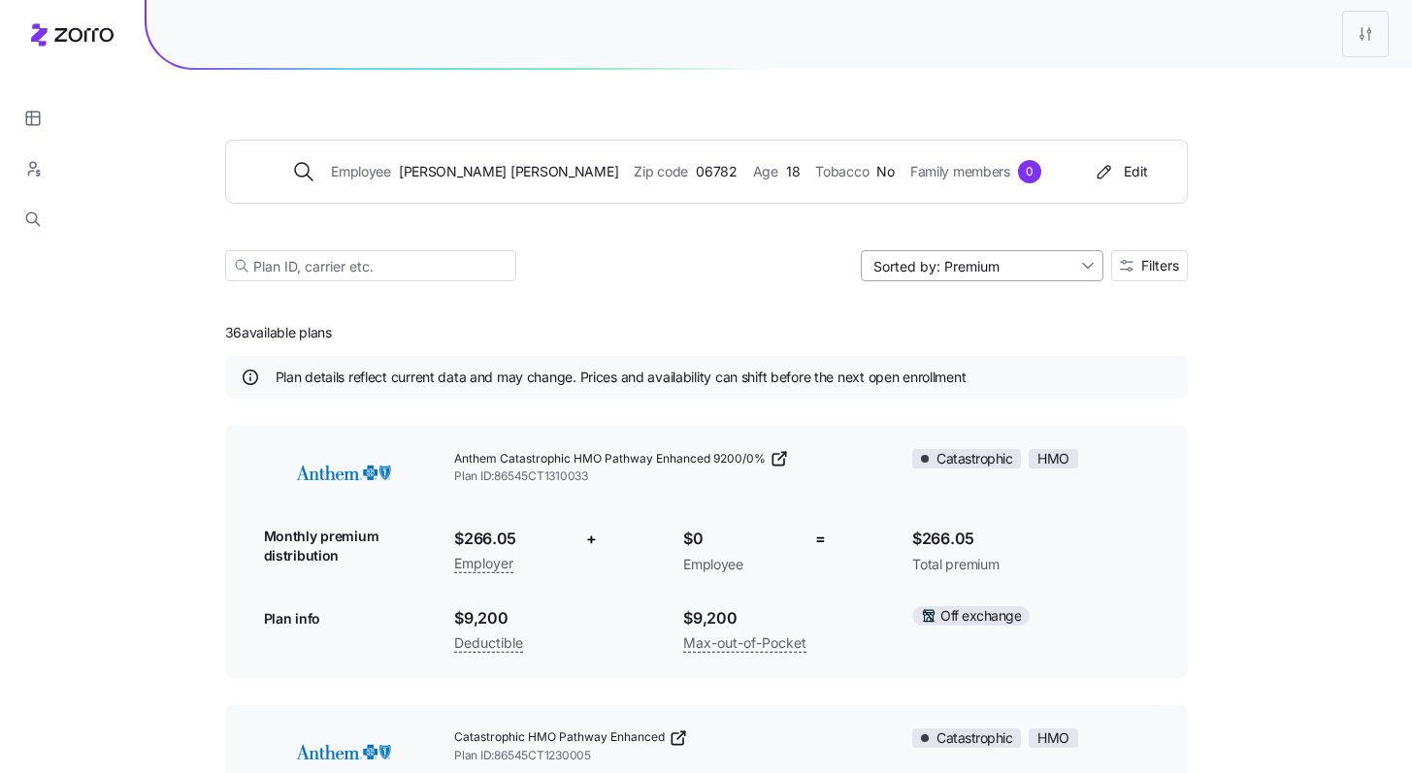
click at [1063, 275] on input "Sorted by: Premium" at bounding box center [982, 265] width 243 height 31
click at [1044, 340] on div "Deductible" at bounding box center [980, 340] width 227 height 29
type input "Sorted by: Deductible"
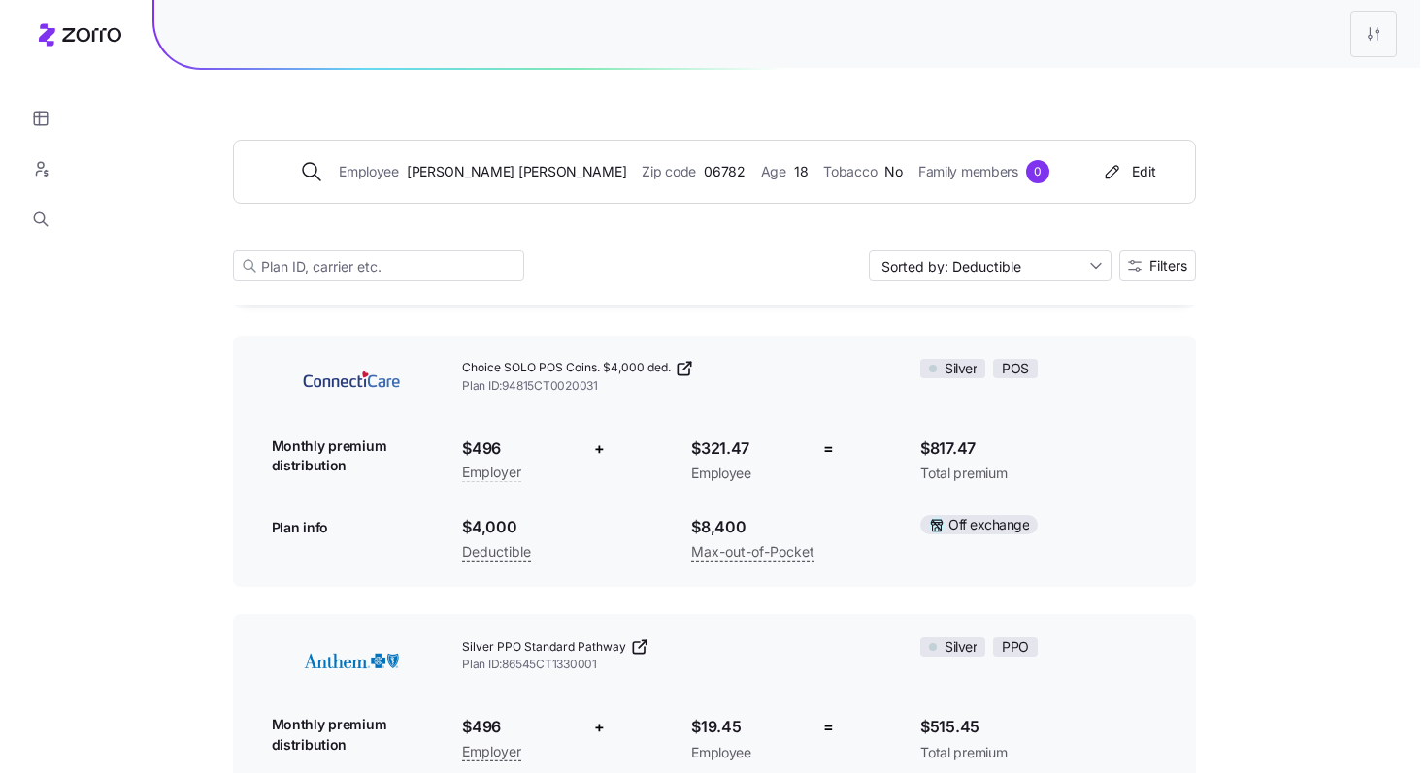
scroll to position [3165, 0]
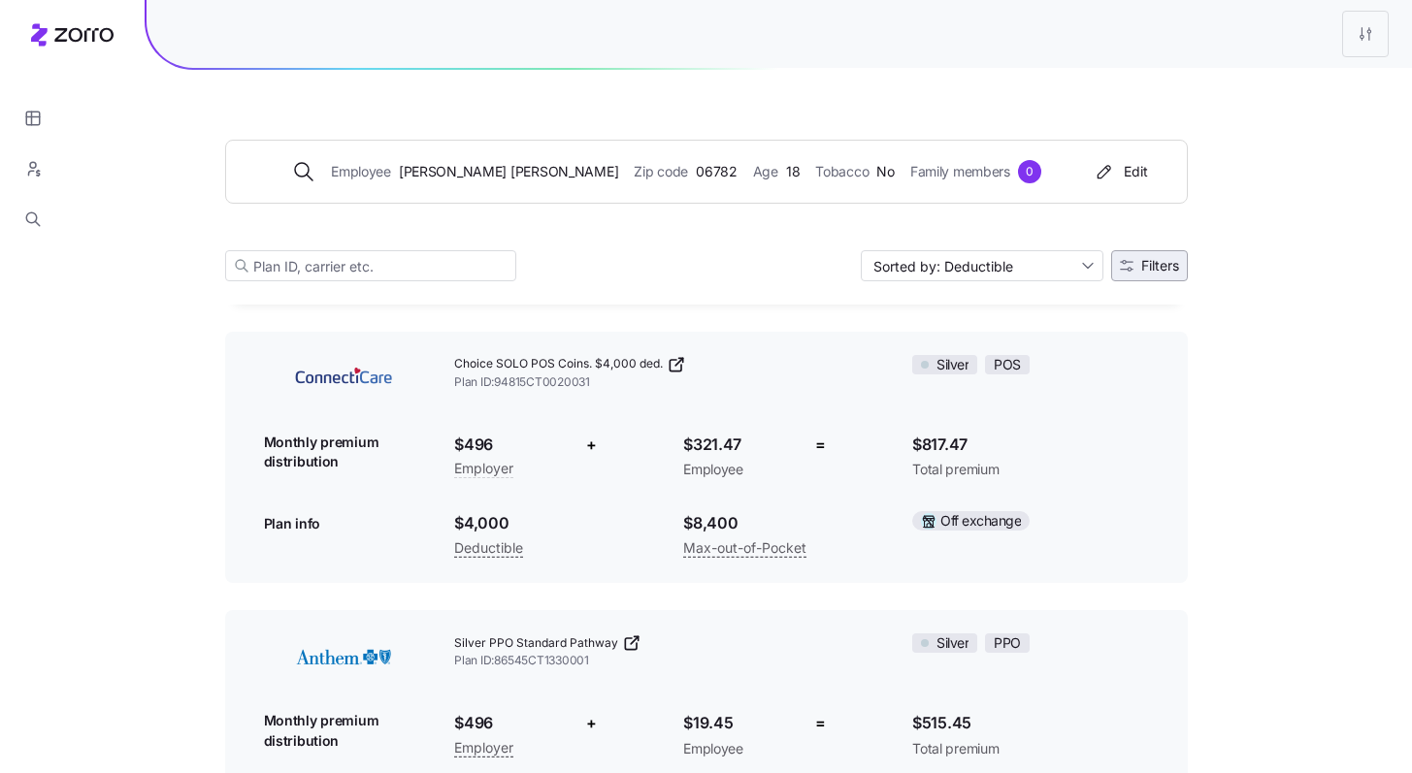
click at [1126, 273] on button "Filters" at bounding box center [1149, 265] width 77 height 31
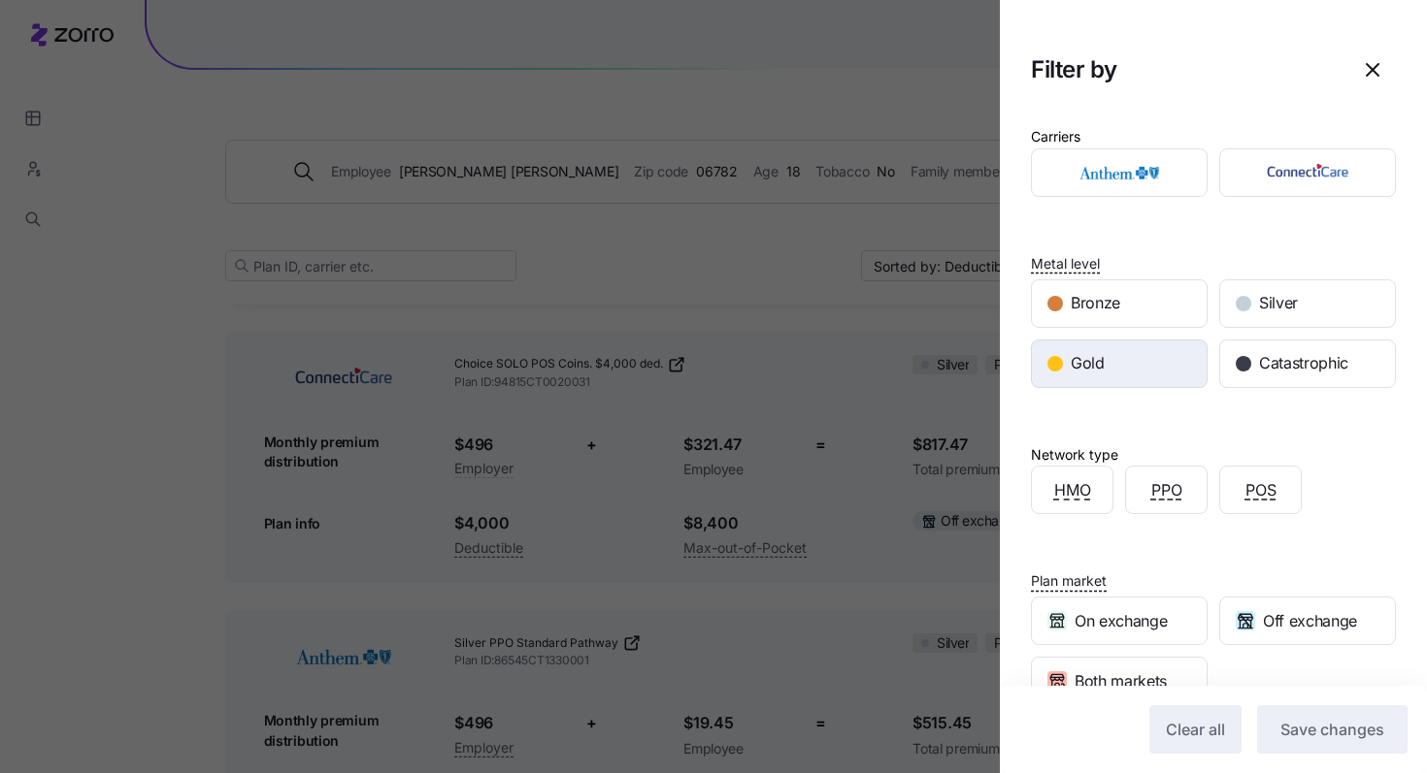
click at [1098, 346] on div "Gold" at bounding box center [1119, 364] width 175 height 47
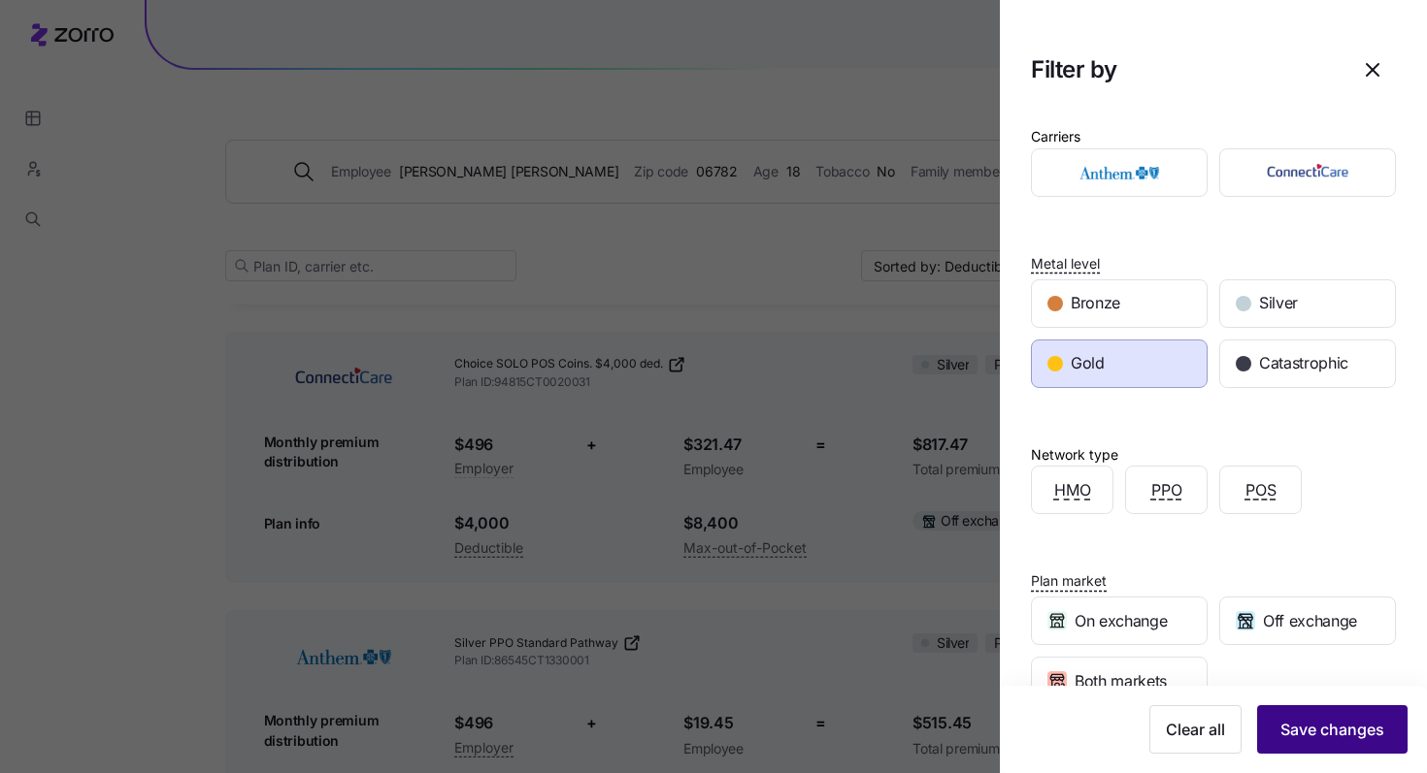
click at [1335, 731] on span "Save changes" at bounding box center [1332, 729] width 104 height 23
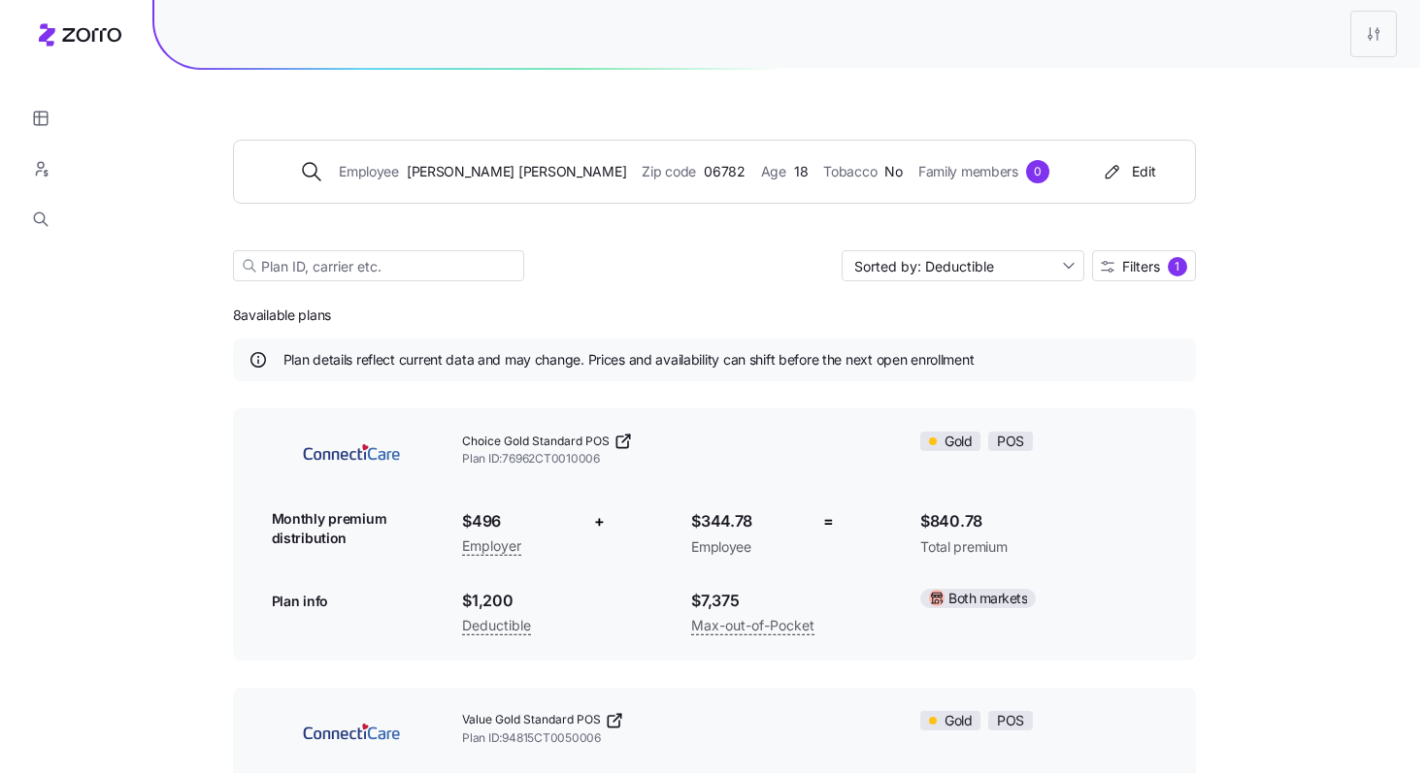
scroll to position [0, 0]
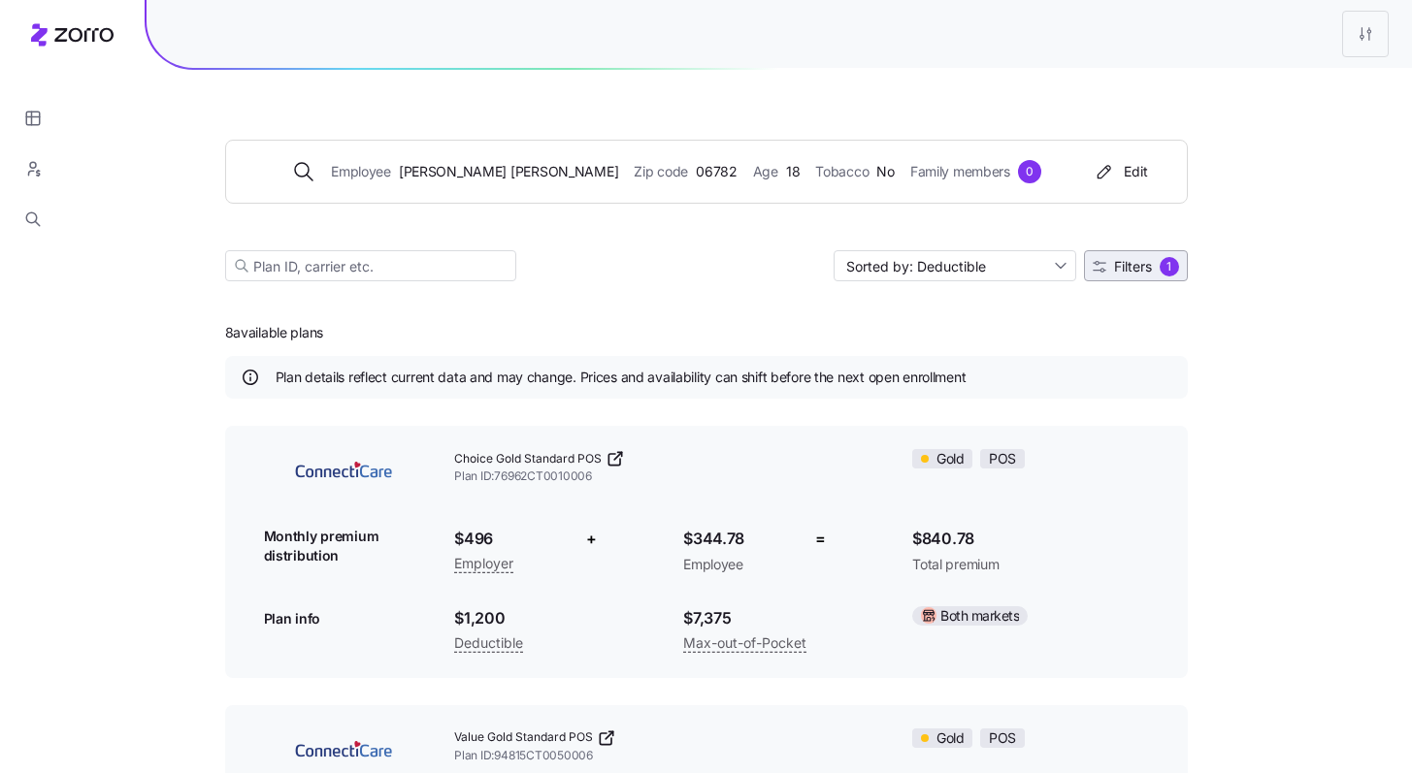
click at [1124, 280] on button "Filters 1" at bounding box center [1136, 265] width 104 height 31
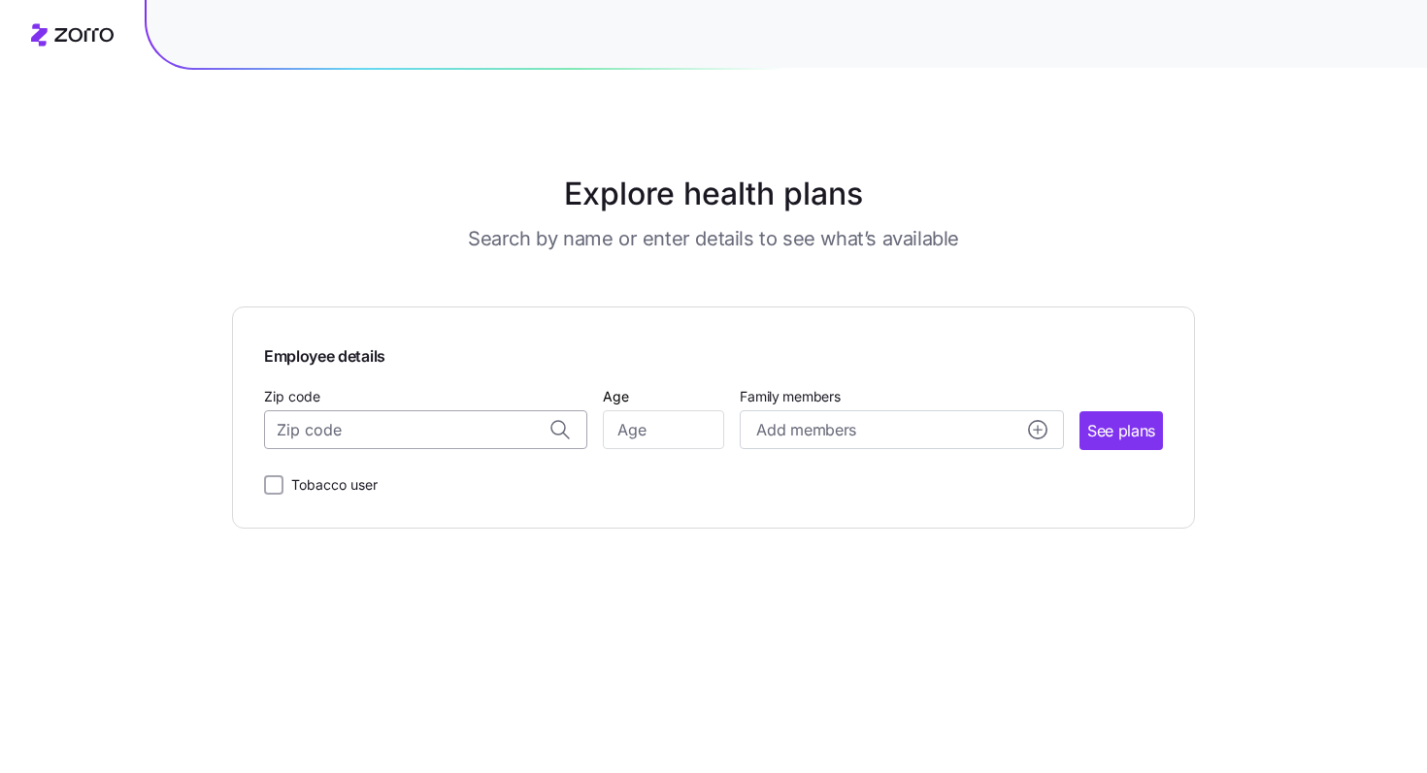
click at [420, 439] on input "Zip code" at bounding box center [425, 429] width 323 height 39
click at [494, 501] on div "06108, [GEOGRAPHIC_DATA], [GEOGRAPHIC_DATA]" at bounding box center [426, 482] width 303 height 40
type input "06108, [GEOGRAPHIC_DATA], [GEOGRAPHIC_DATA]"
click at [645, 442] on input "Age" at bounding box center [663, 429] width 121 height 39
type input "44"
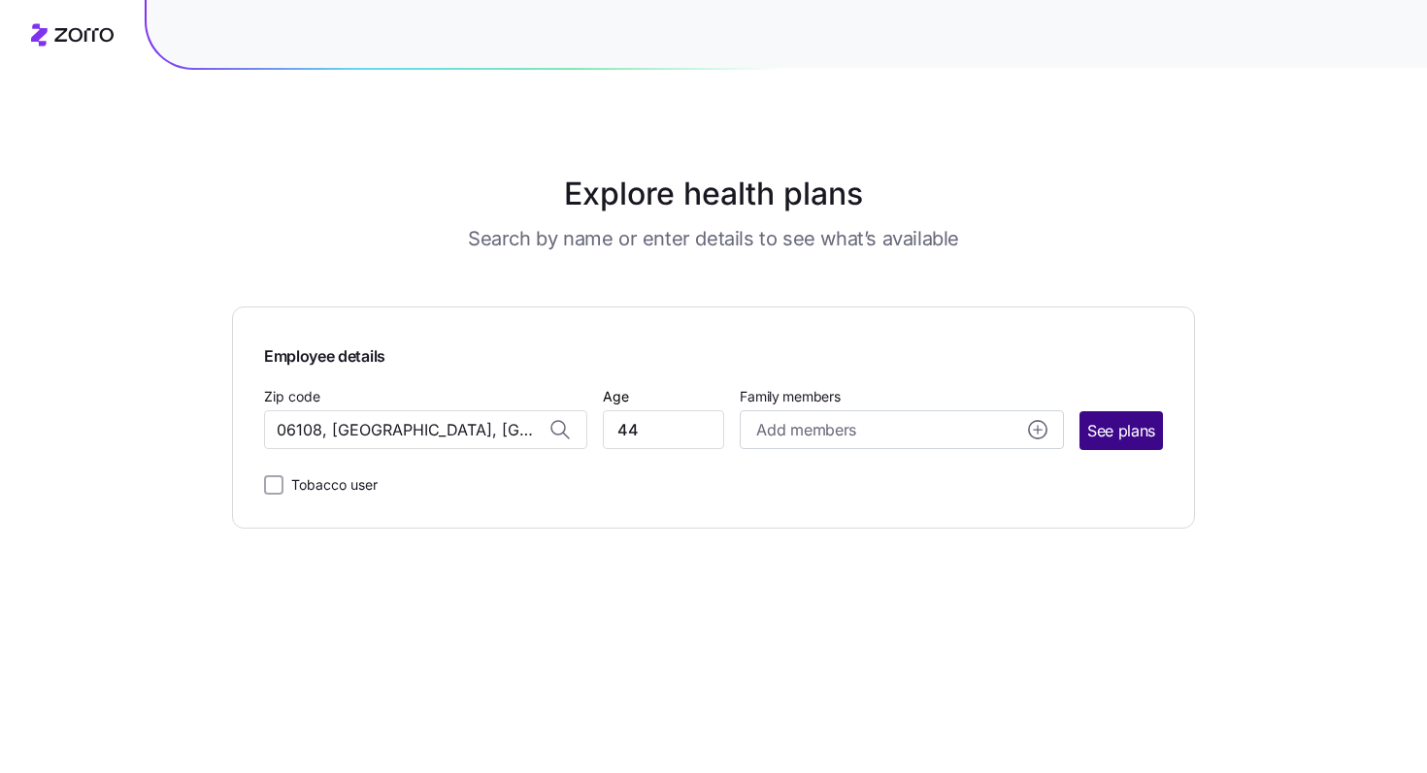
click at [1126, 443] on button "See plans" at bounding box center [1120, 430] width 83 height 39
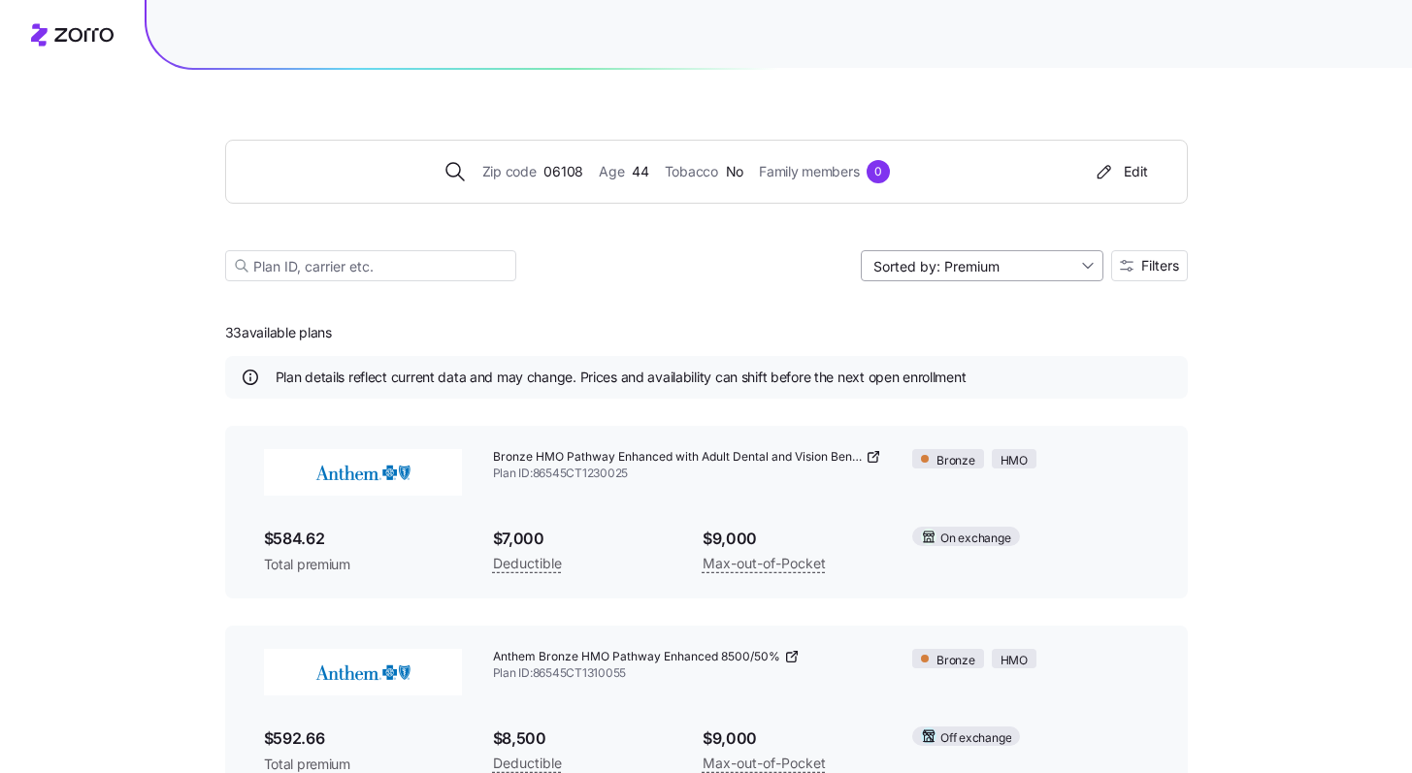
click at [1032, 272] on input "Sorted by: Premium" at bounding box center [982, 265] width 243 height 31
click at [989, 336] on div "Deductible" at bounding box center [980, 340] width 227 height 29
type input "Sorted by: Deductible"
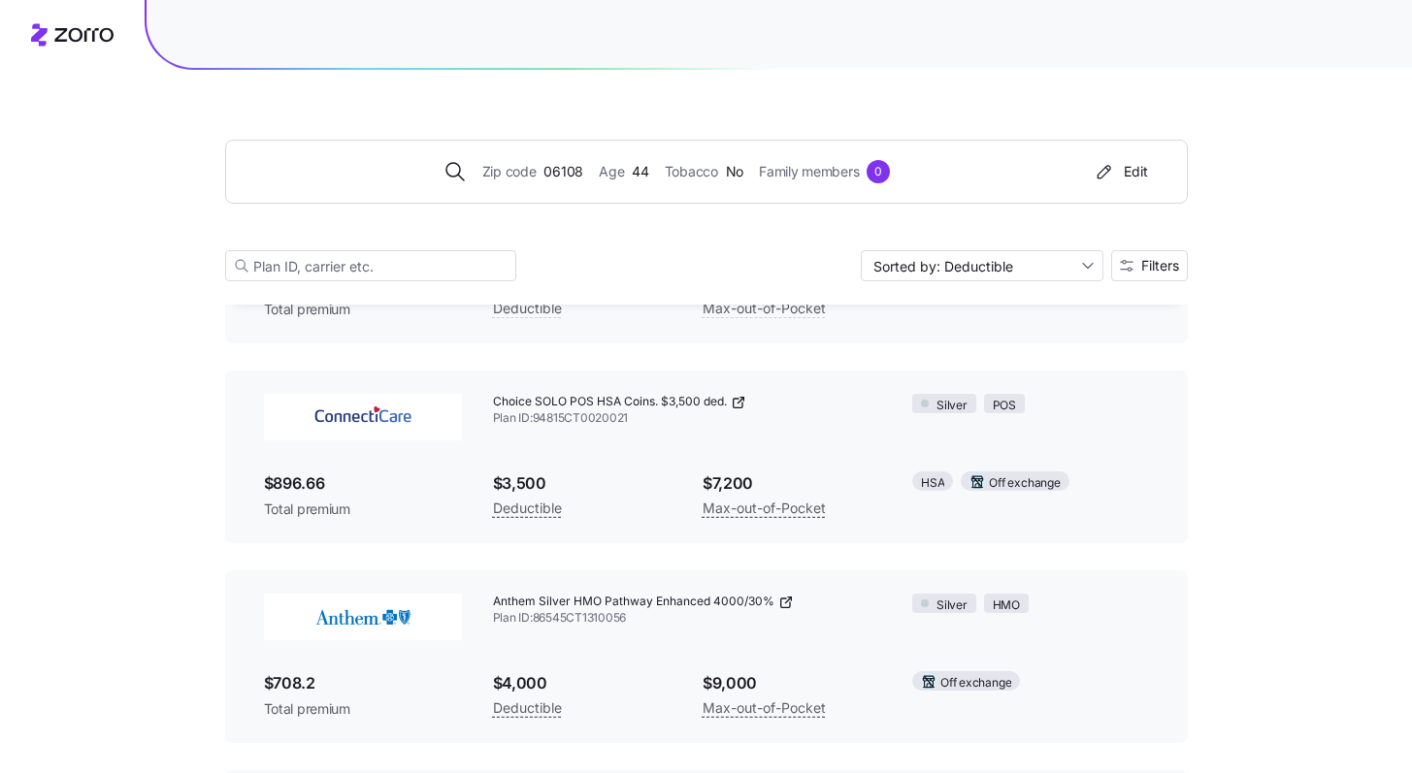
scroll to position [1636, 0]
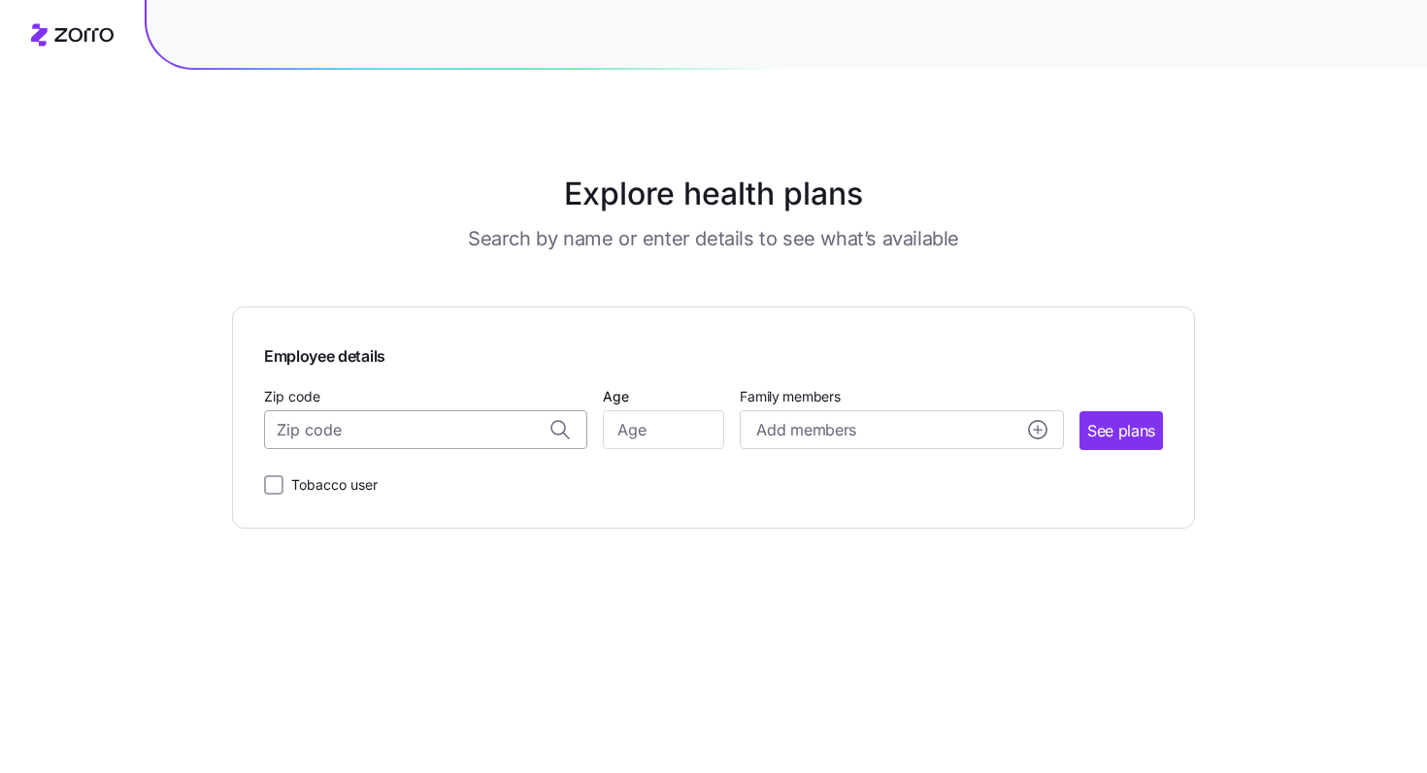
click at [453, 423] on input "Zip code" at bounding box center [425, 429] width 323 height 39
click at [448, 486] on span "13668, St. Lawrence County, NY" at bounding box center [422, 482] width 272 height 24
type input "13668, St. Lawrence County, NY"
click at [631, 430] on input "Age" at bounding box center [663, 429] width 121 height 39
type input "43"
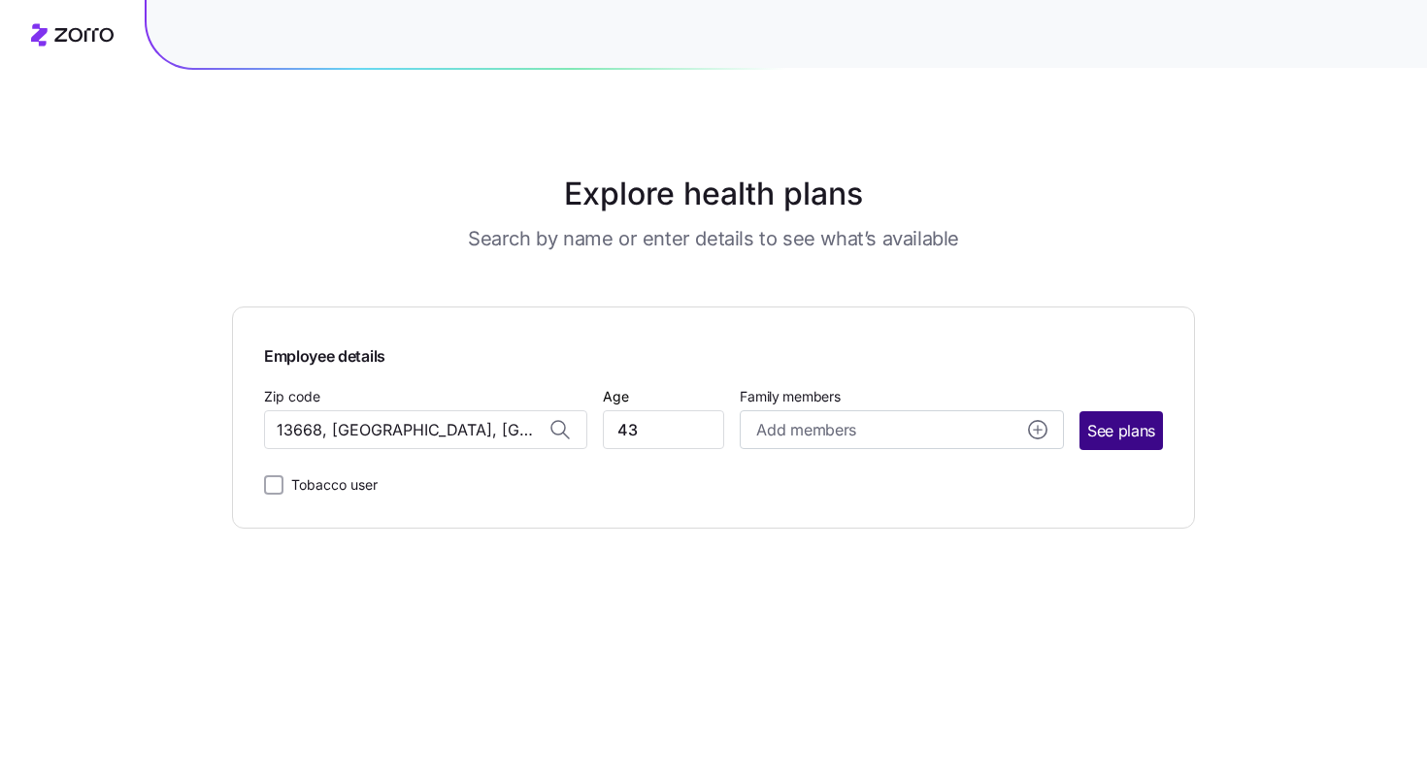
click at [1091, 429] on span "See plans" at bounding box center [1121, 431] width 68 height 24
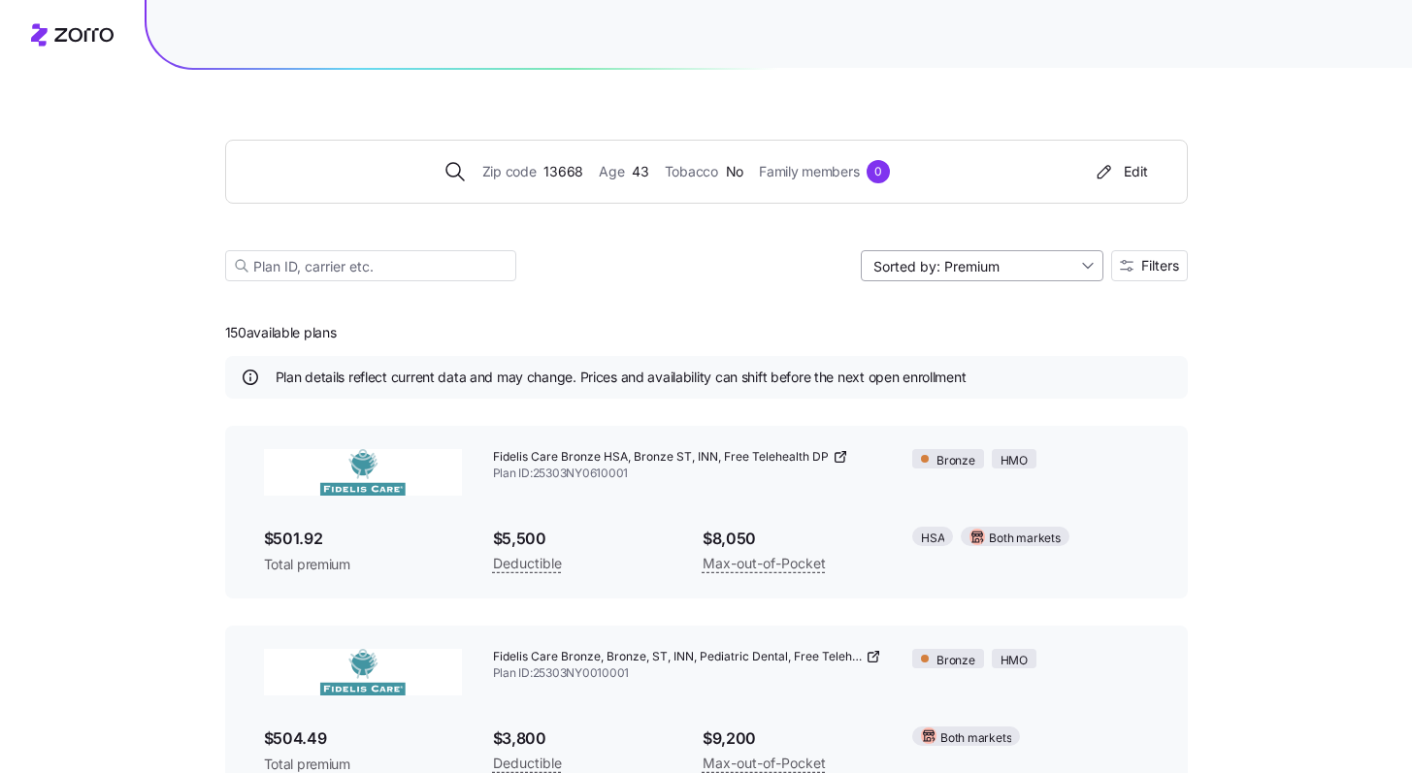
click at [1029, 262] on input "Sorted by: Premium" at bounding box center [982, 265] width 243 height 31
click at [959, 330] on div "Deductible" at bounding box center [980, 340] width 227 height 29
type input "Sorted by: Deductible"
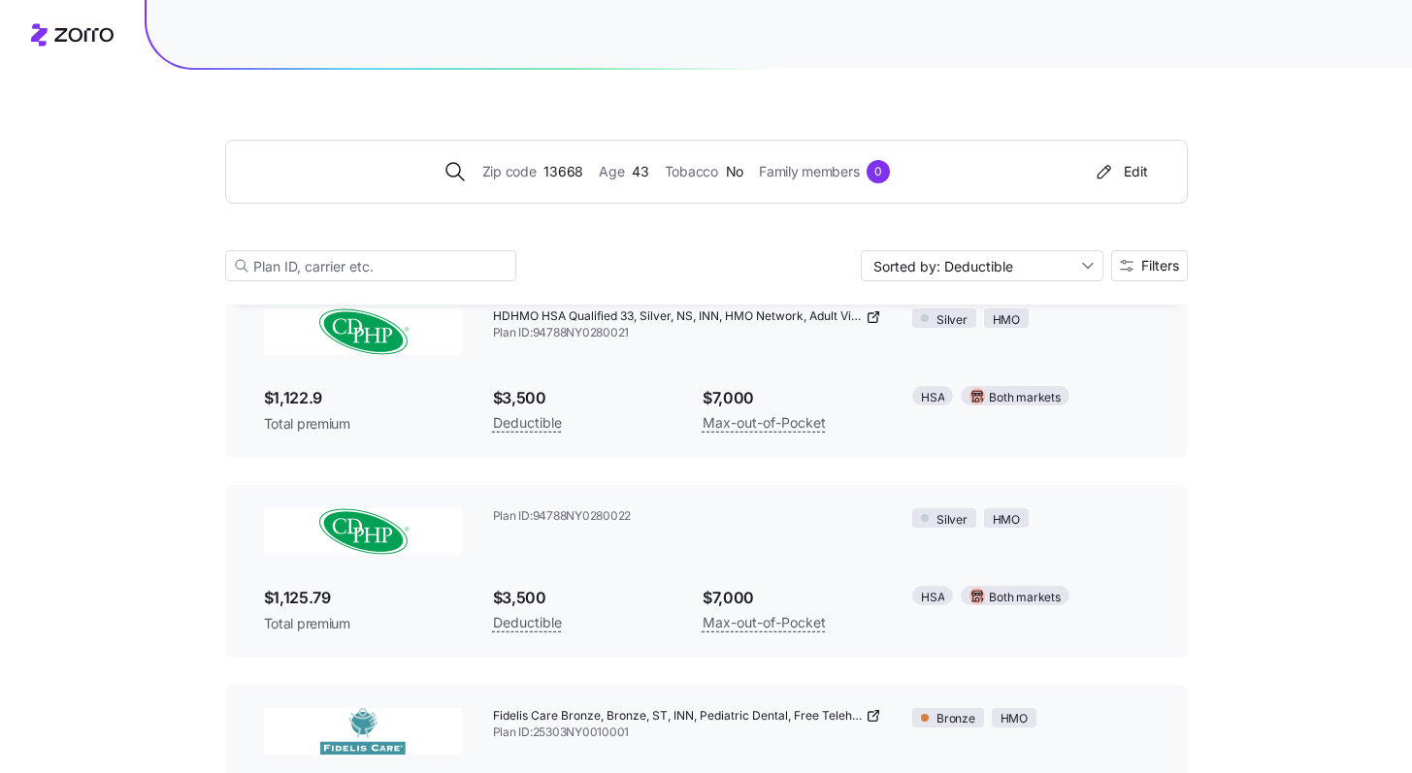
scroll to position [15598, 0]
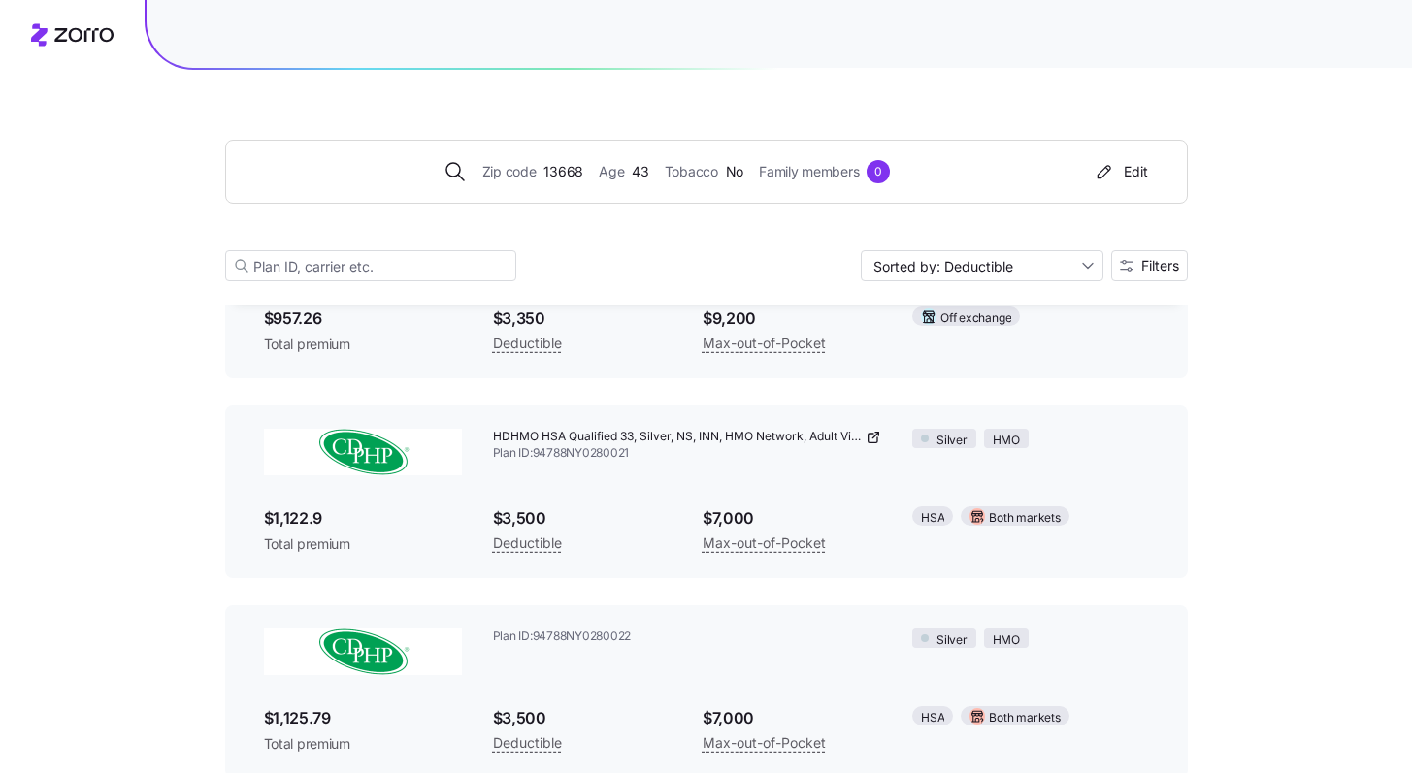
click at [827, 438] on span "HDHMO HSA Qualified 33, Silver, NS, INN, HMO Network, Adult Vision, Lasik, Well…" at bounding box center [678, 437] width 370 height 16
click at [868, 460] on span "Plan ID: 94788NY0280021" at bounding box center [687, 453] width 389 height 16
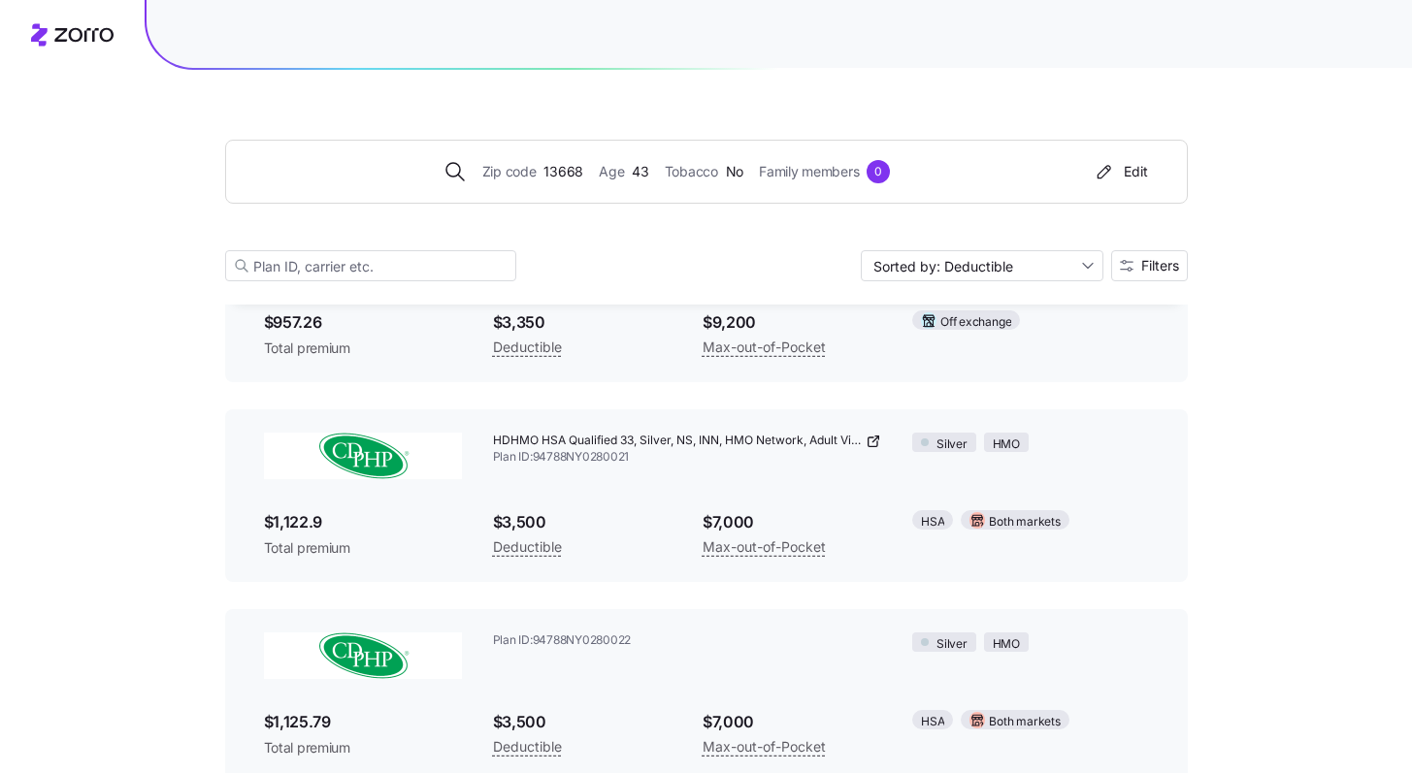
scroll to position [15594, 0]
click at [872, 442] on icon at bounding box center [875, 439] width 6 height 6
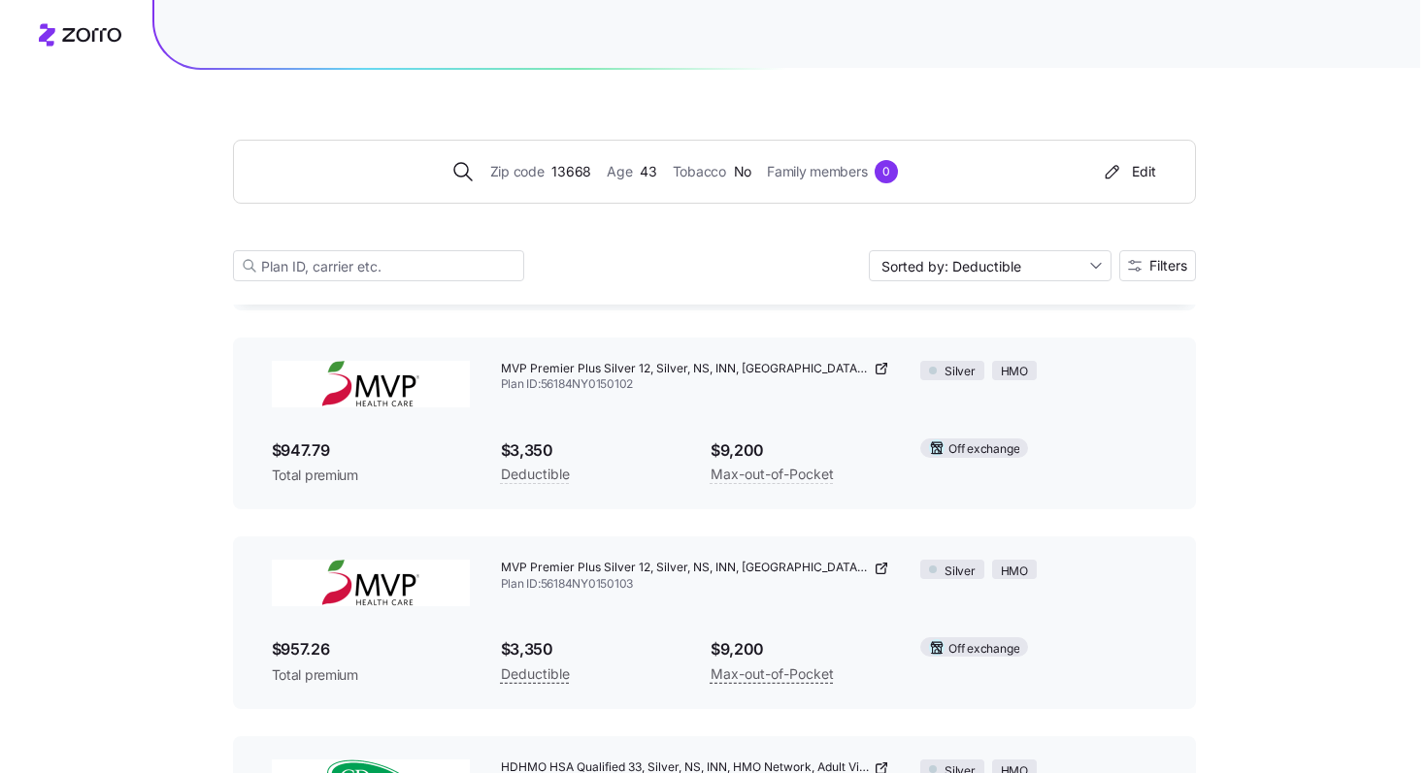
scroll to position [15266, 0]
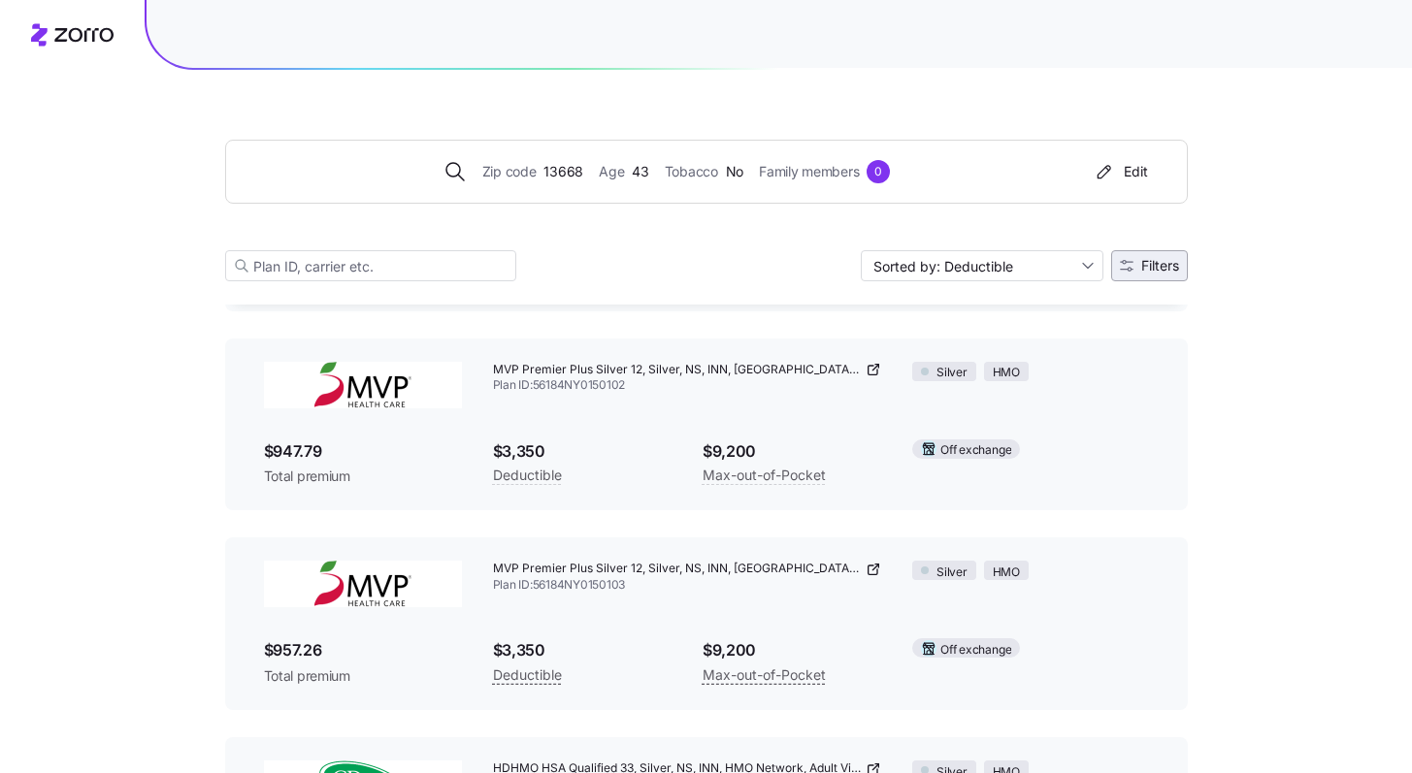
click at [1158, 277] on button "Filters" at bounding box center [1149, 265] width 77 height 31
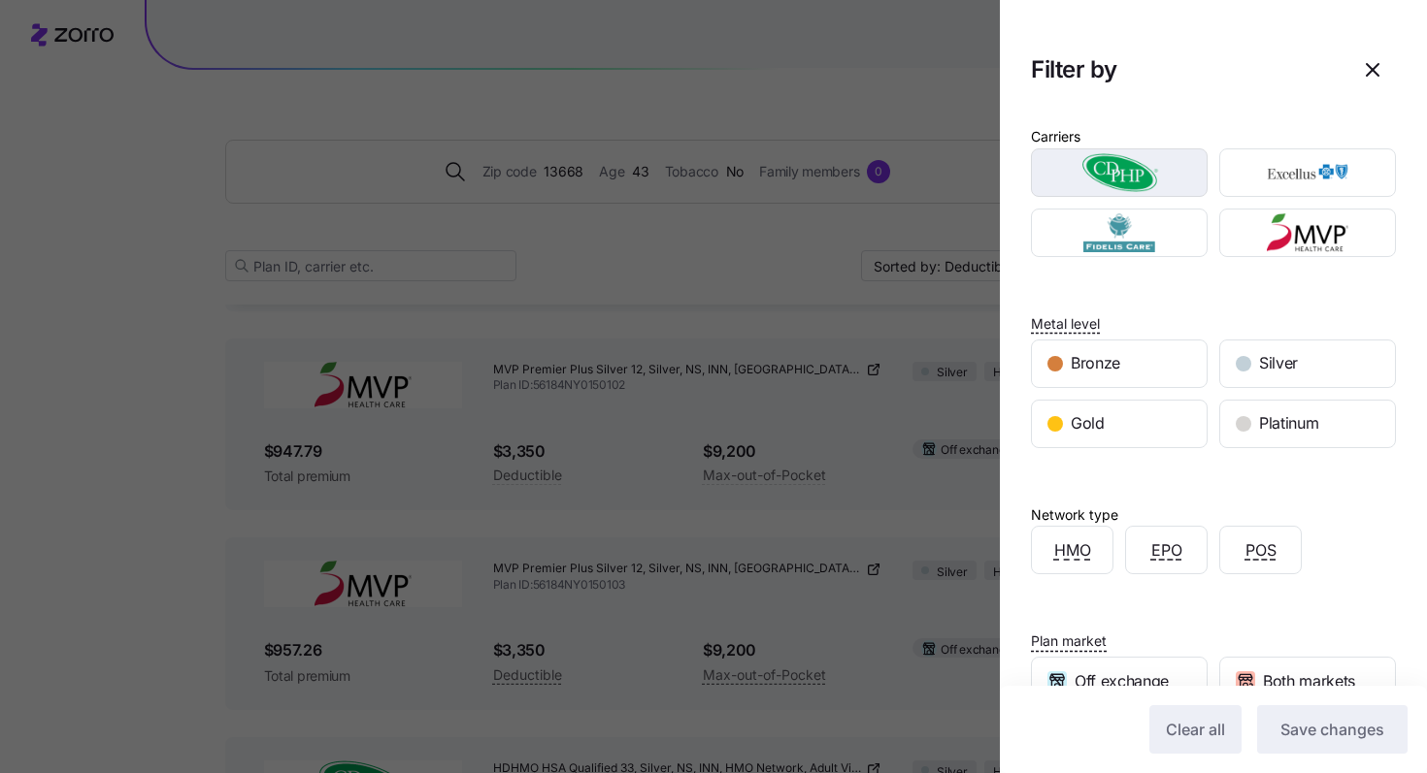
click at [1146, 173] on img "button" at bounding box center [1119, 172] width 143 height 39
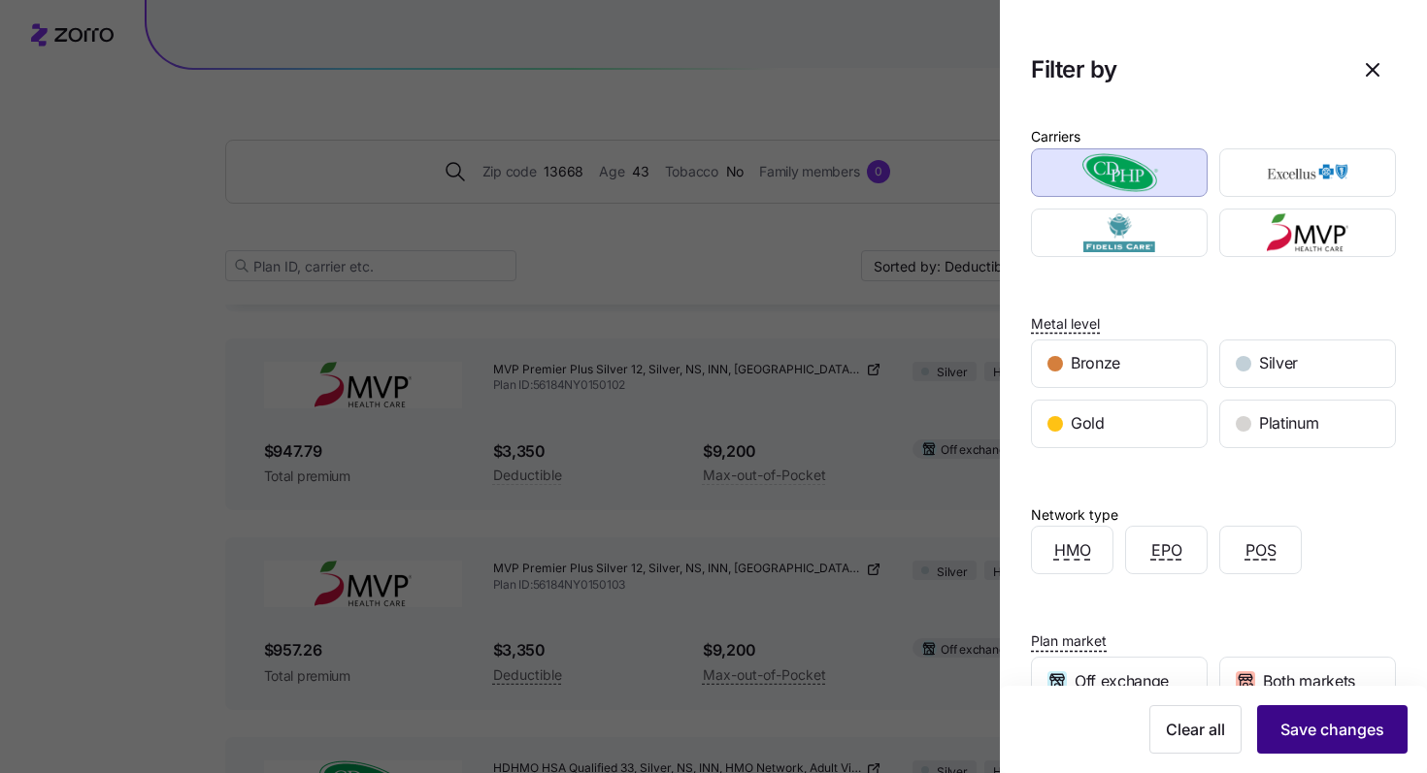
click at [1356, 722] on span "Save changes" at bounding box center [1332, 729] width 104 height 23
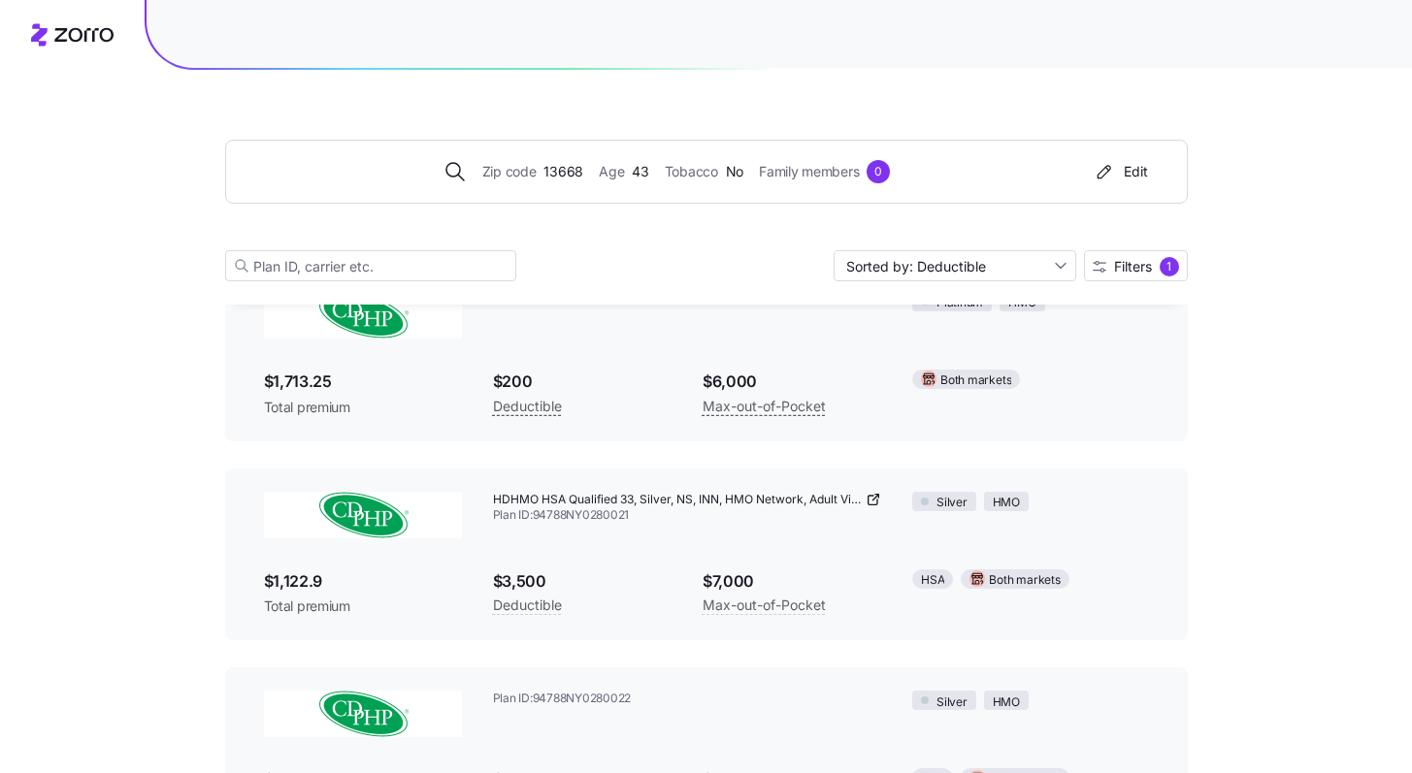
scroll to position [2204, 0]
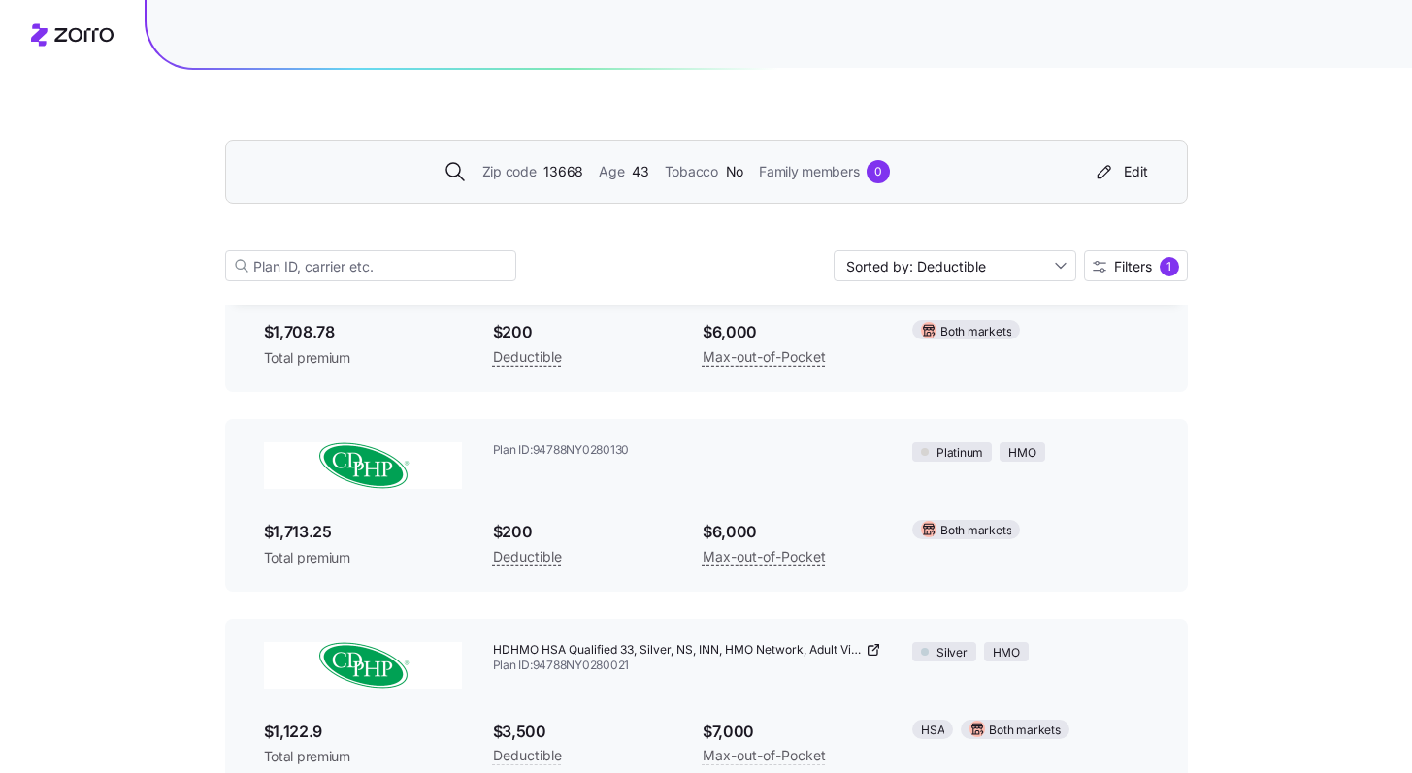
click at [459, 178] on icon at bounding box center [454, 171] width 23 height 23
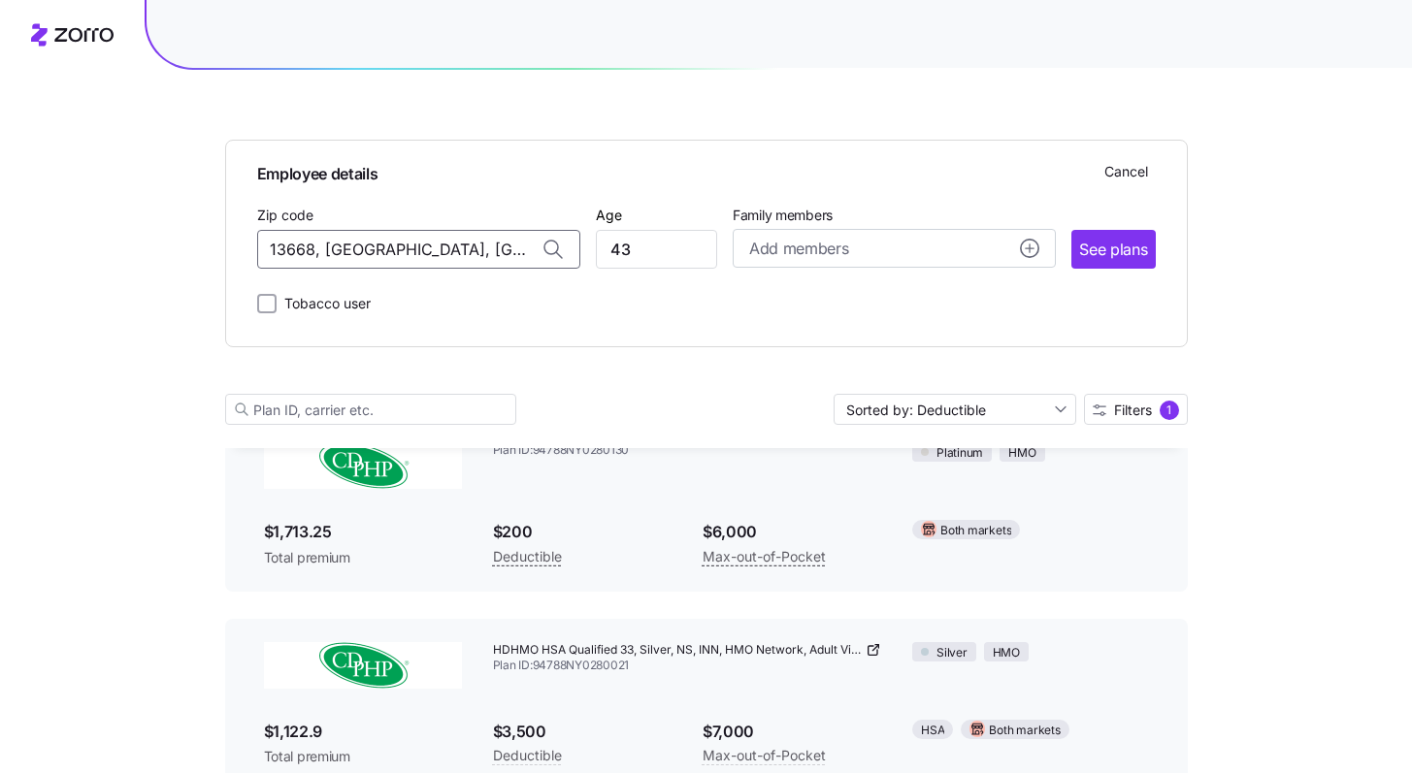
drag, startPoint x: 521, startPoint y: 257, endPoint x: 238, endPoint y: 237, distance: 284.1
click at [238, 237] on div "Employee details Cancel Zip code 13668, St. Lawrence County, NY Age 43 Family m…" at bounding box center [706, 244] width 963 height 208
click at [506, 289] on span "06063, Litchfield County, CT" at bounding box center [415, 300] width 272 height 24
type input "06063, Litchfield County, CT"
click at [1095, 267] on button "See plans" at bounding box center [1112, 249] width 83 height 39
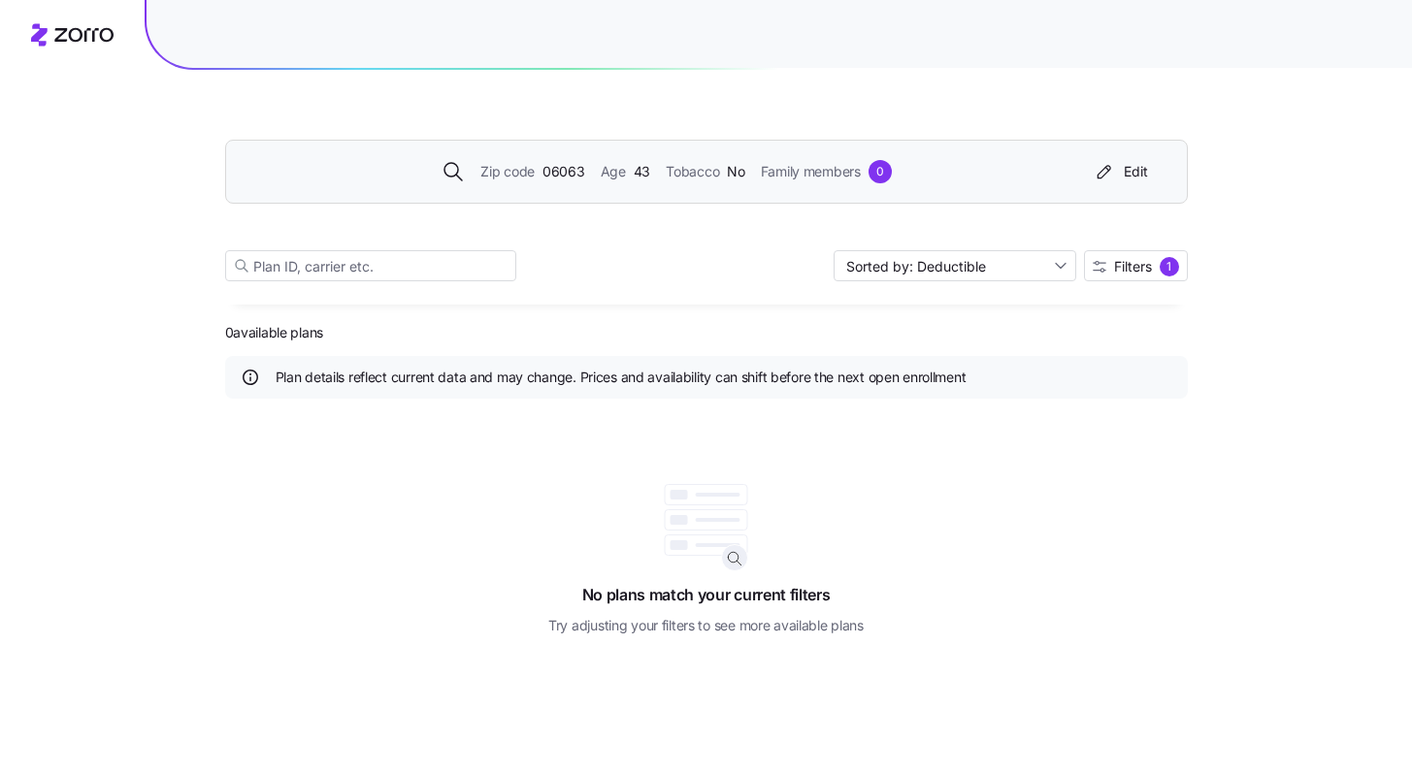
scroll to position [0, 0]
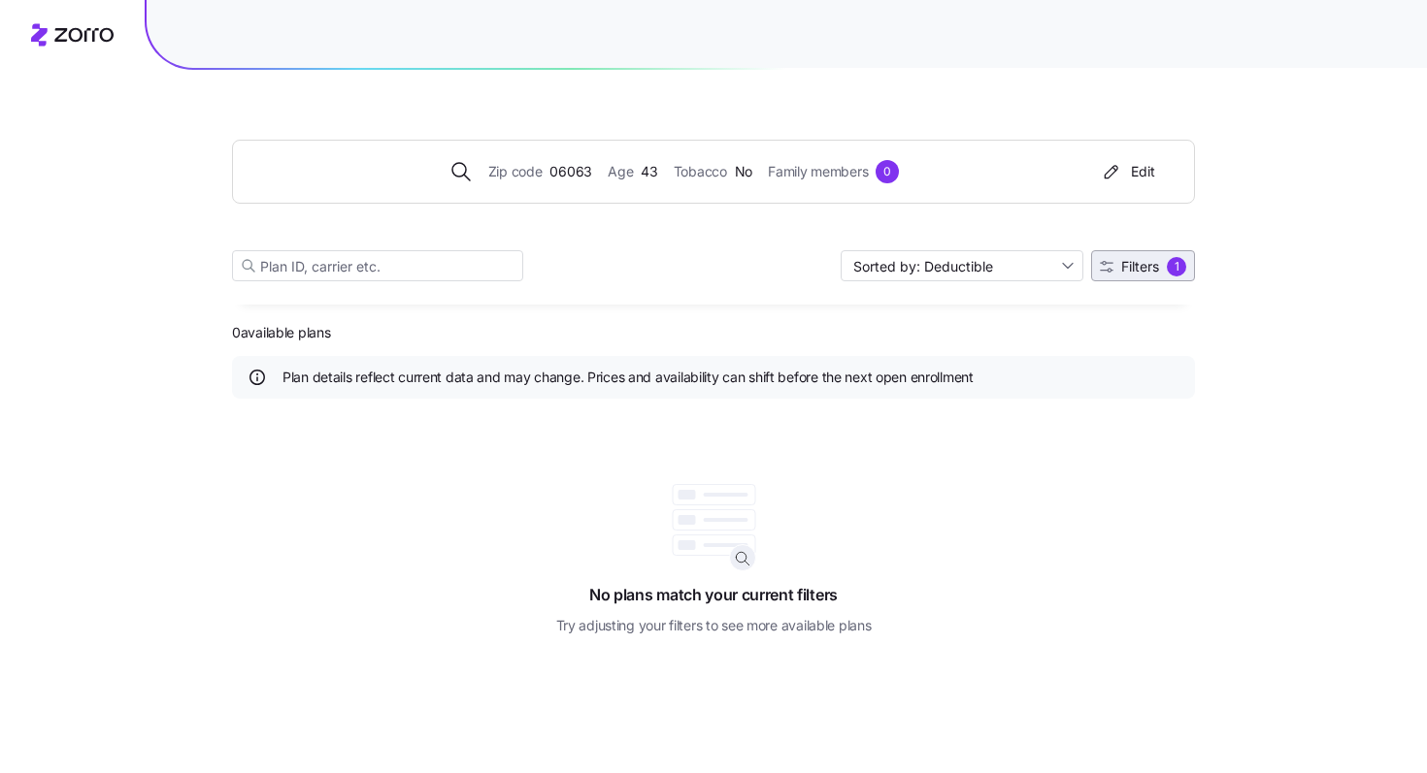
click at [1163, 272] on span "Filters 1" at bounding box center [1143, 266] width 86 height 19
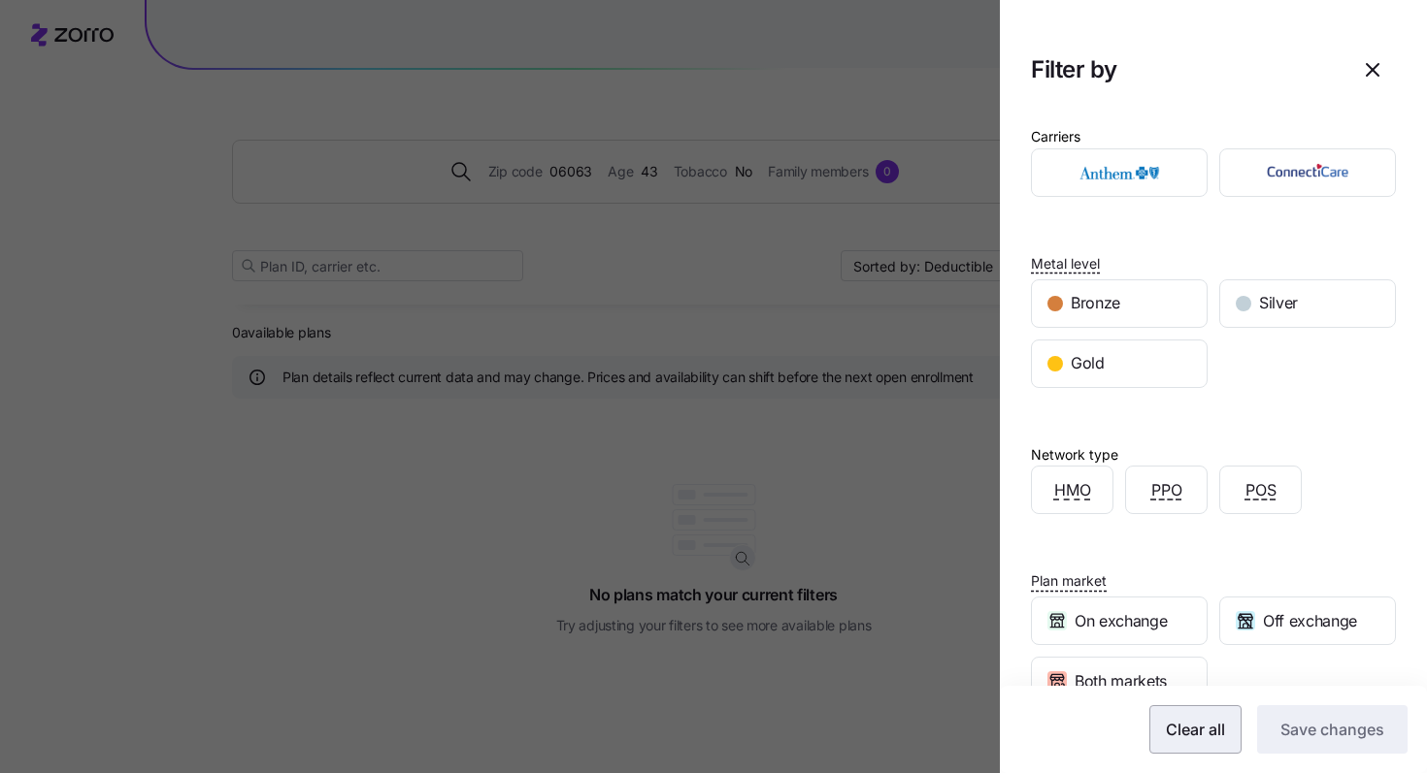
click at [1194, 748] on button "Clear all" at bounding box center [1195, 730] width 92 height 49
drag, startPoint x: 1290, startPoint y: 733, endPoint x: 1270, endPoint y: 719, distance: 23.7
click at [1290, 733] on span "Save changes" at bounding box center [1332, 729] width 104 height 23
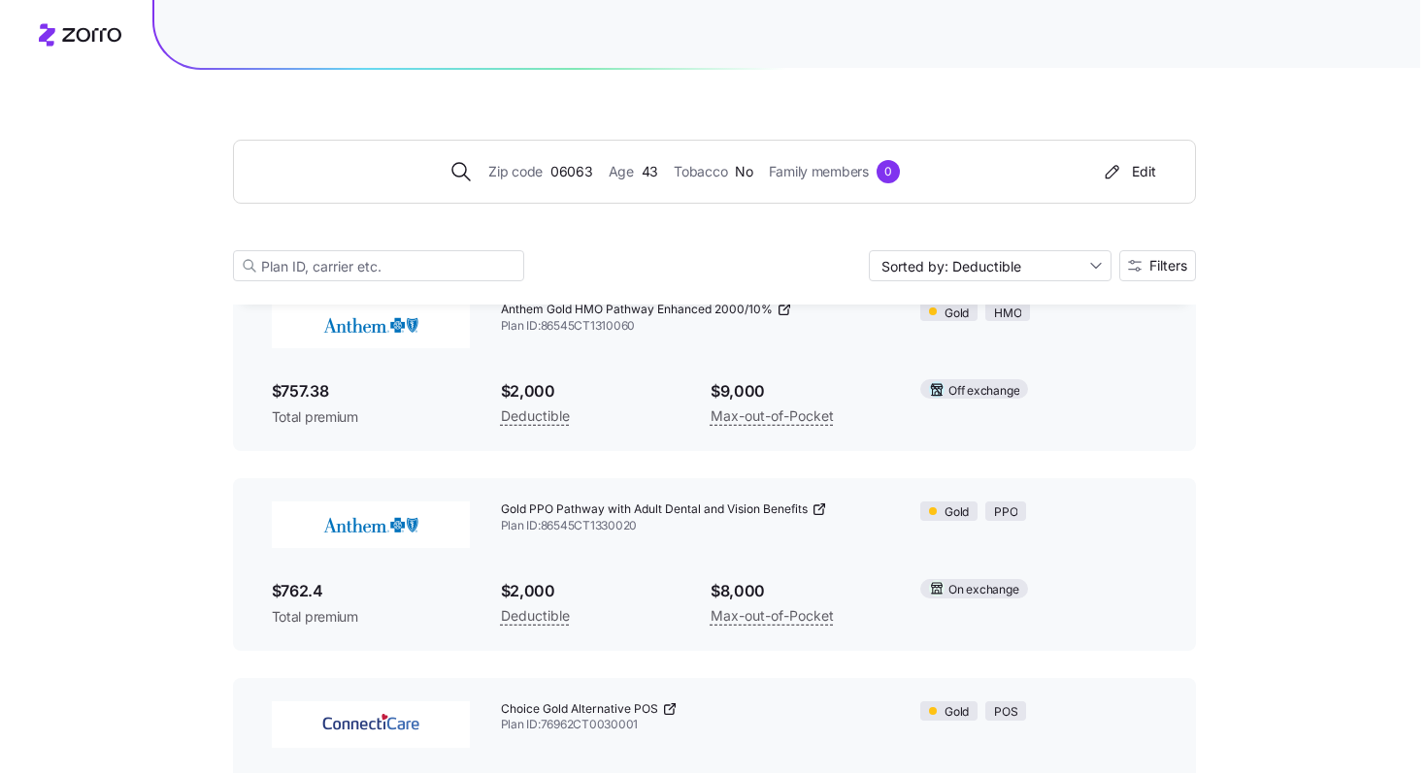
scroll to position [1141, 0]
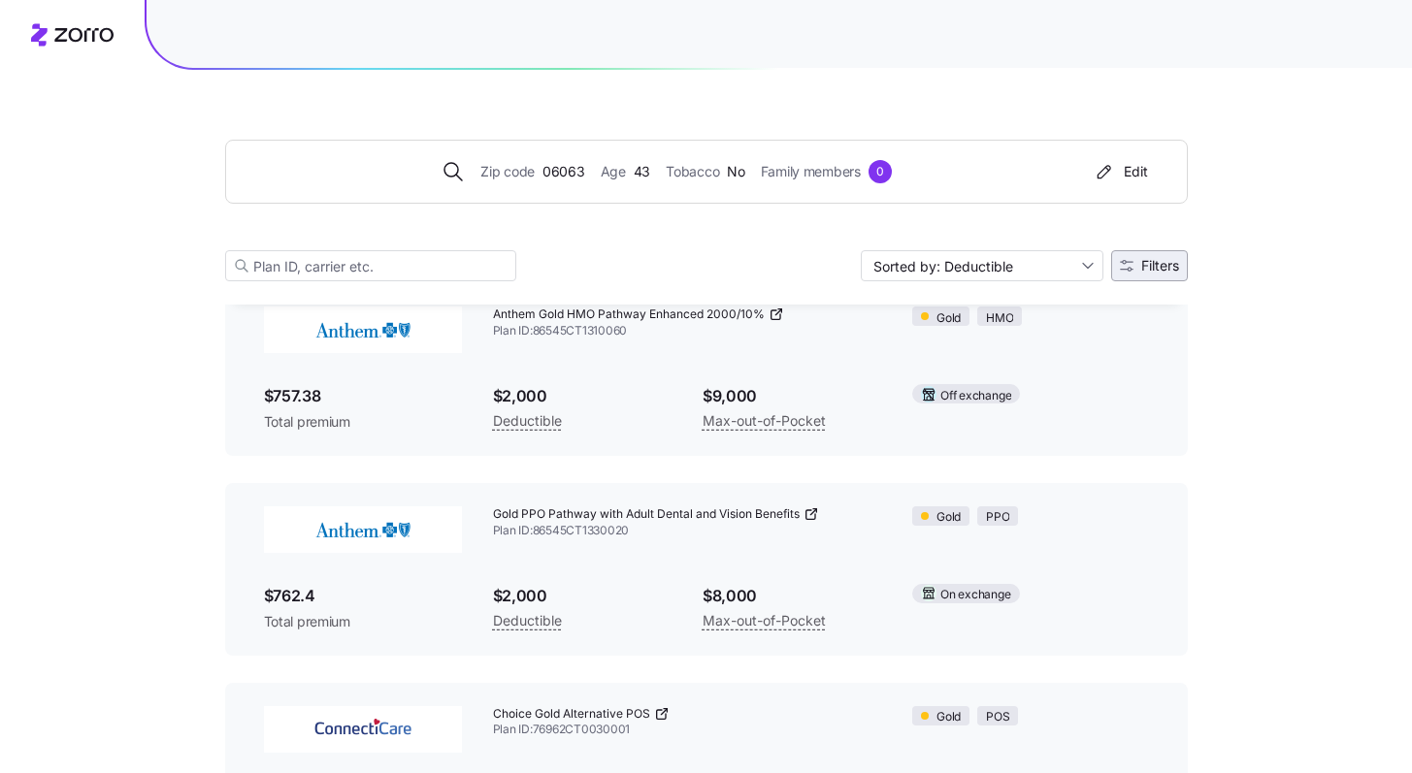
click at [1148, 274] on button "Filters" at bounding box center [1149, 265] width 77 height 31
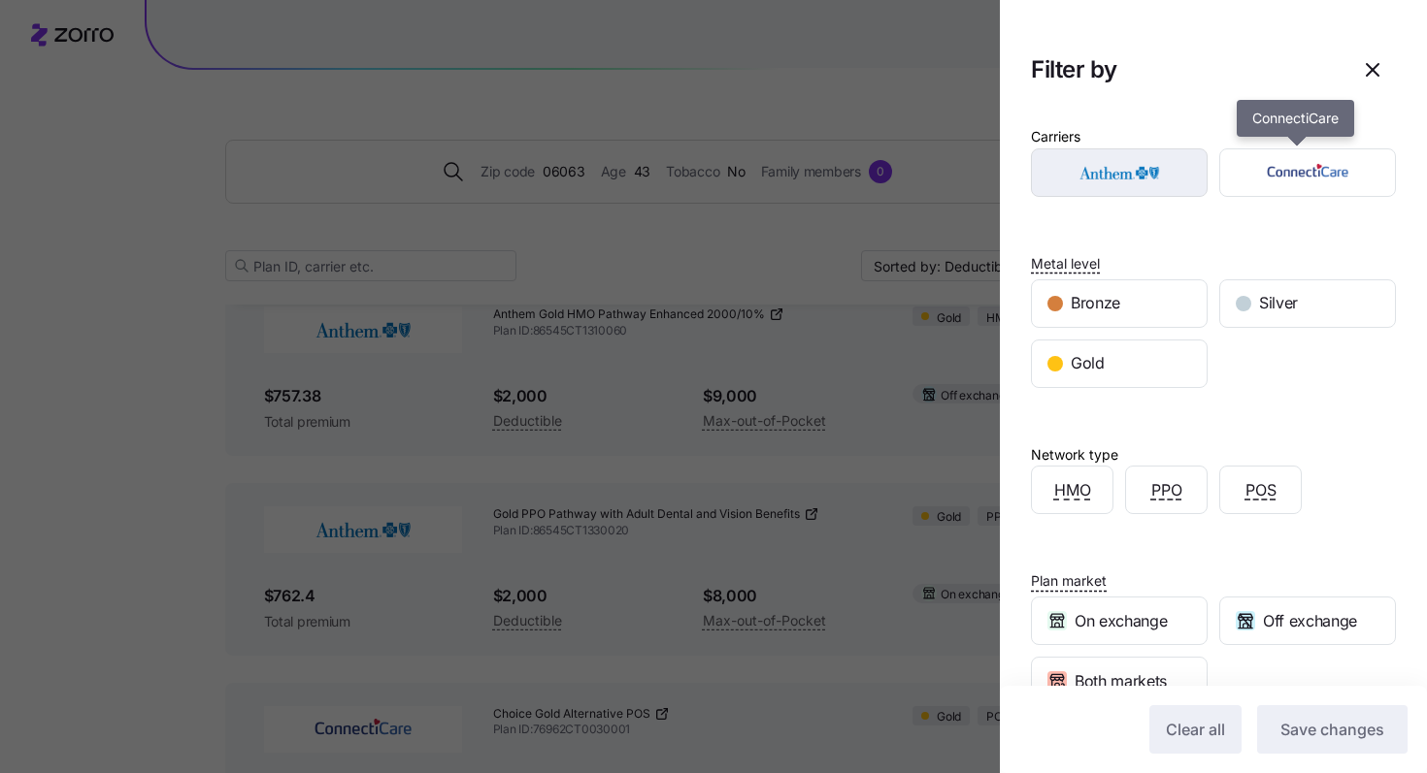
click at [1133, 160] on img "button" at bounding box center [1119, 172] width 143 height 39
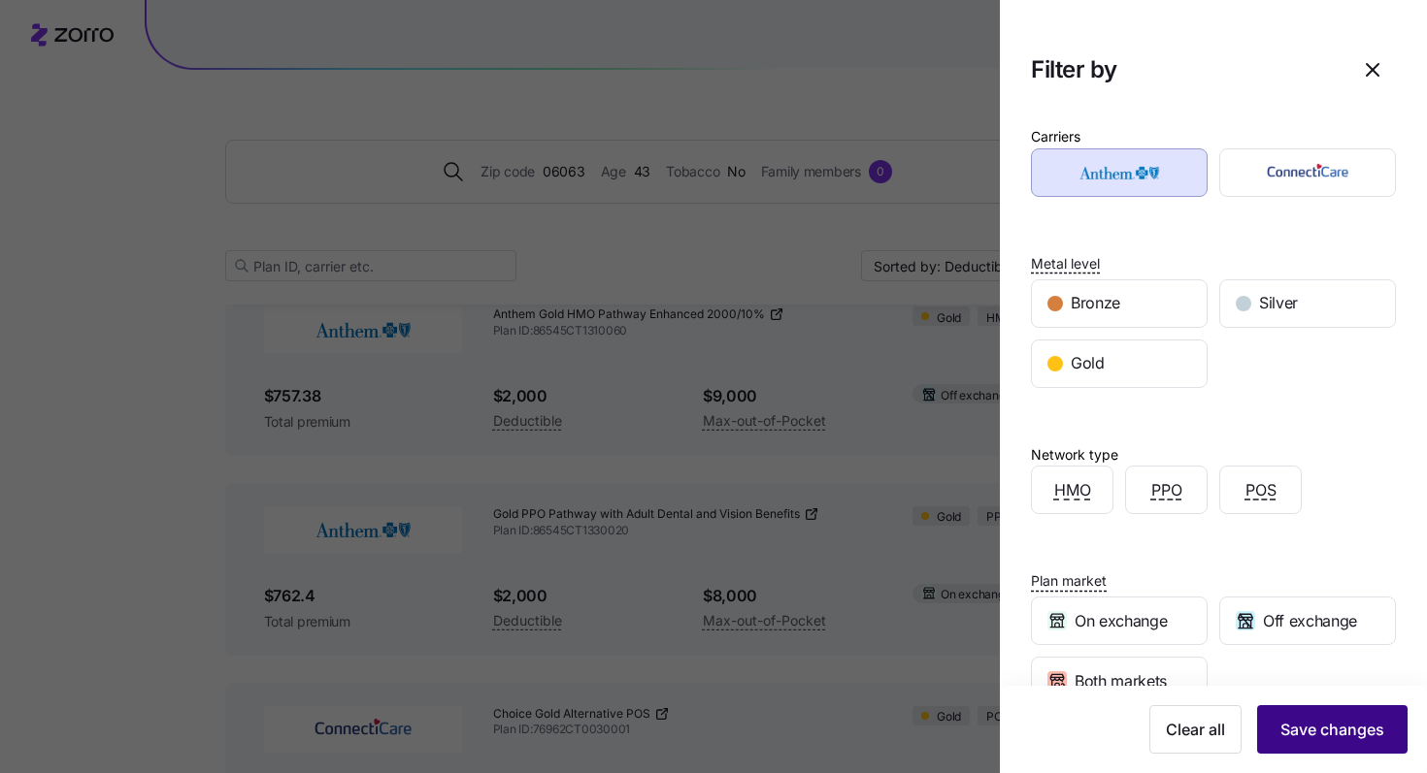
drag, startPoint x: 1315, startPoint y: 740, endPoint x: 1315, endPoint y: 730, distance: 10.7
click at [1316, 739] on span "Save changes" at bounding box center [1332, 729] width 104 height 23
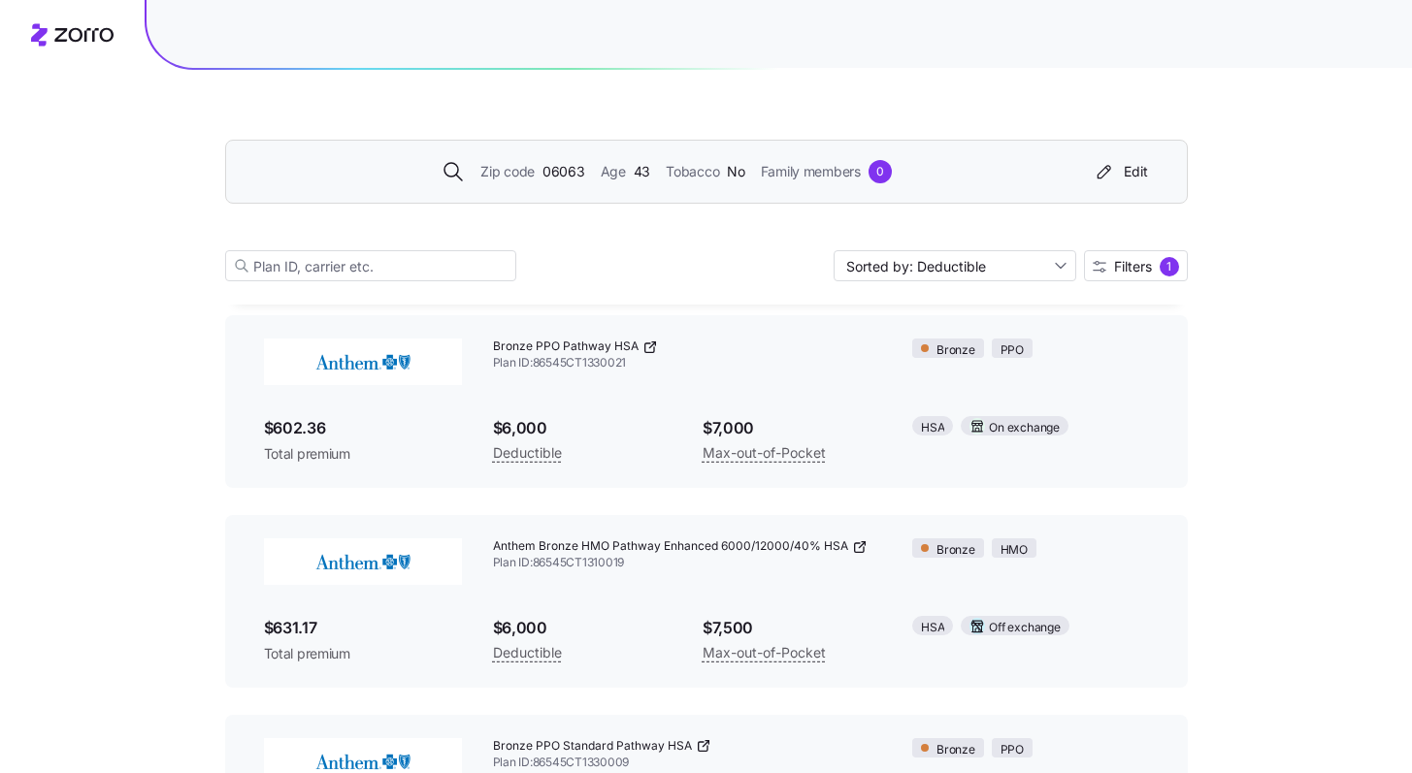
scroll to position [1709, 0]
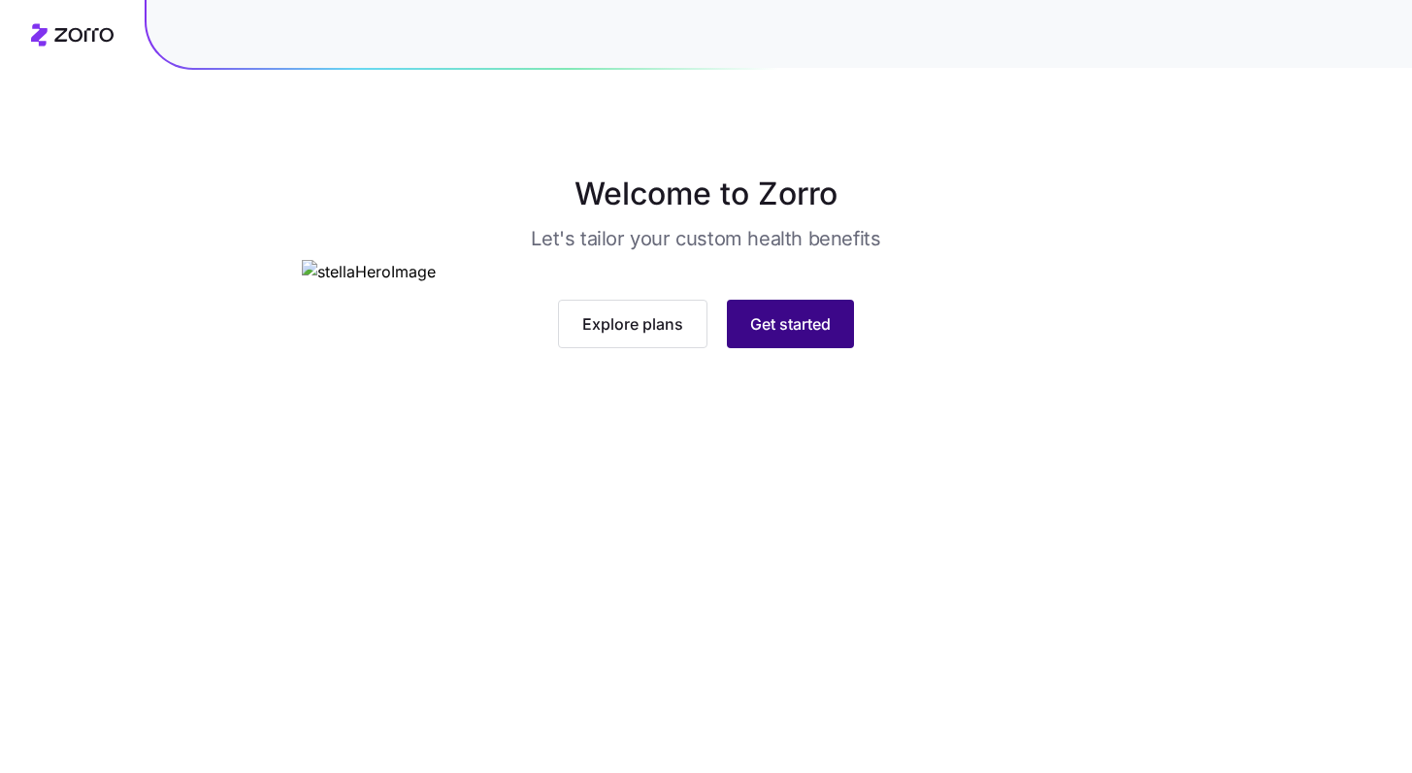
click at [805, 336] on span "Get started" at bounding box center [790, 323] width 81 height 23
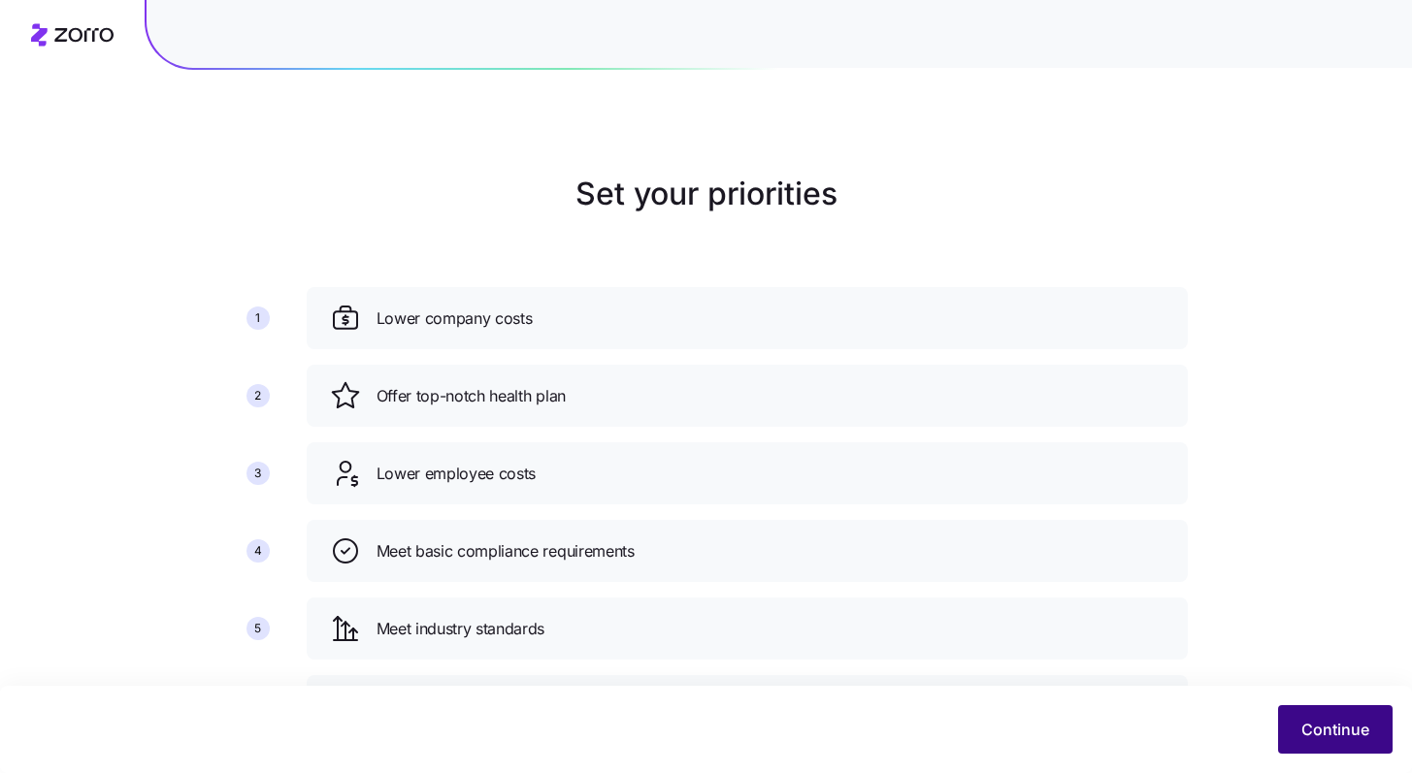
click at [1315, 736] on span "Continue" at bounding box center [1335, 729] width 68 height 23
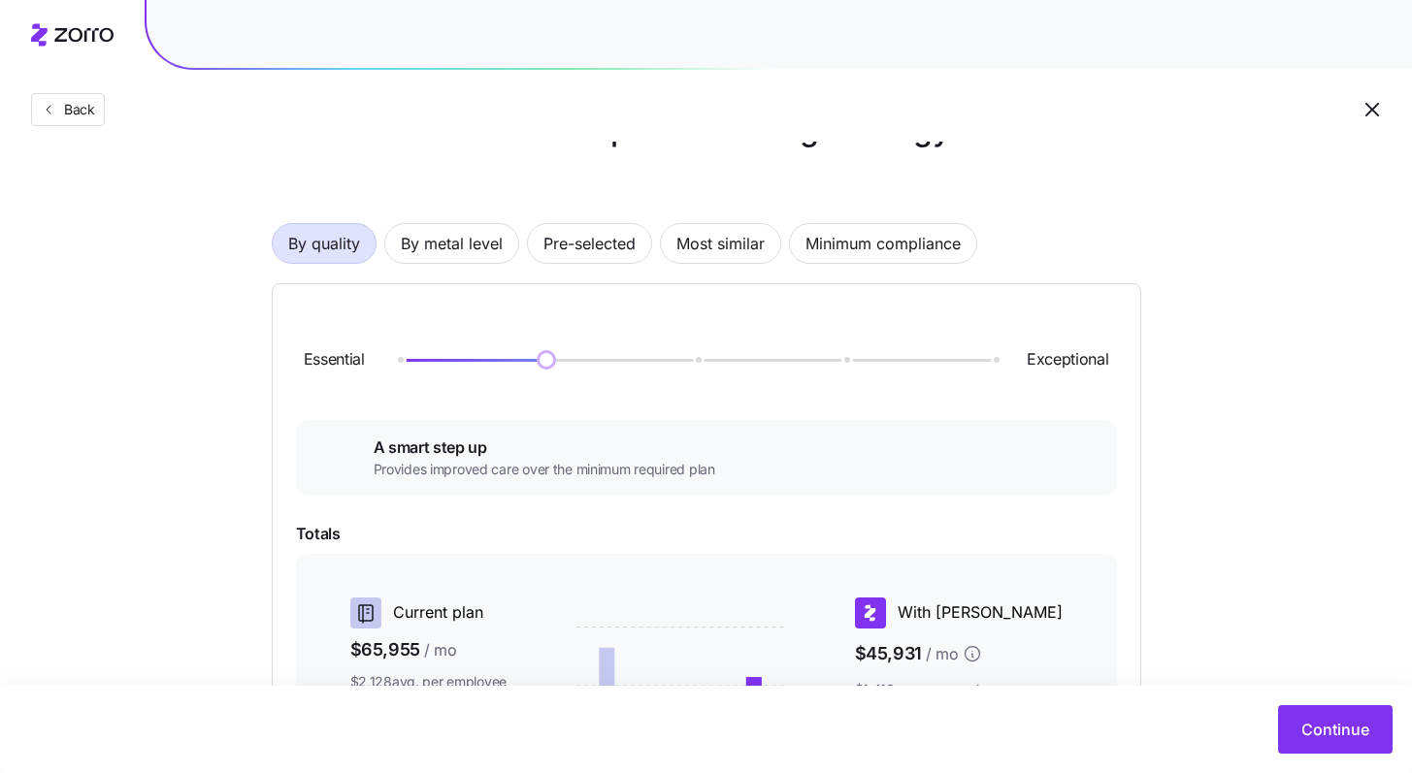
scroll to position [65, 0]
click at [626, 256] on span "Pre-selected" at bounding box center [589, 242] width 92 height 39
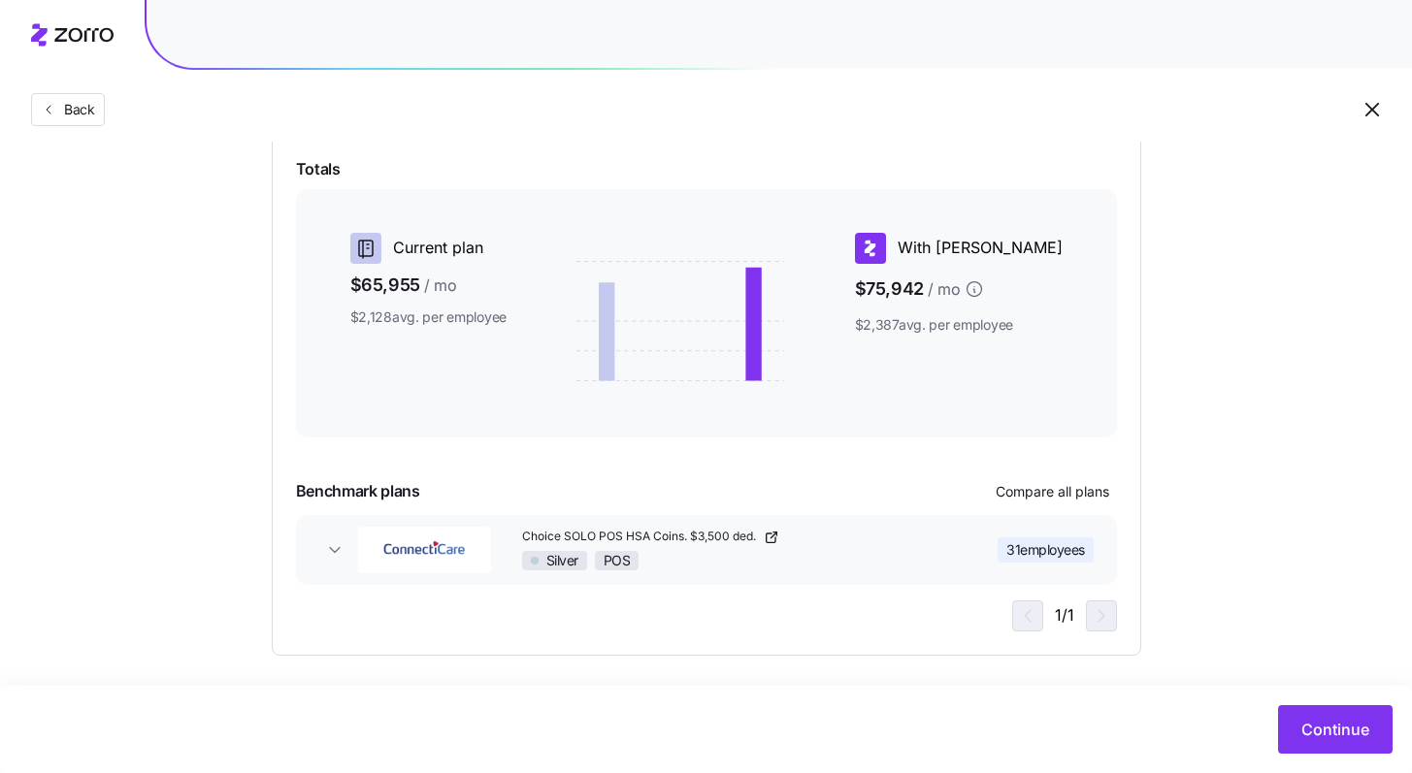
scroll to position [323, 0]
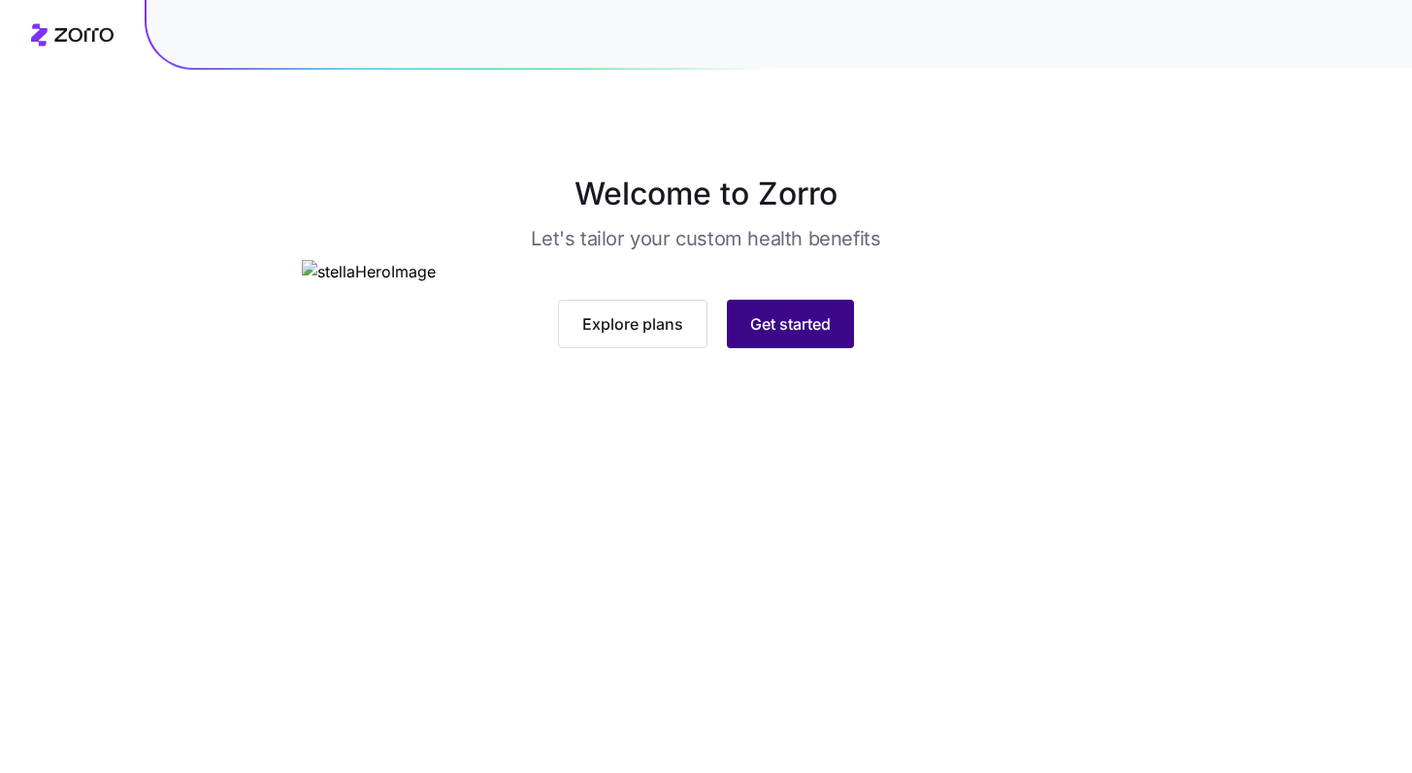
click at [791, 336] on span "Get started" at bounding box center [790, 323] width 81 height 23
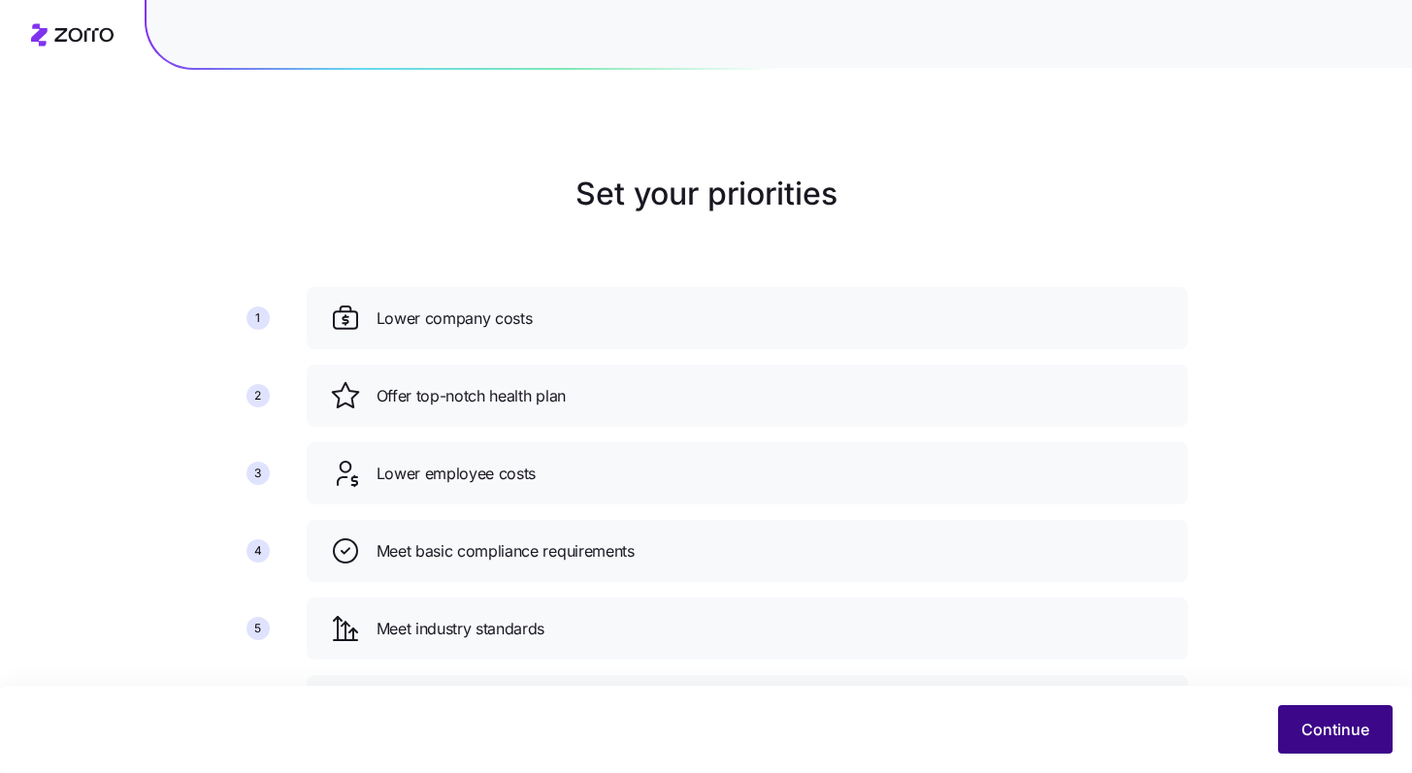
click at [1350, 726] on span "Continue" at bounding box center [1335, 729] width 68 height 23
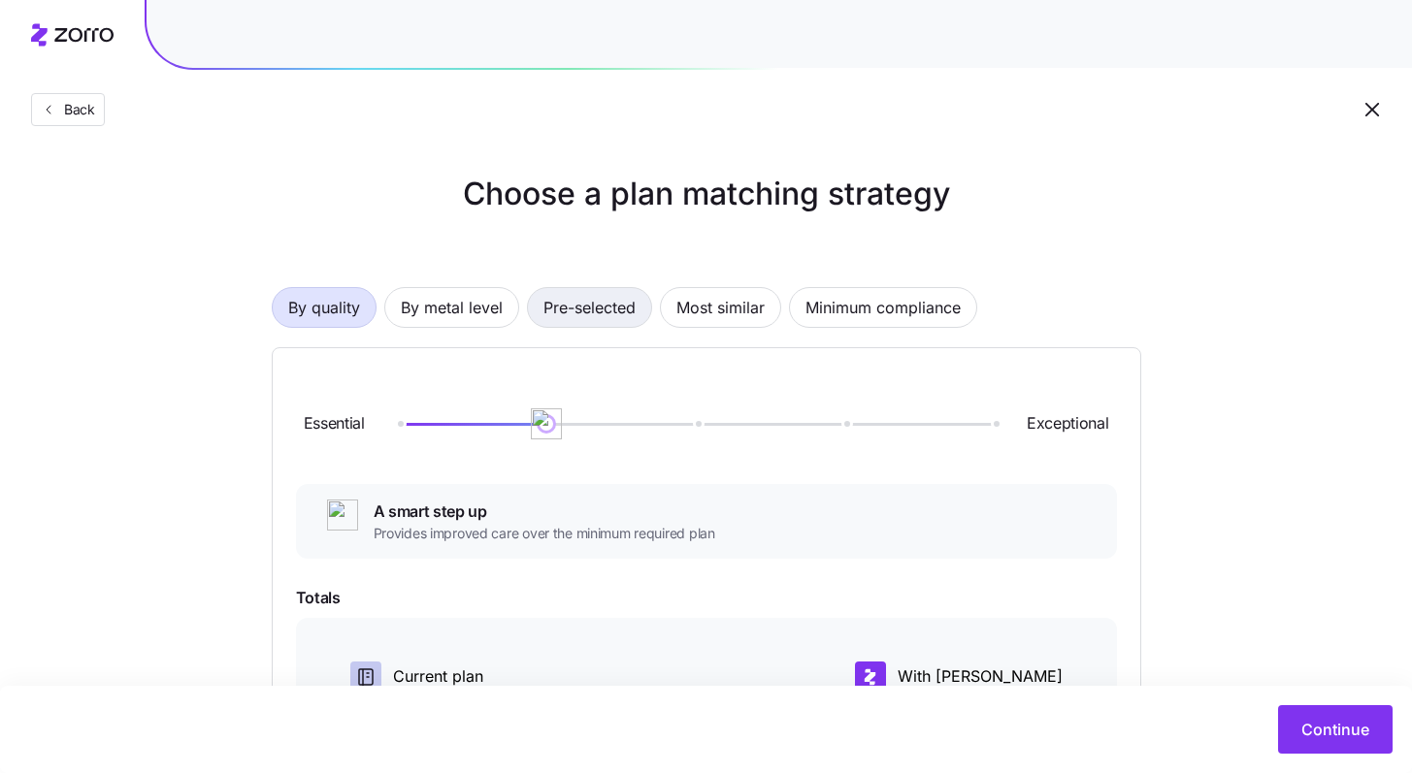
click at [602, 316] on span "Pre-selected" at bounding box center [589, 307] width 92 height 39
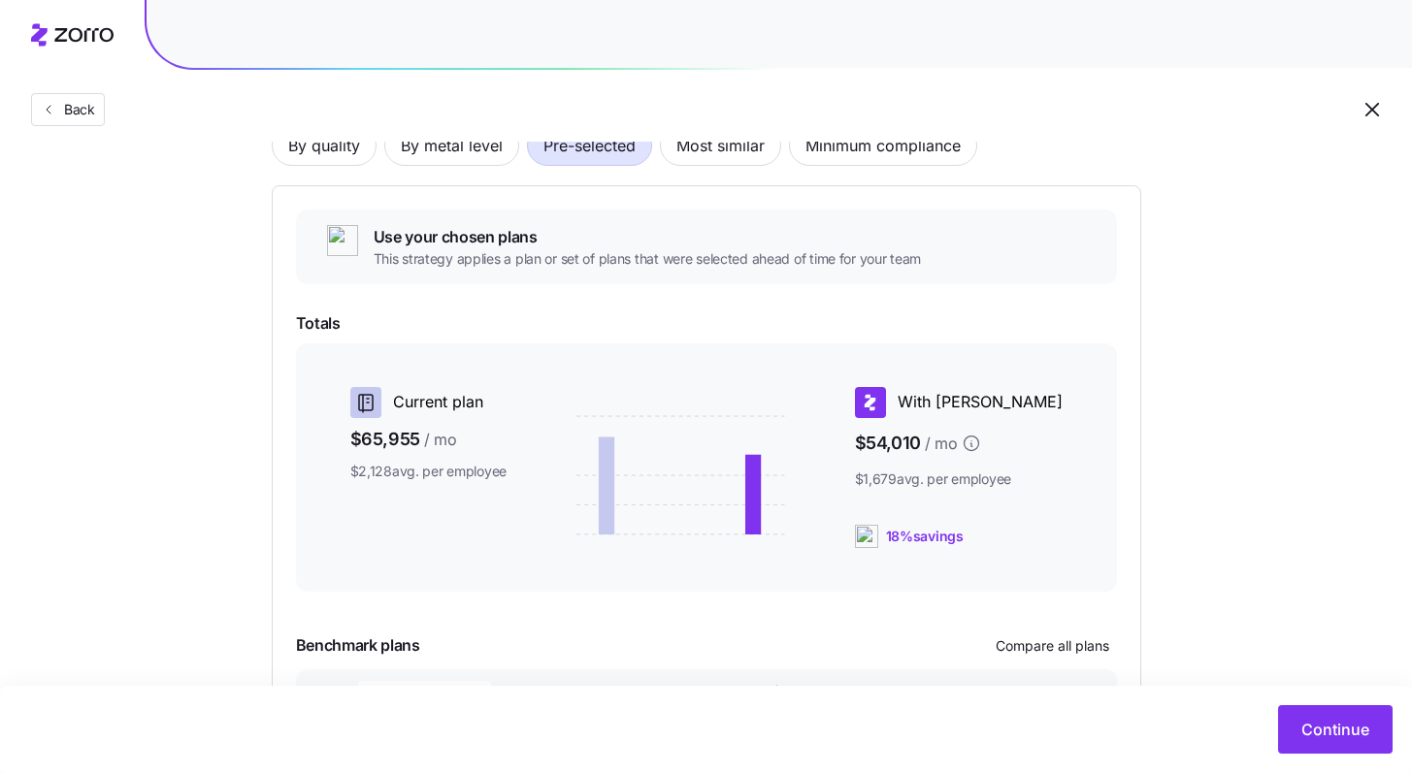
scroll to position [323, 0]
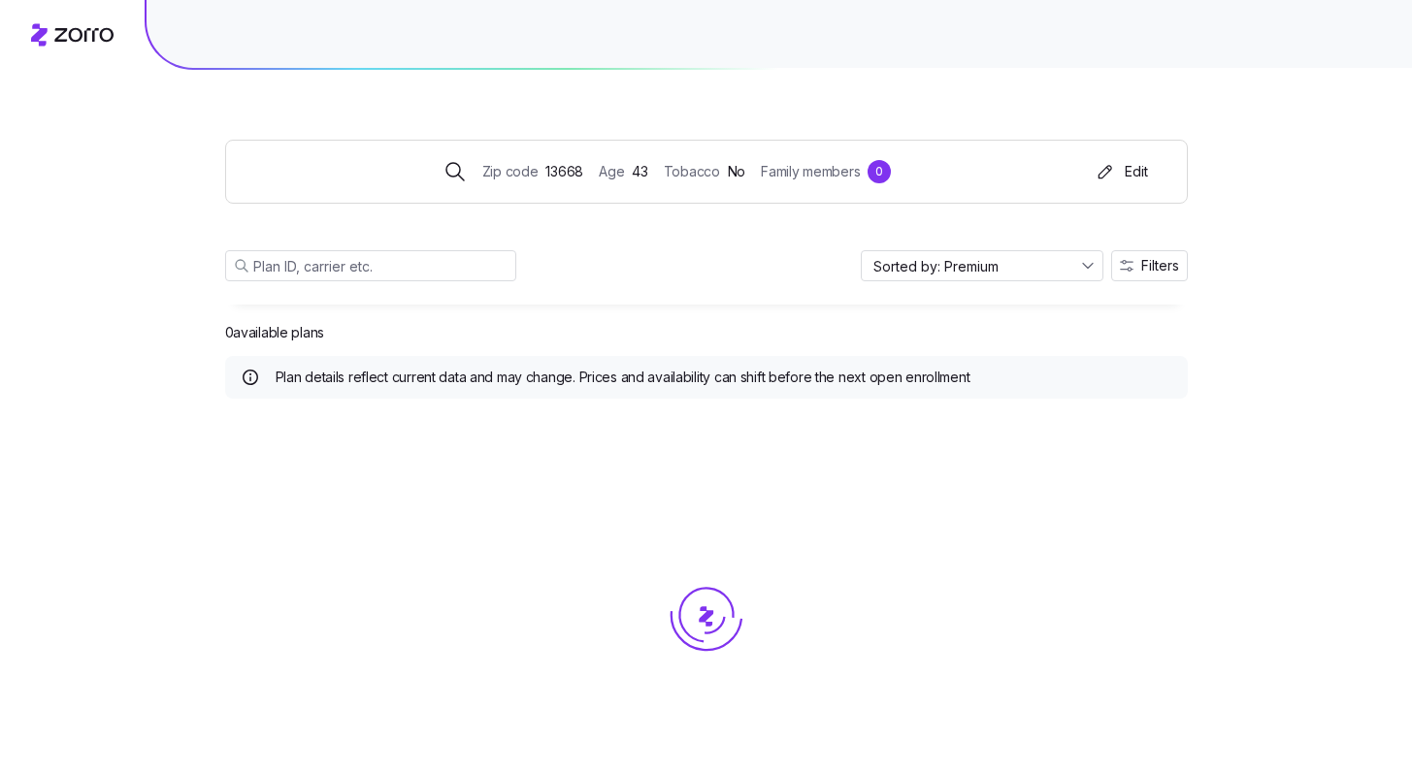
scroll to position [35, 0]
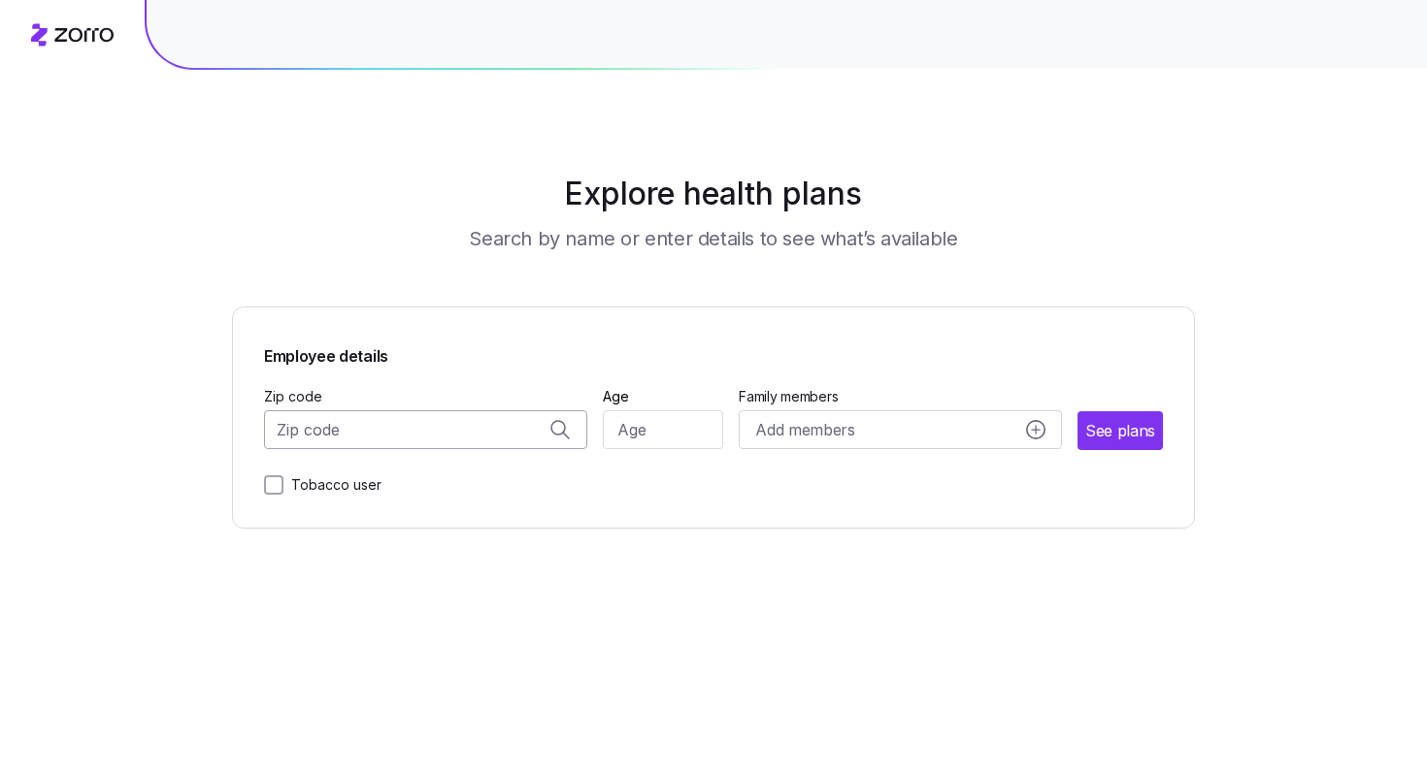
click at [475, 442] on input "Zip code" at bounding box center [425, 429] width 323 height 39
click at [377, 490] on span "06782, [GEOGRAPHIC_DATA], [GEOGRAPHIC_DATA]" at bounding box center [422, 482] width 272 height 24
type input "06782, [GEOGRAPHIC_DATA], [GEOGRAPHIC_DATA]"
click at [659, 433] on input "Age" at bounding box center [663, 429] width 121 height 39
type input "44"
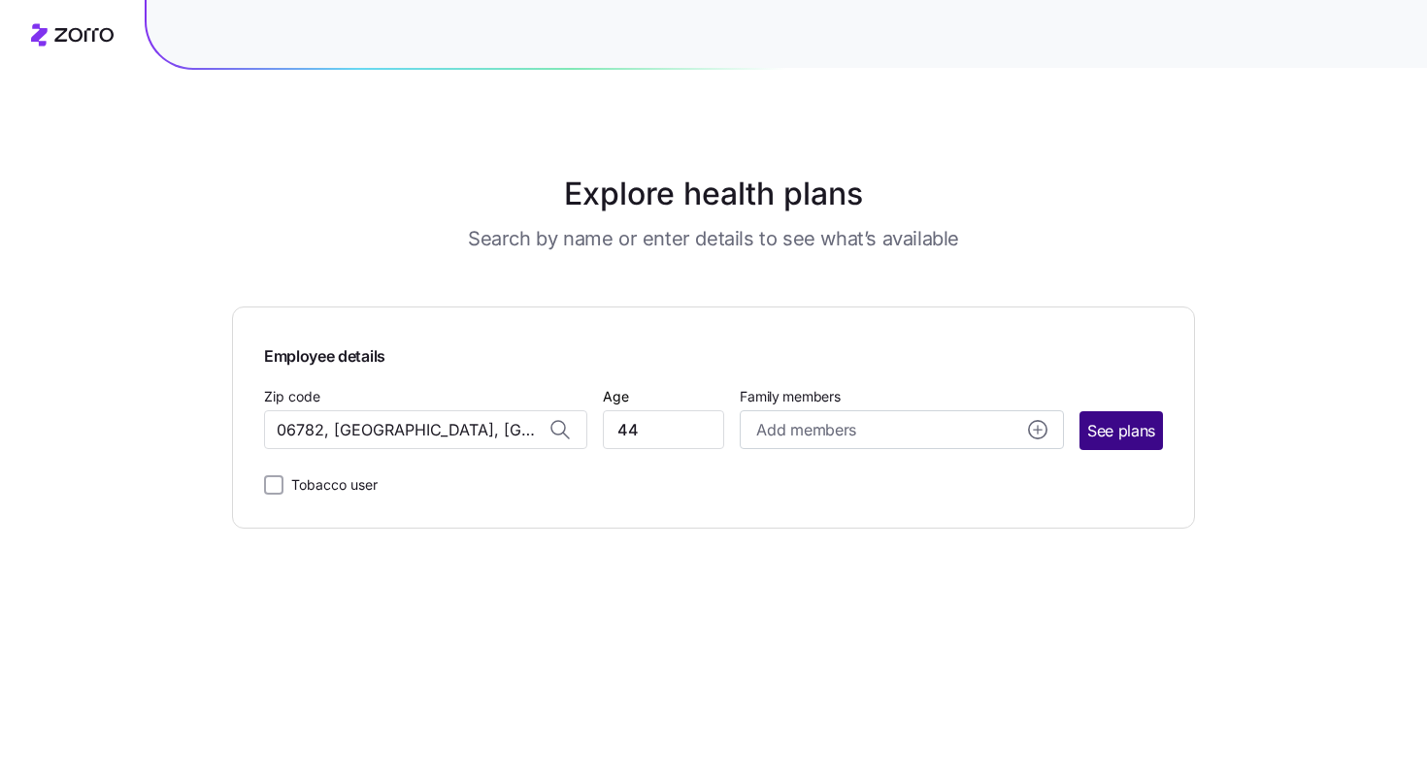
click at [1118, 449] on button "See plans" at bounding box center [1120, 430] width 83 height 39
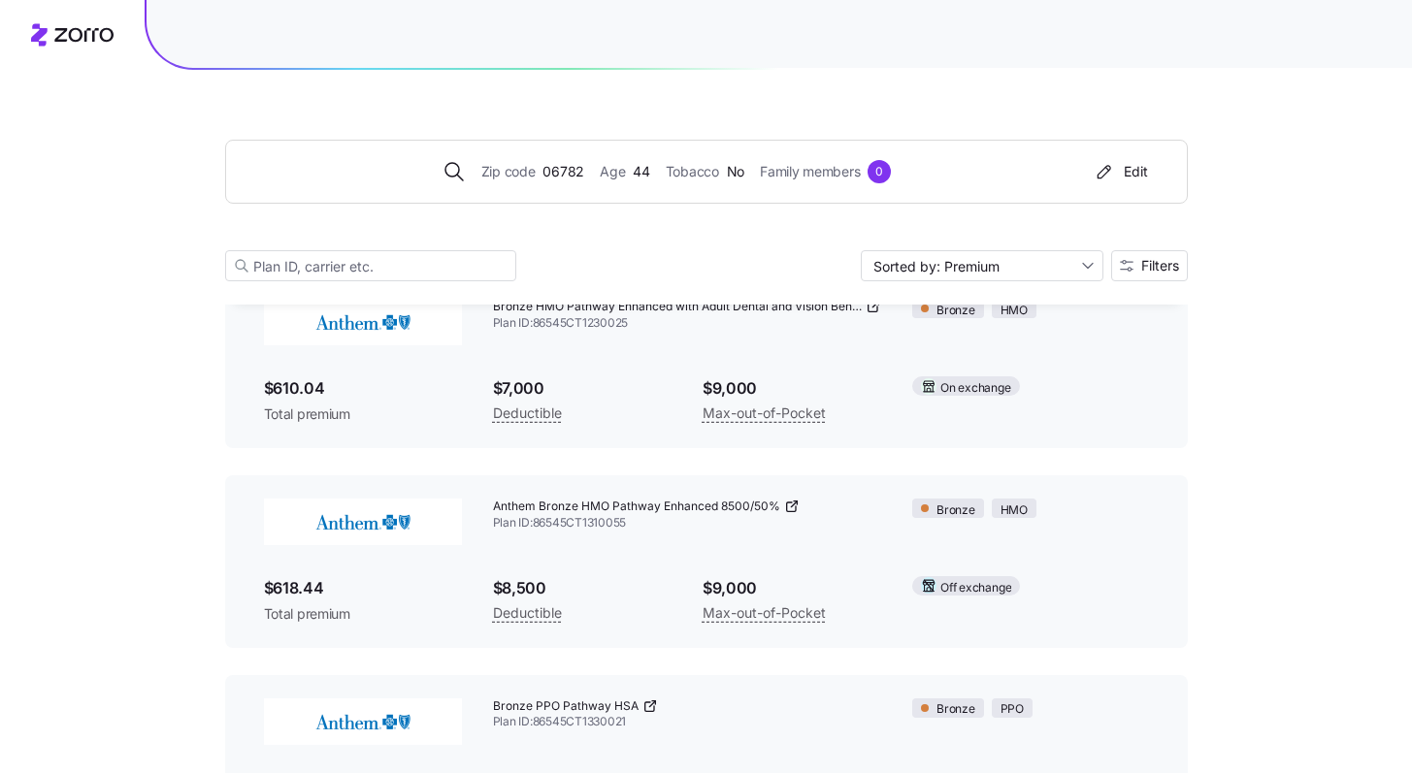
scroll to position [310, 0]
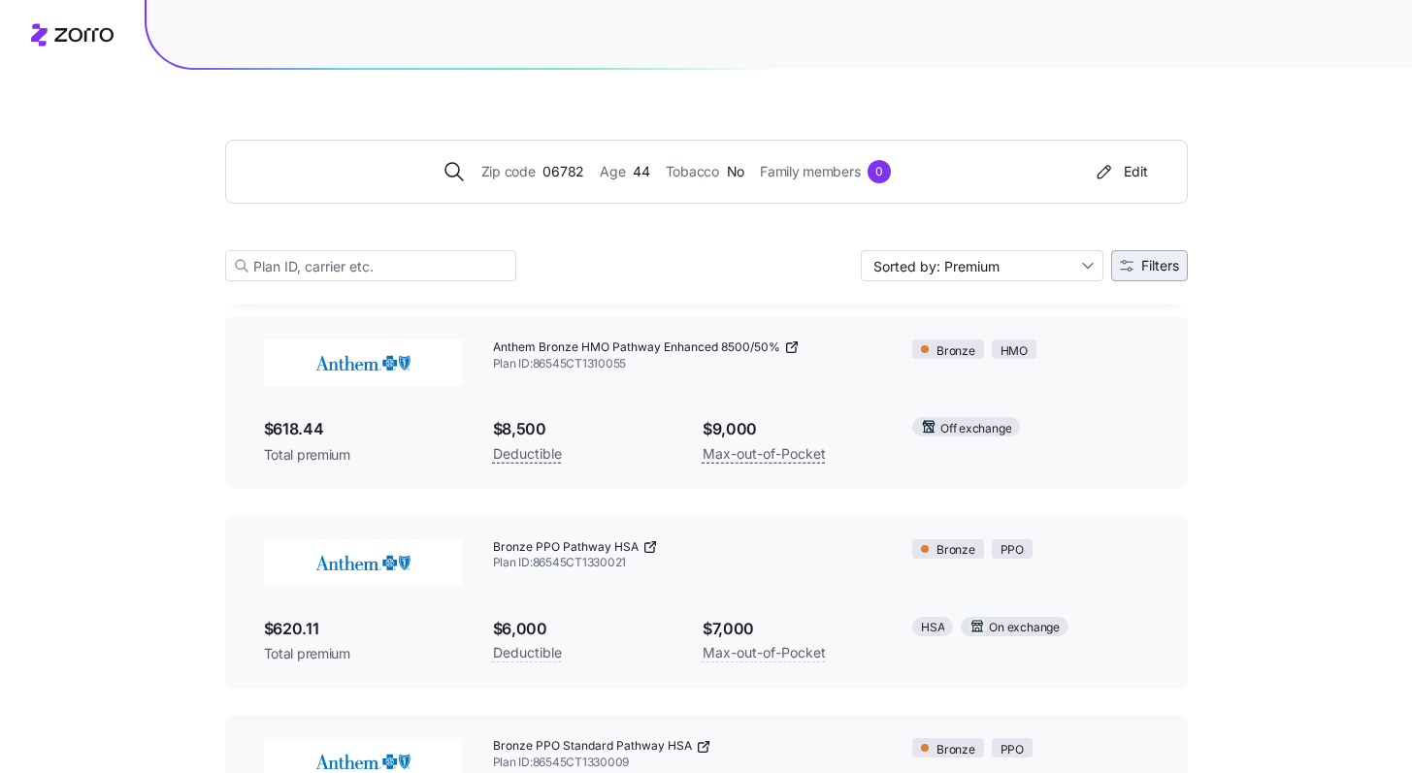
click at [1148, 276] on button "Filters" at bounding box center [1149, 265] width 77 height 31
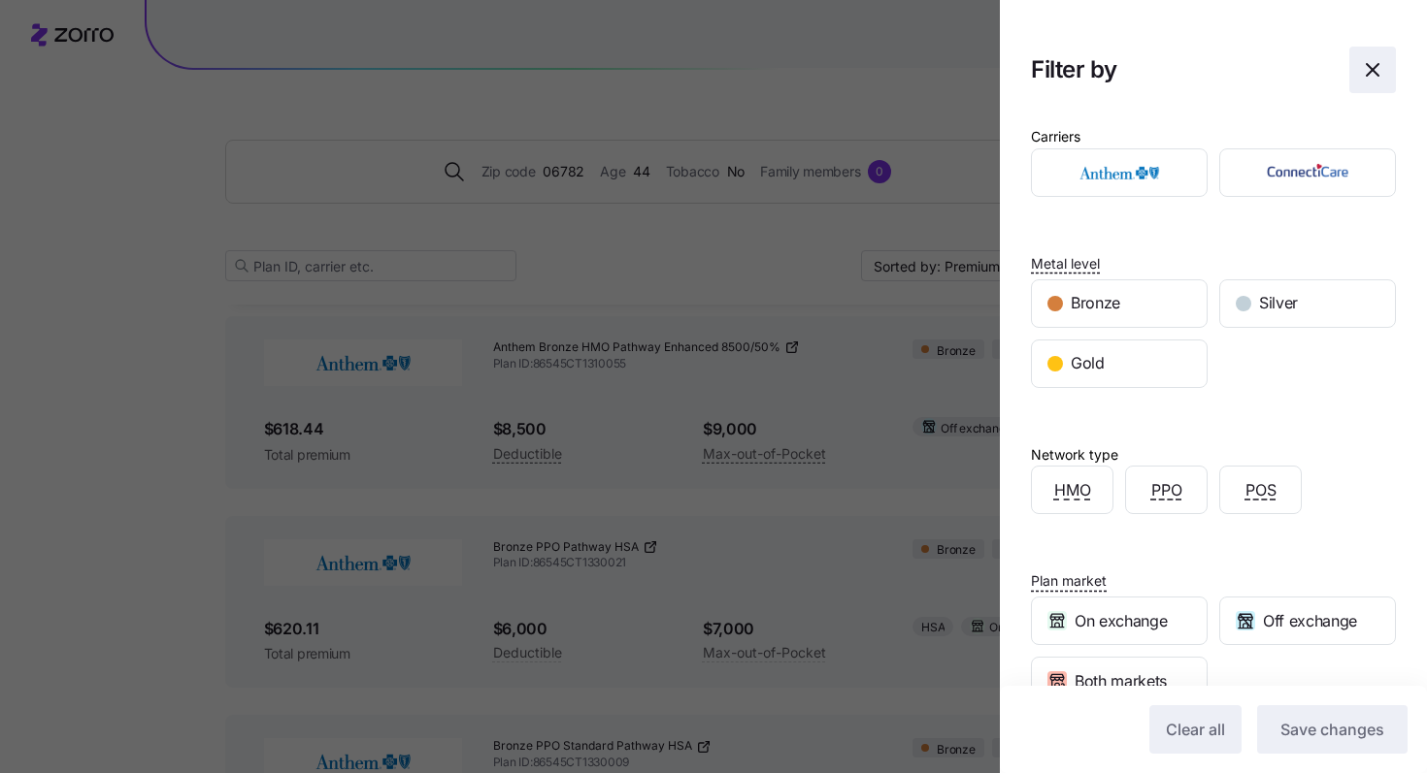
click at [1365, 76] on icon "button" at bounding box center [1372, 69] width 23 height 23
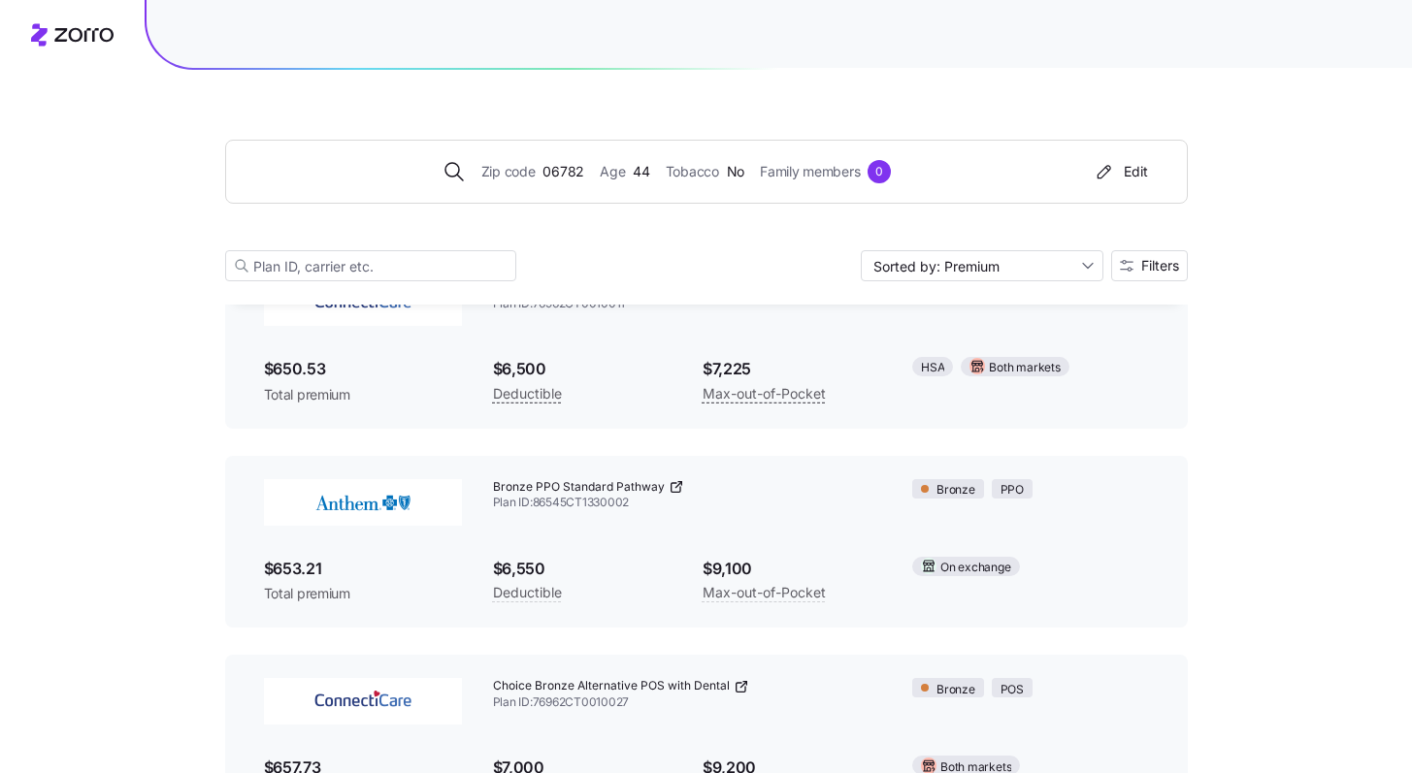
scroll to position [1765, 0]
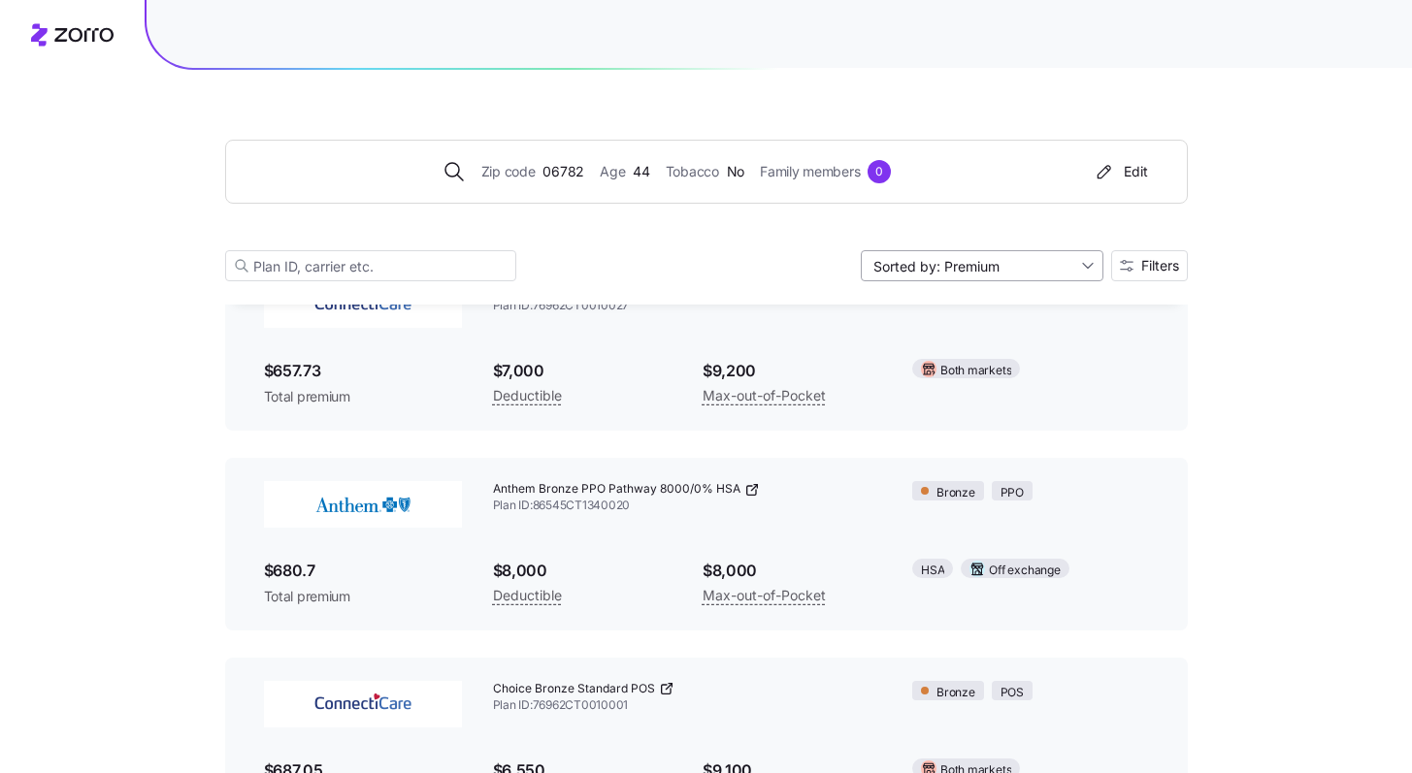
click at [1017, 270] on input "Sorted by: Premium" at bounding box center [982, 265] width 243 height 31
click at [950, 330] on div "Deductible" at bounding box center [980, 340] width 227 height 29
type input "Sorted by: Deductible"
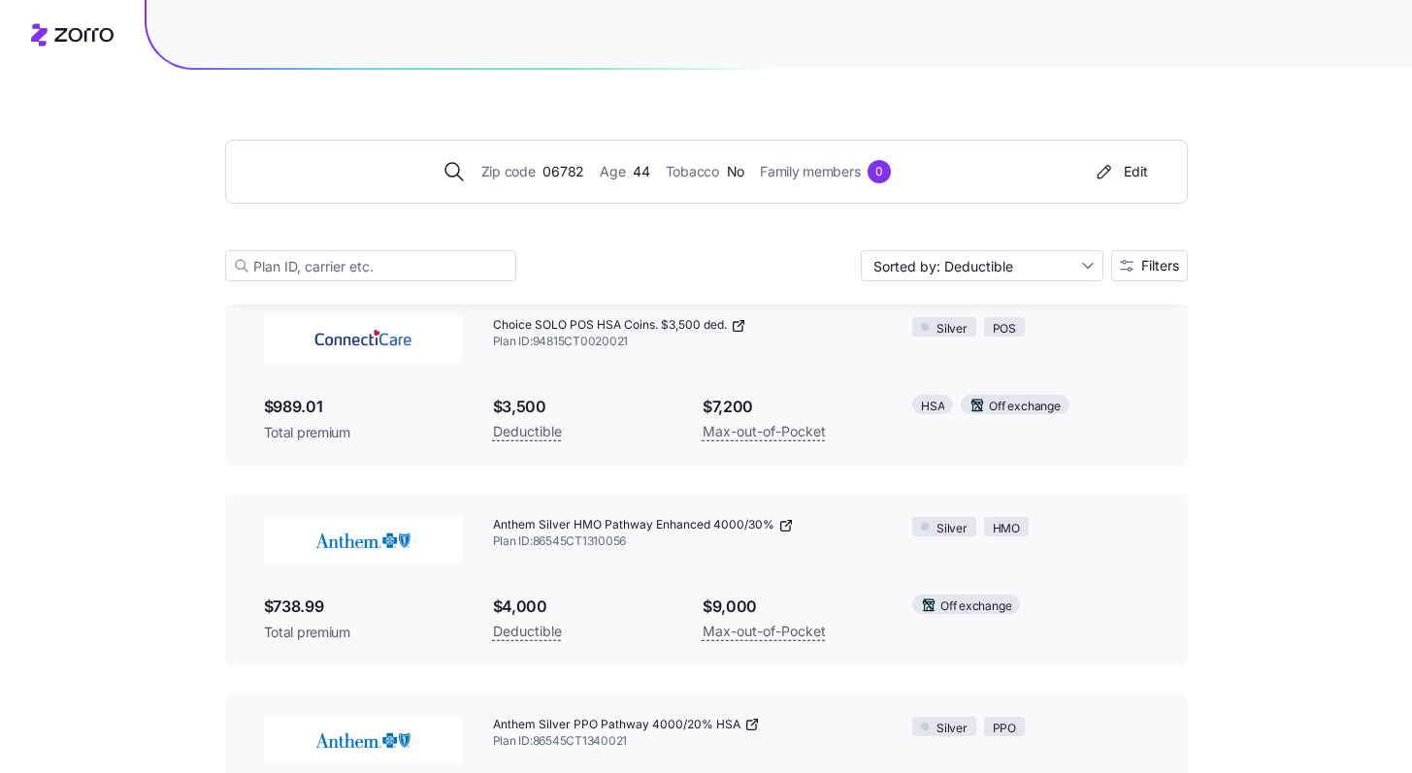
scroll to position [1835, 0]
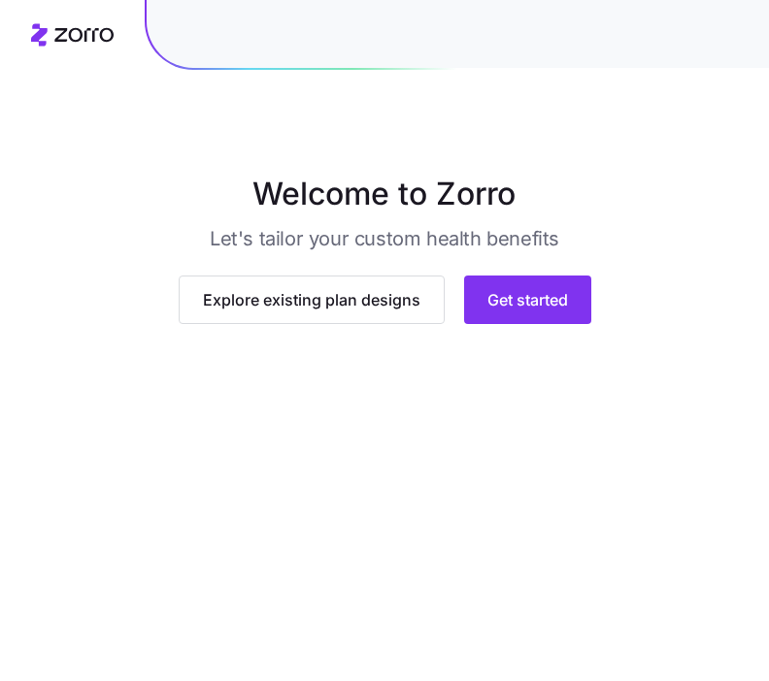
scroll to position [156, 0]
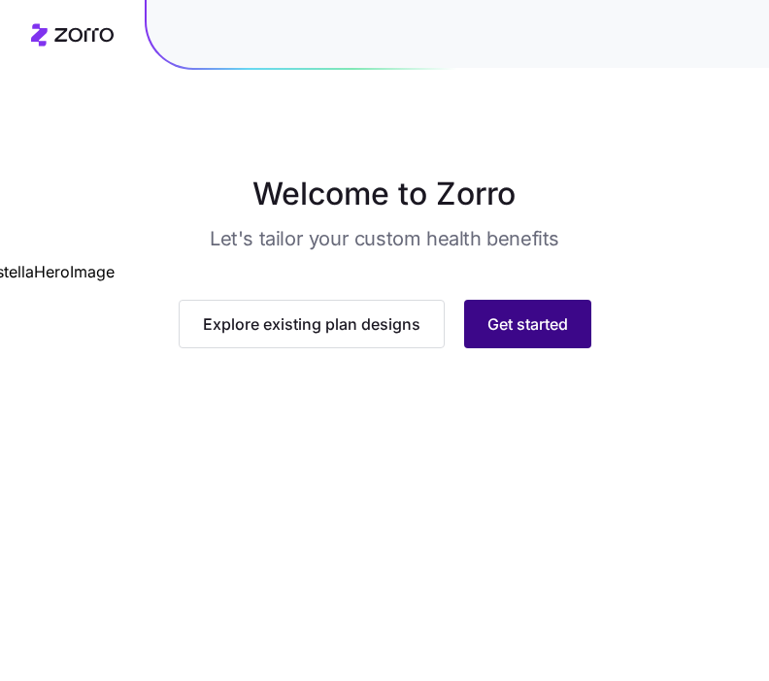
click at [537, 348] on button "Get started" at bounding box center [527, 324] width 127 height 49
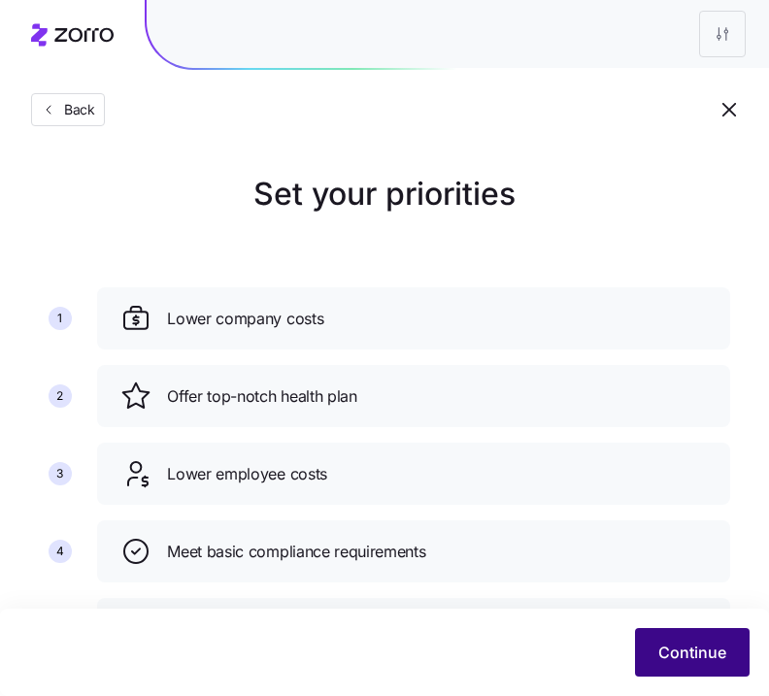
click at [699, 641] on span "Continue" at bounding box center [692, 651] width 68 height 23
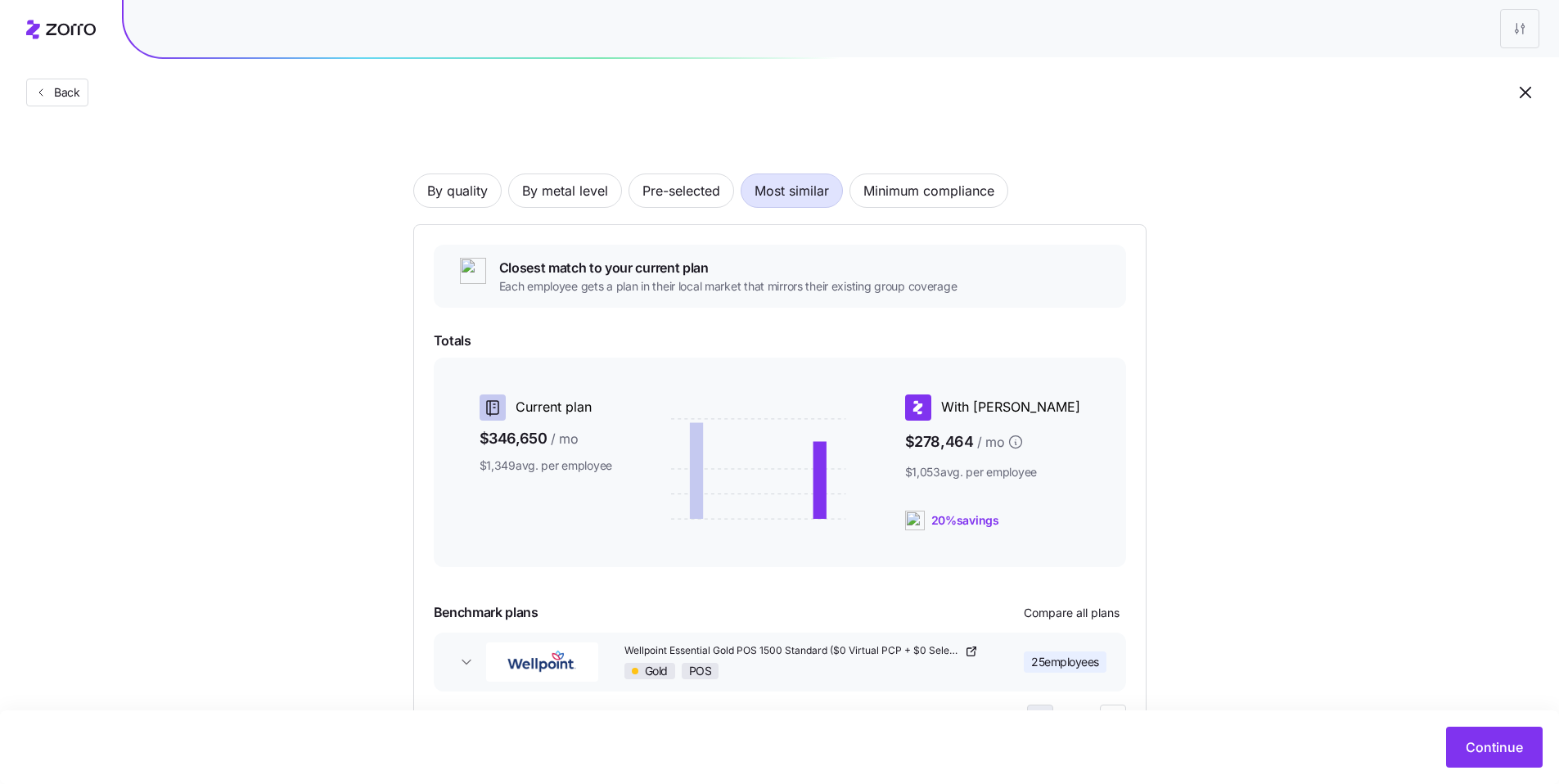
scroll to position [98, 0]
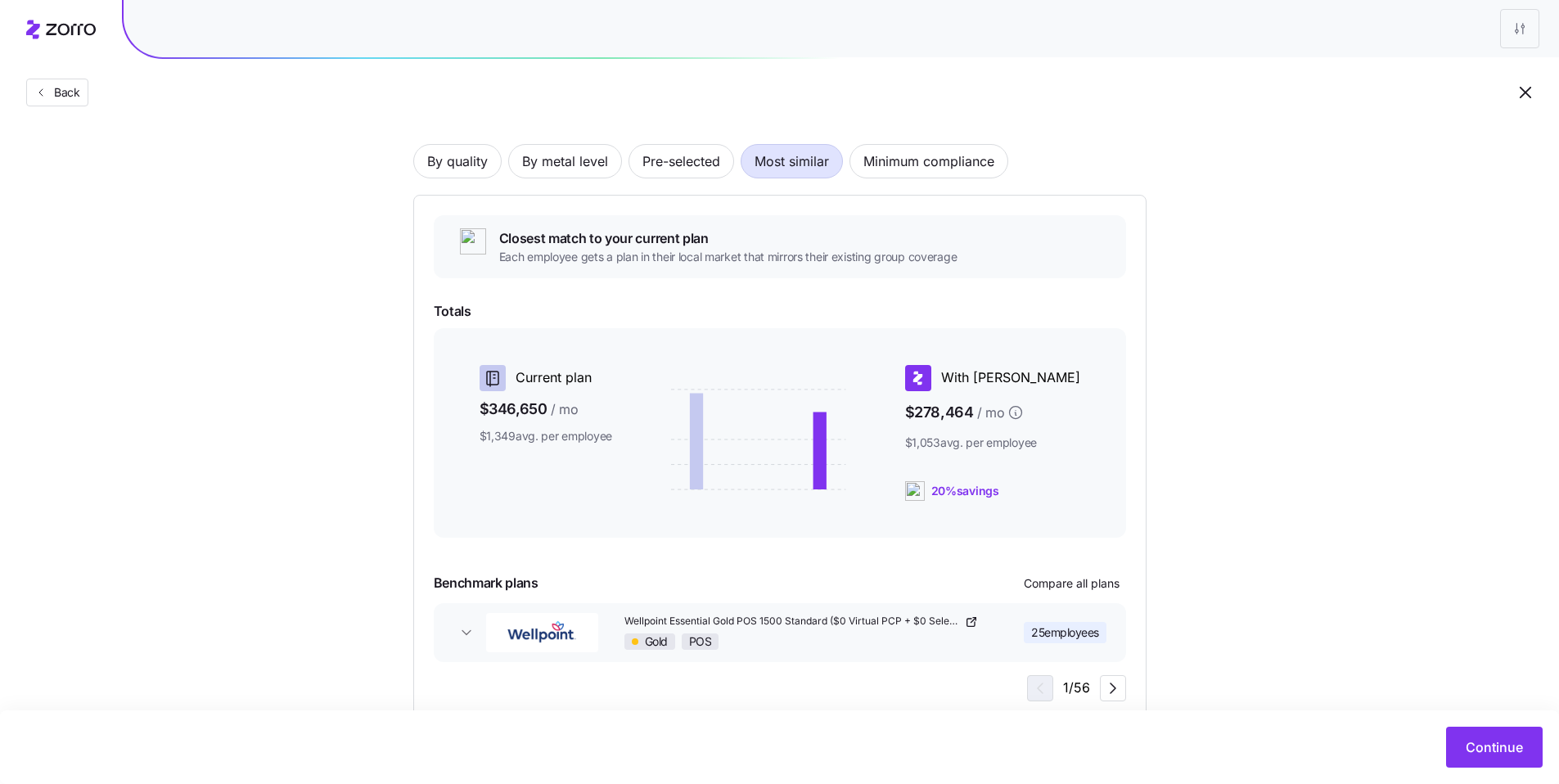
click at [659, 219] on div "Choose a plan matching strategy By quality By metal level Pre-selected Most sim…" at bounding box center [779, 384] width 1559 height 676
drag, startPoint x: 400, startPoint y: 51, endPoint x: 337, endPoint y: 51, distance: 63.0
click at [399, 51] on div at bounding box center [841, 29] width 1435 height 57
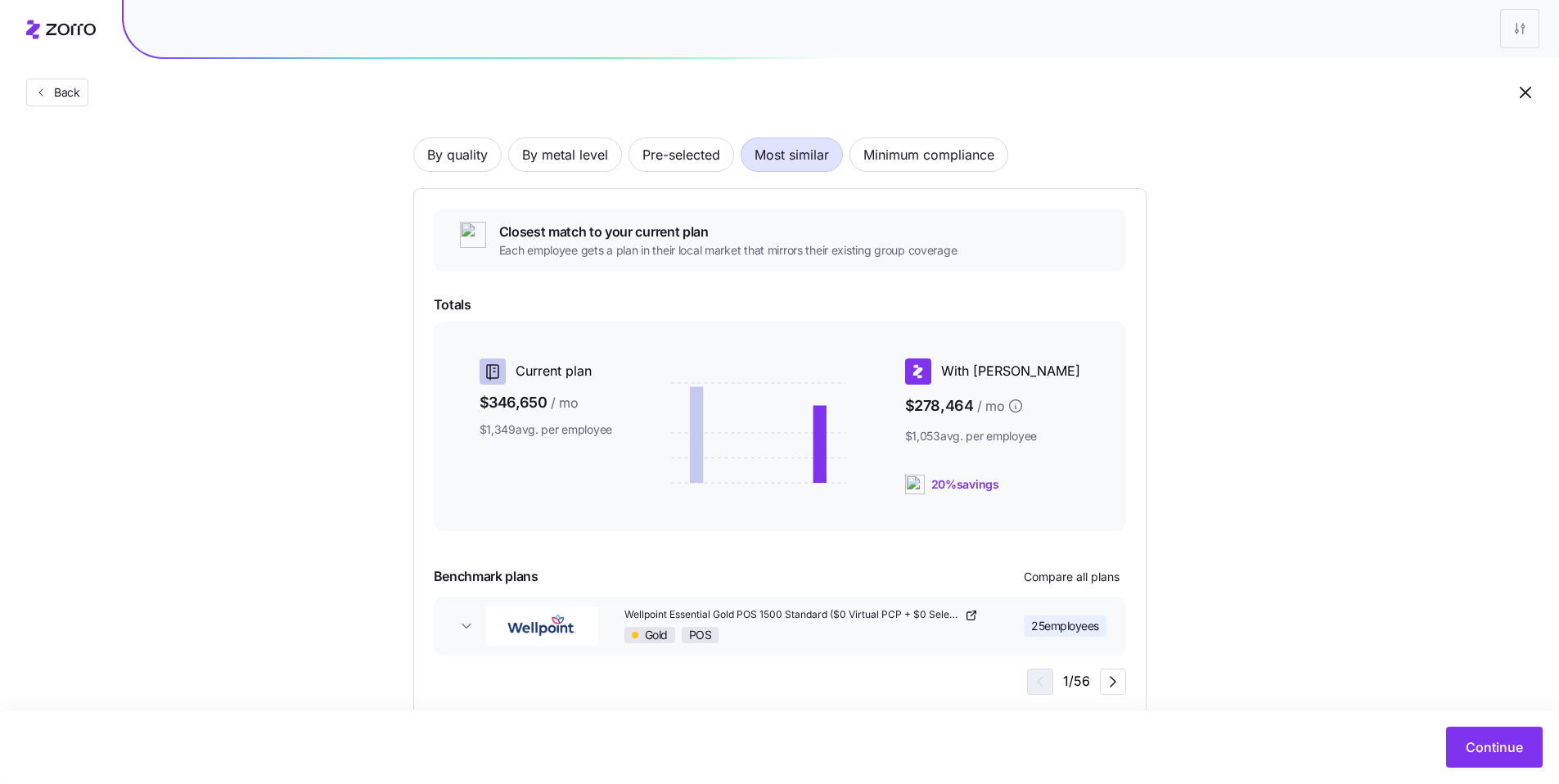
scroll to position [108, 0]
click at [659, 338] on div "Choose a plan matching strategy By quality By metal level Pre-selected Most sim…" at bounding box center [779, 374] width 1559 height 676
click at [196, 154] on div "Choose a plan matching strategy By quality By metal level Pre-selected Most sim…" at bounding box center [779, 374] width 1559 height 676
click at [659, 322] on div "Choose a plan matching strategy By quality By metal level Pre-selected Most sim…" at bounding box center [779, 374] width 1559 height 676
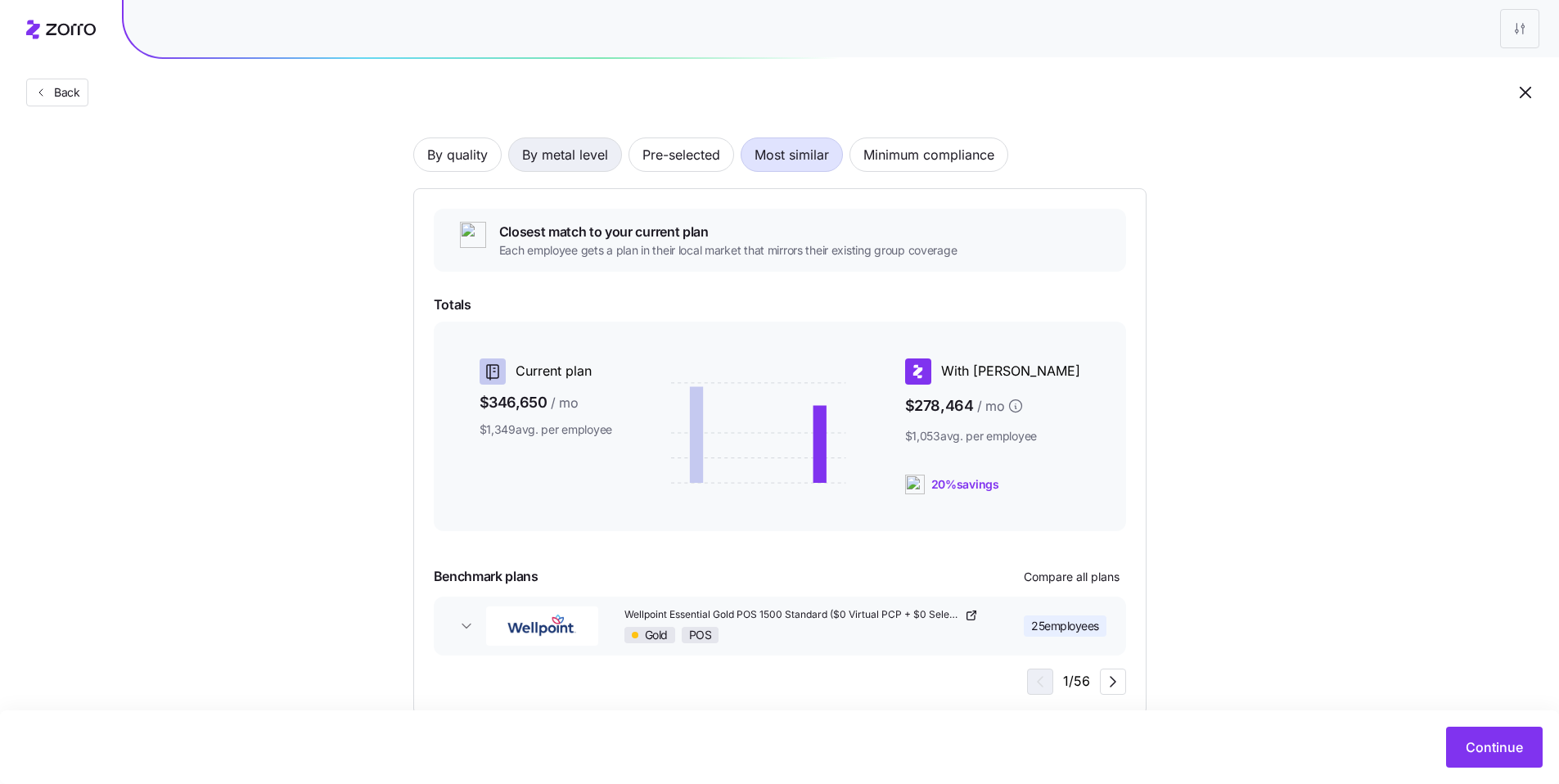
click at [583, 148] on span "By metal level" at bounding box center [565, 154] width 86 height 33
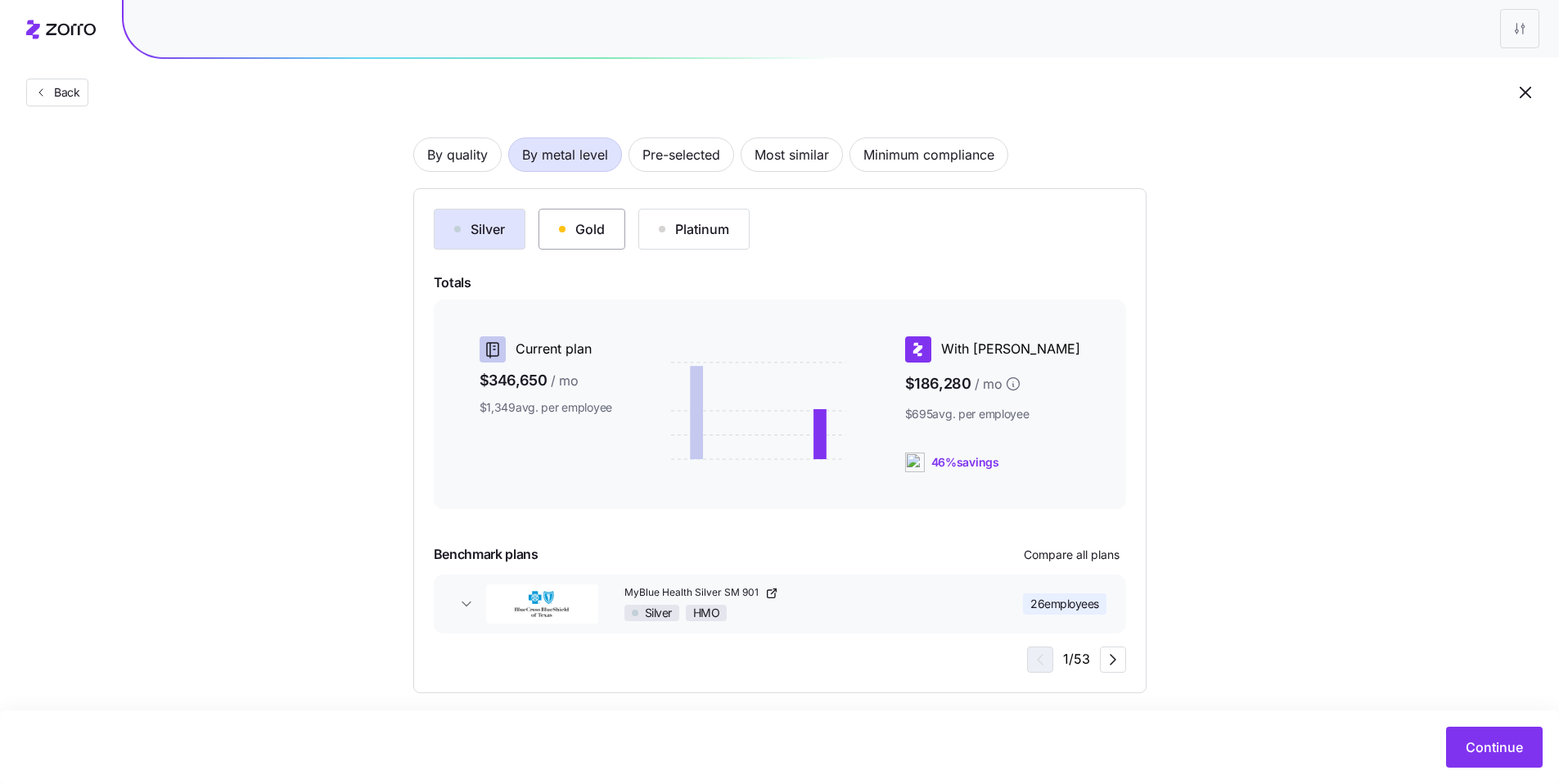
click at [594, 231] on div "Gold" at bounding box center [582, 228] width 46 height 19
click at [659, 155] on span "Pre-selected" at bounding box center [681, 154] width 78 height 33
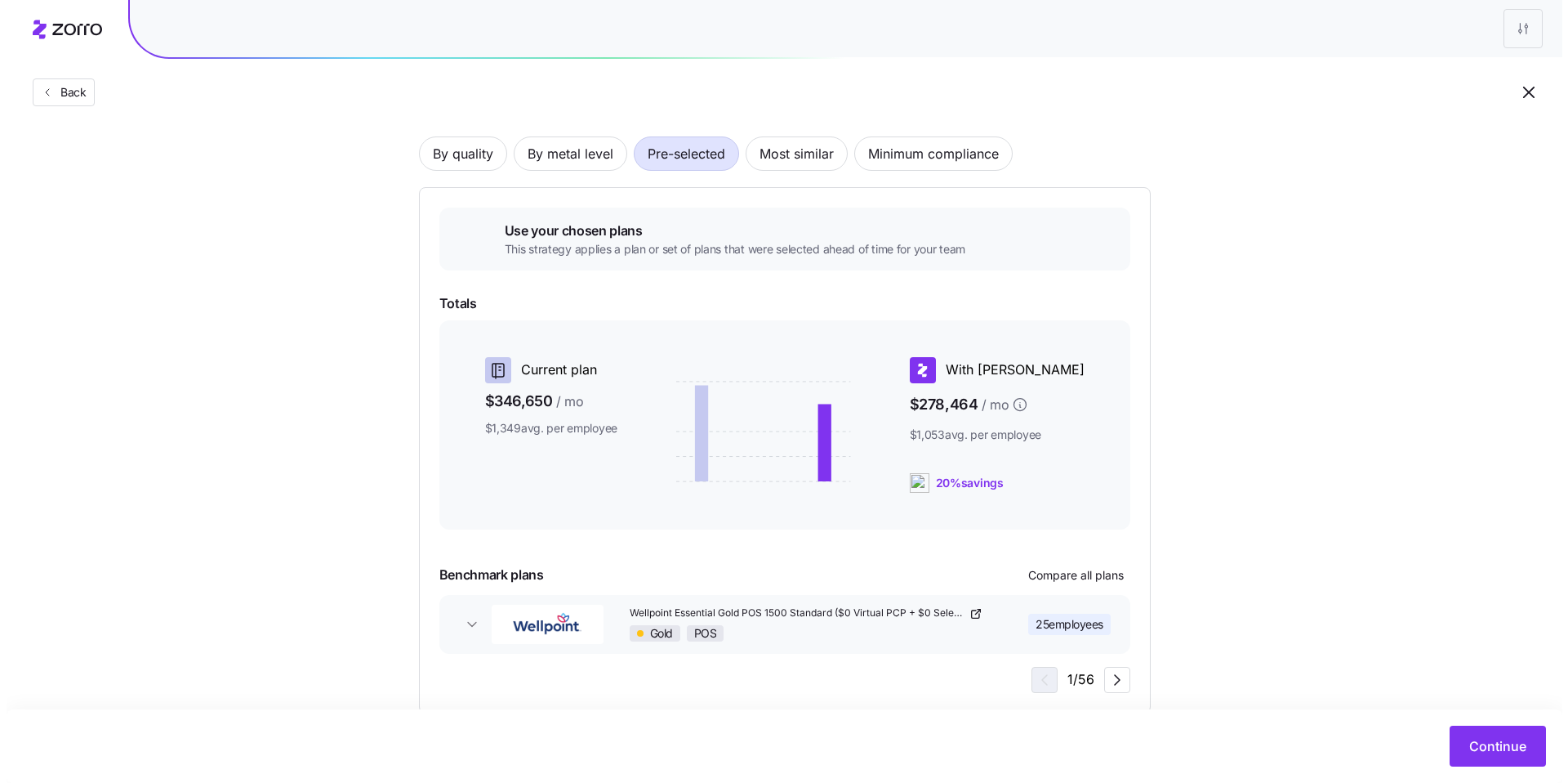
scroll to position [129, 0]
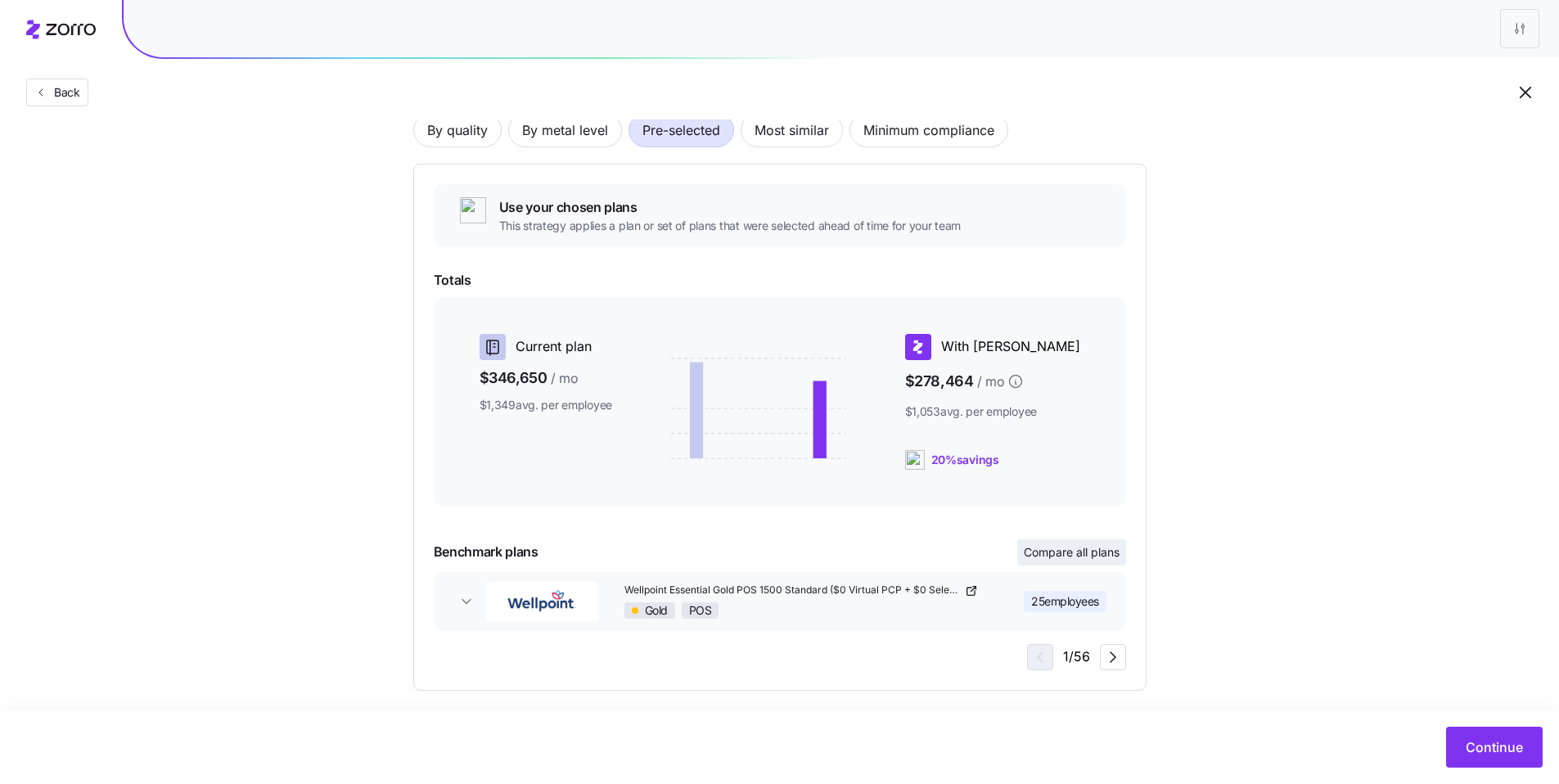
click at [659, 553] on span "Compare all plans" at bounding box center [1072, 551] width 96 height 16
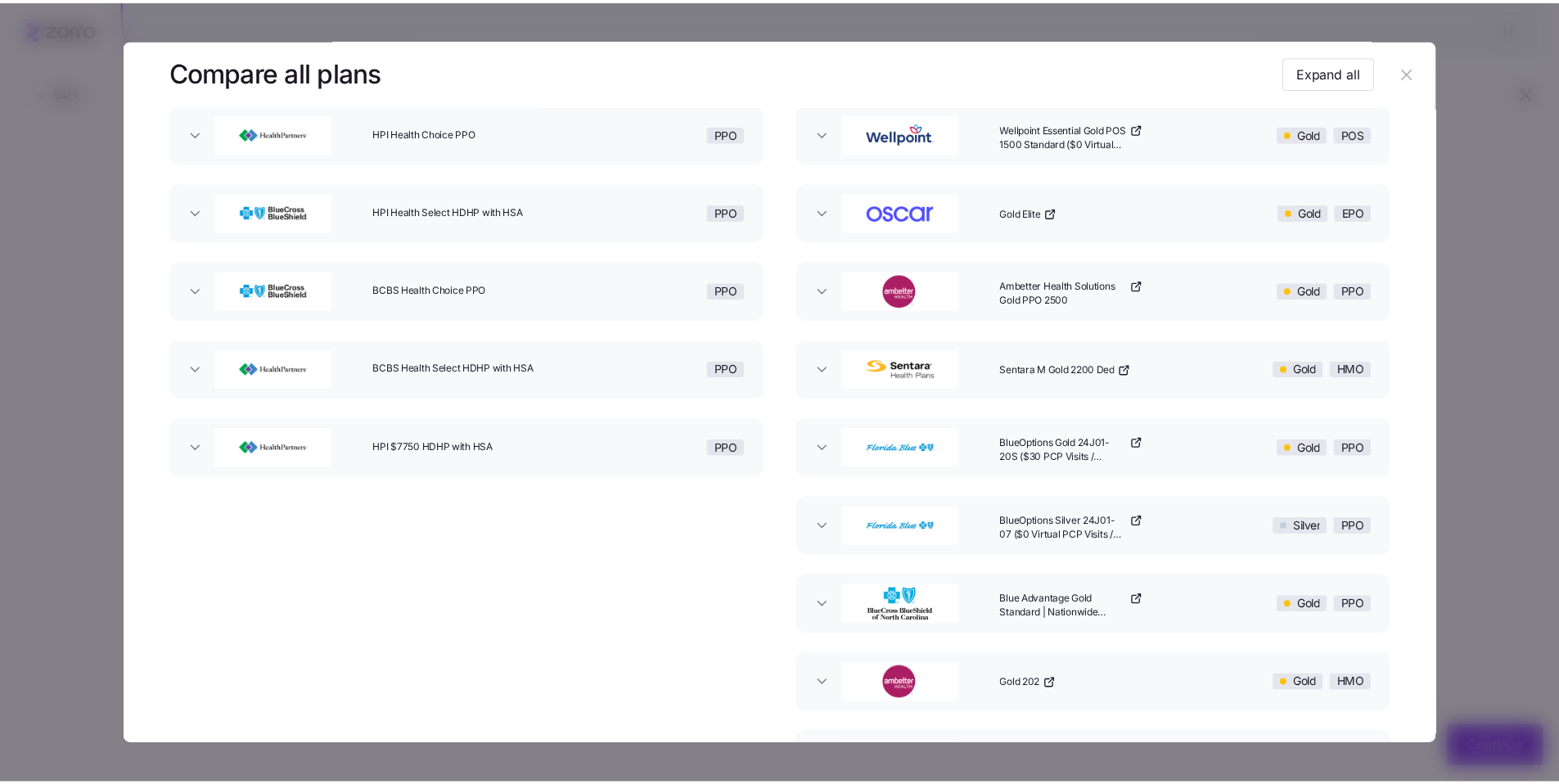
scroll to position [151, 0]
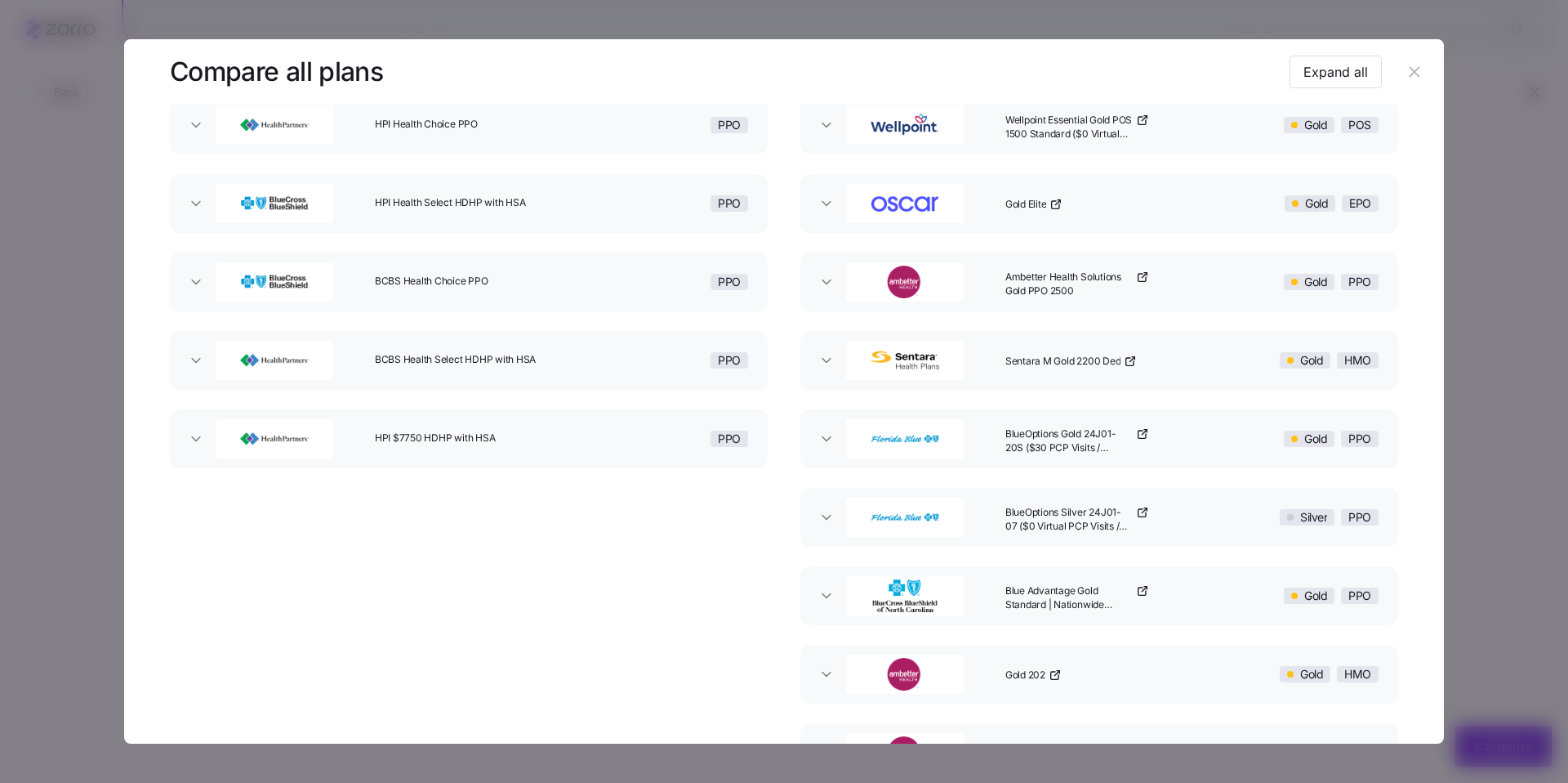
click at [658, 77] on icon "button" at bounding box center [1414, 72] width 11 height 11
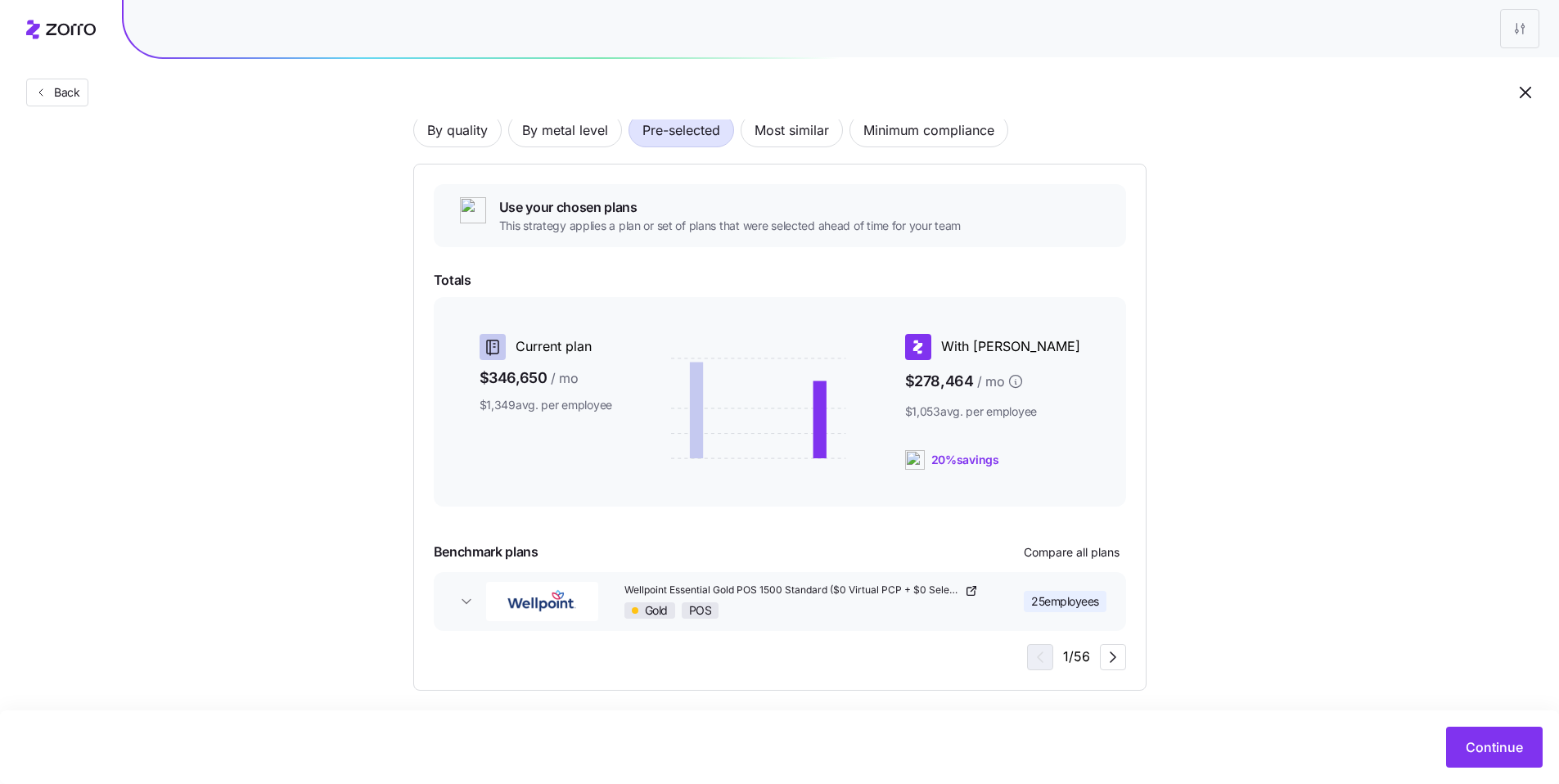
scroll to position [141, 0]
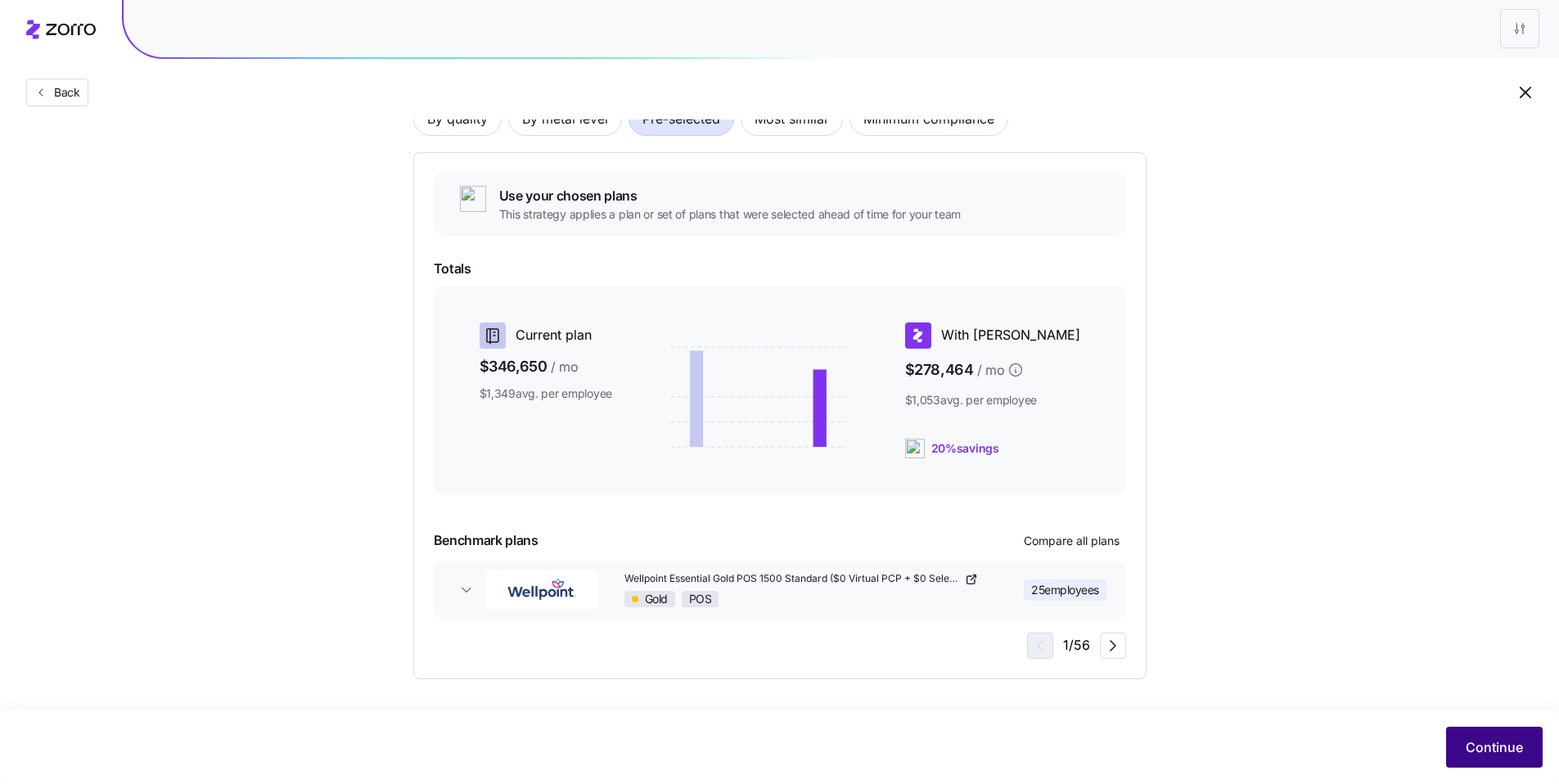
click at [659, 586] on button "Continue" at bounding box center [1494, 747] width 97 height 41
click at [659, 586] on span "Continue" at bounding box center [1494, 746] width 57 height 19
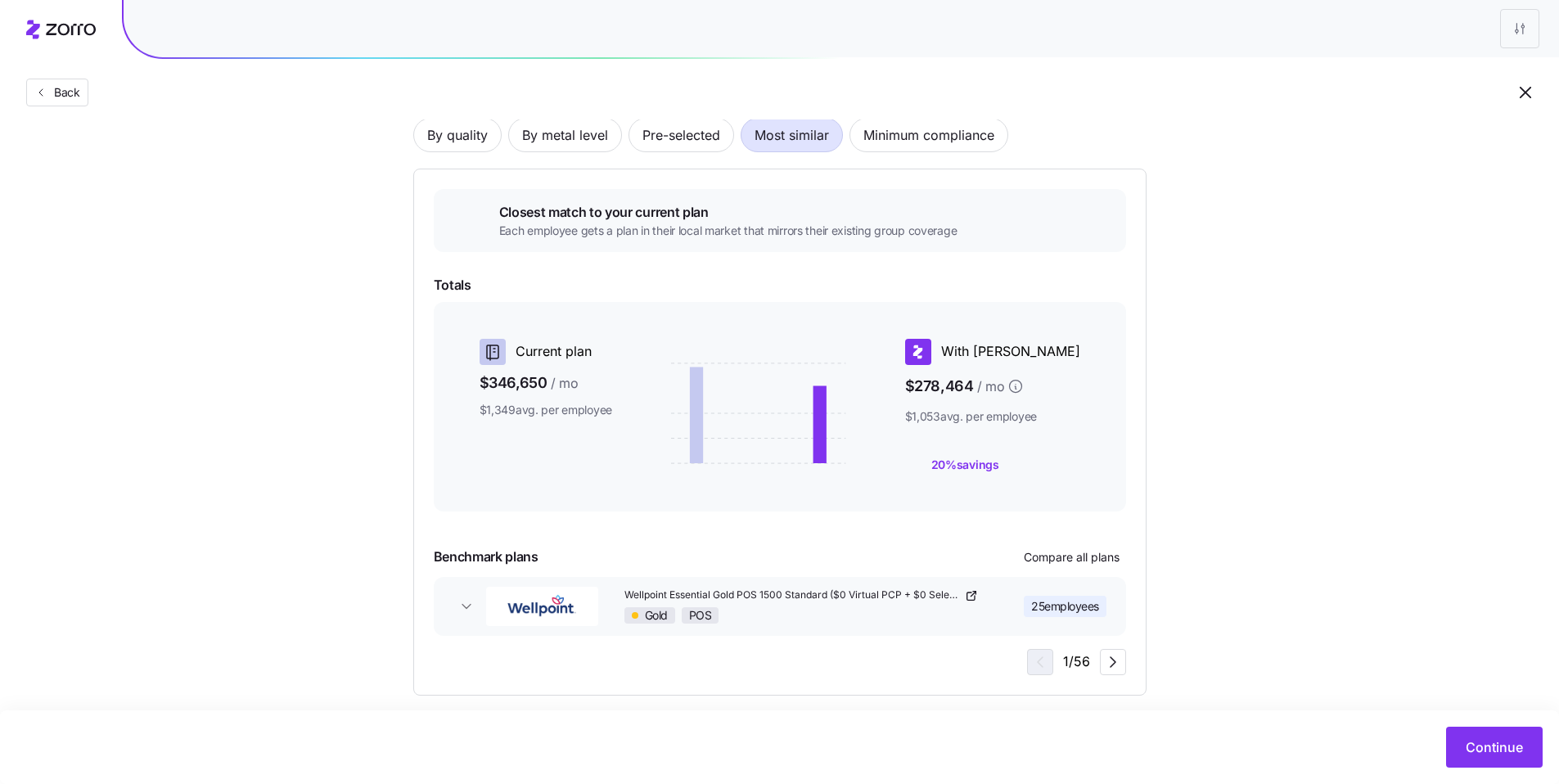
scroll to position [141, 0]
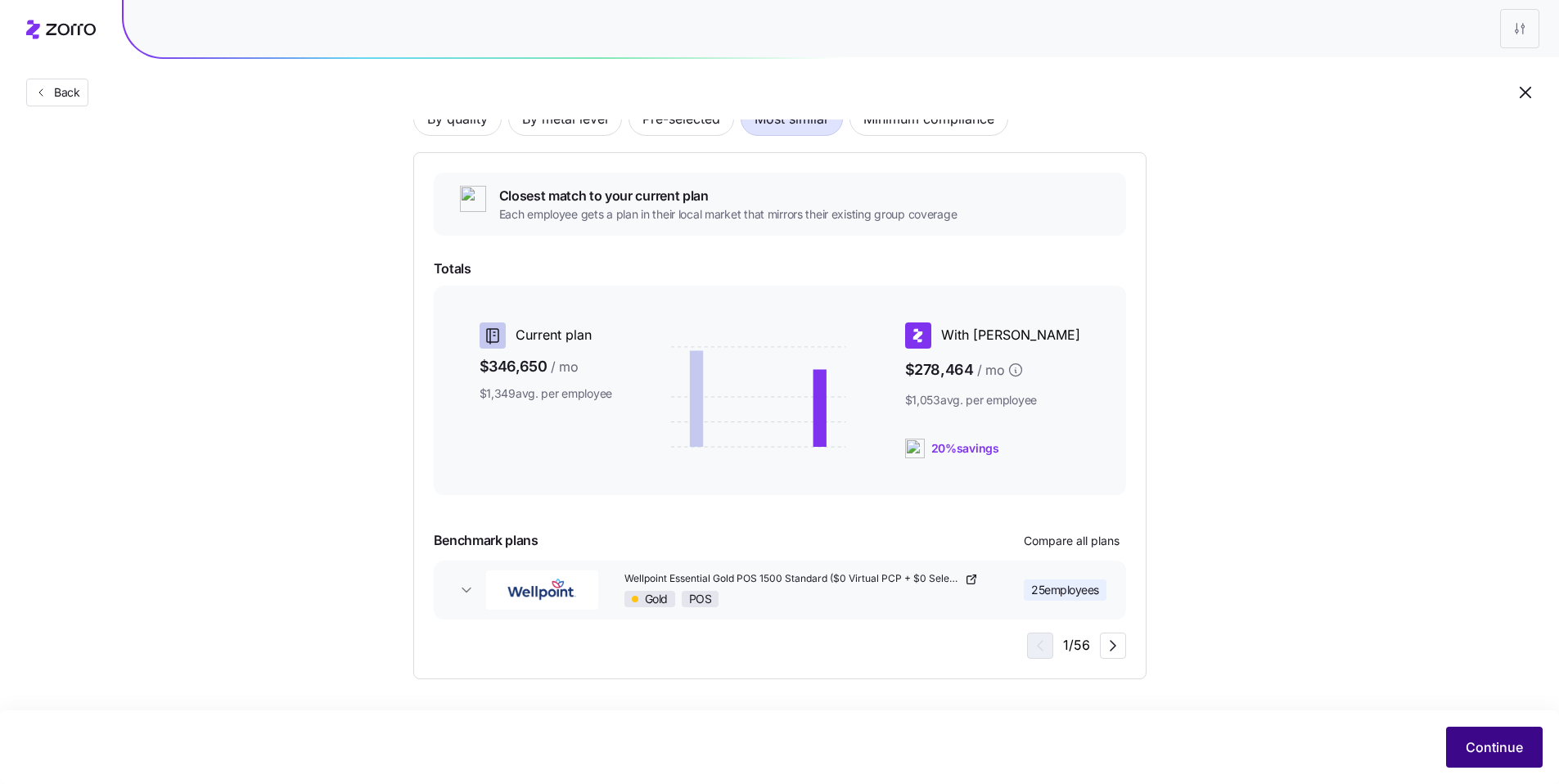
click at [1495, 749] on span "Continue" at bounding box center [1494, 746] width 57 height 19
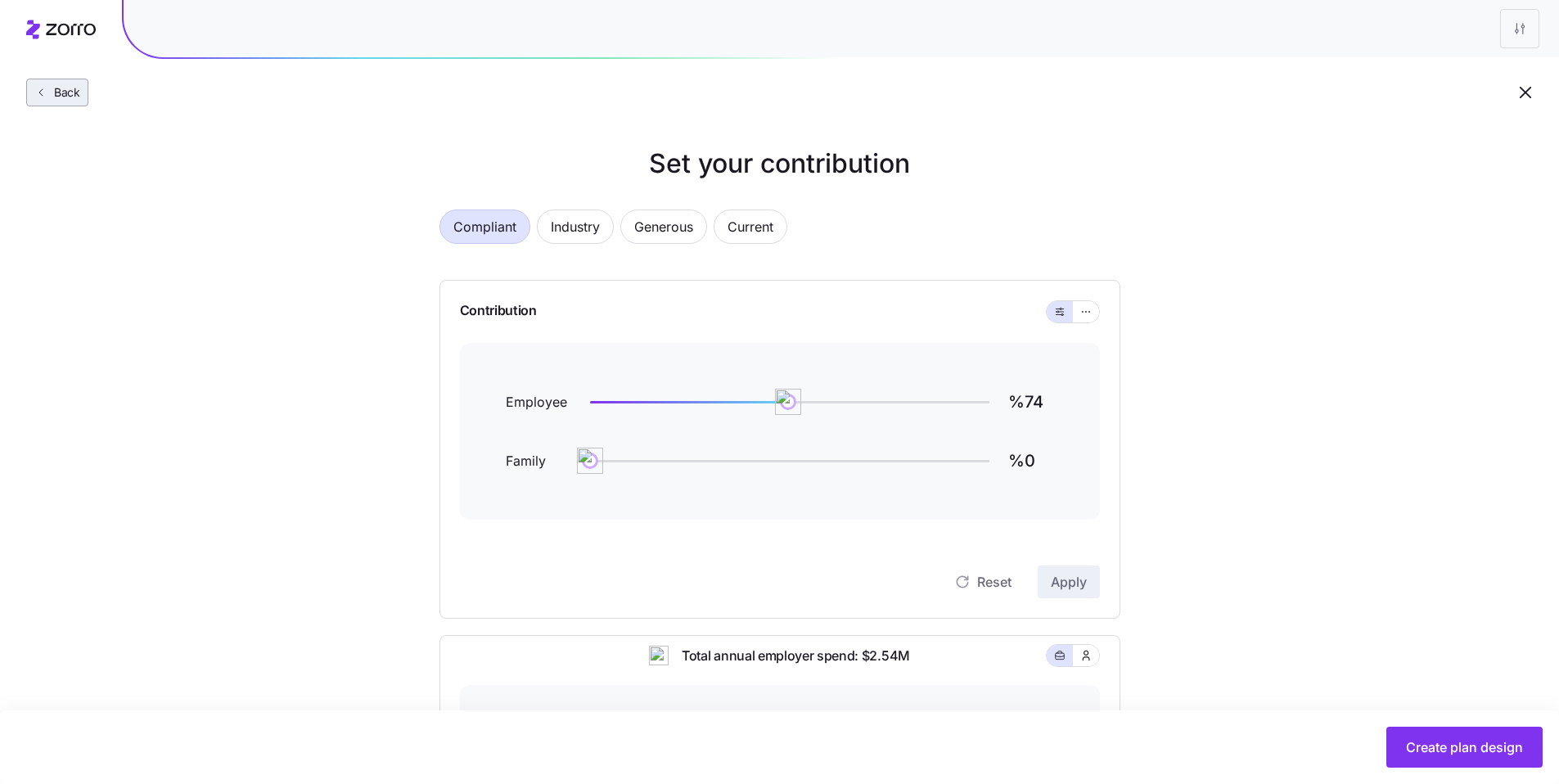
click at [56, 102] on button "Back" at bounding box center [57, 92] width 62 height 28
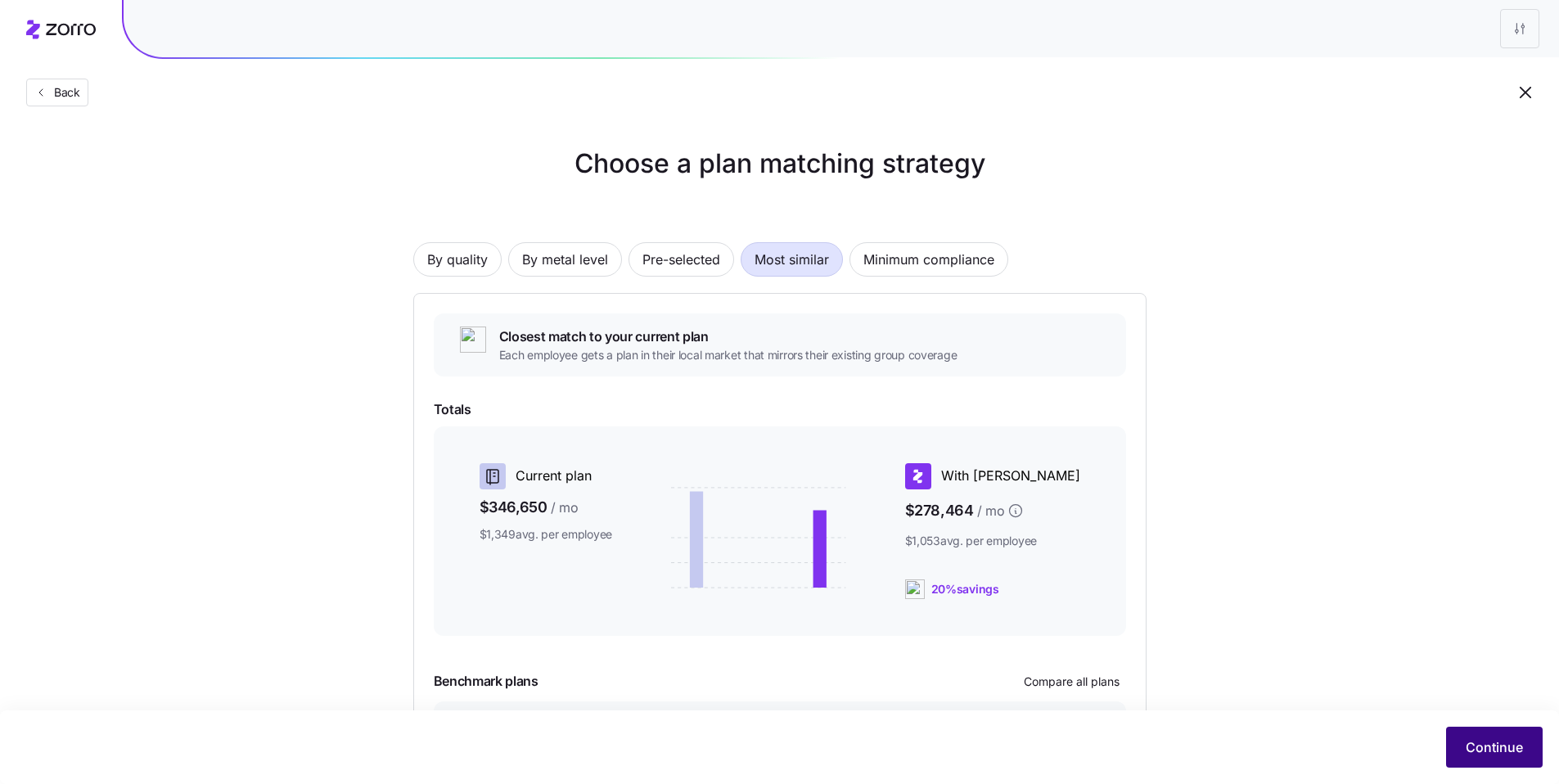
click at [1489, 749] on span "Continue" at bounding box center [1494, 746] width 57 height 19
